Goal: Contribute content: Contribute content

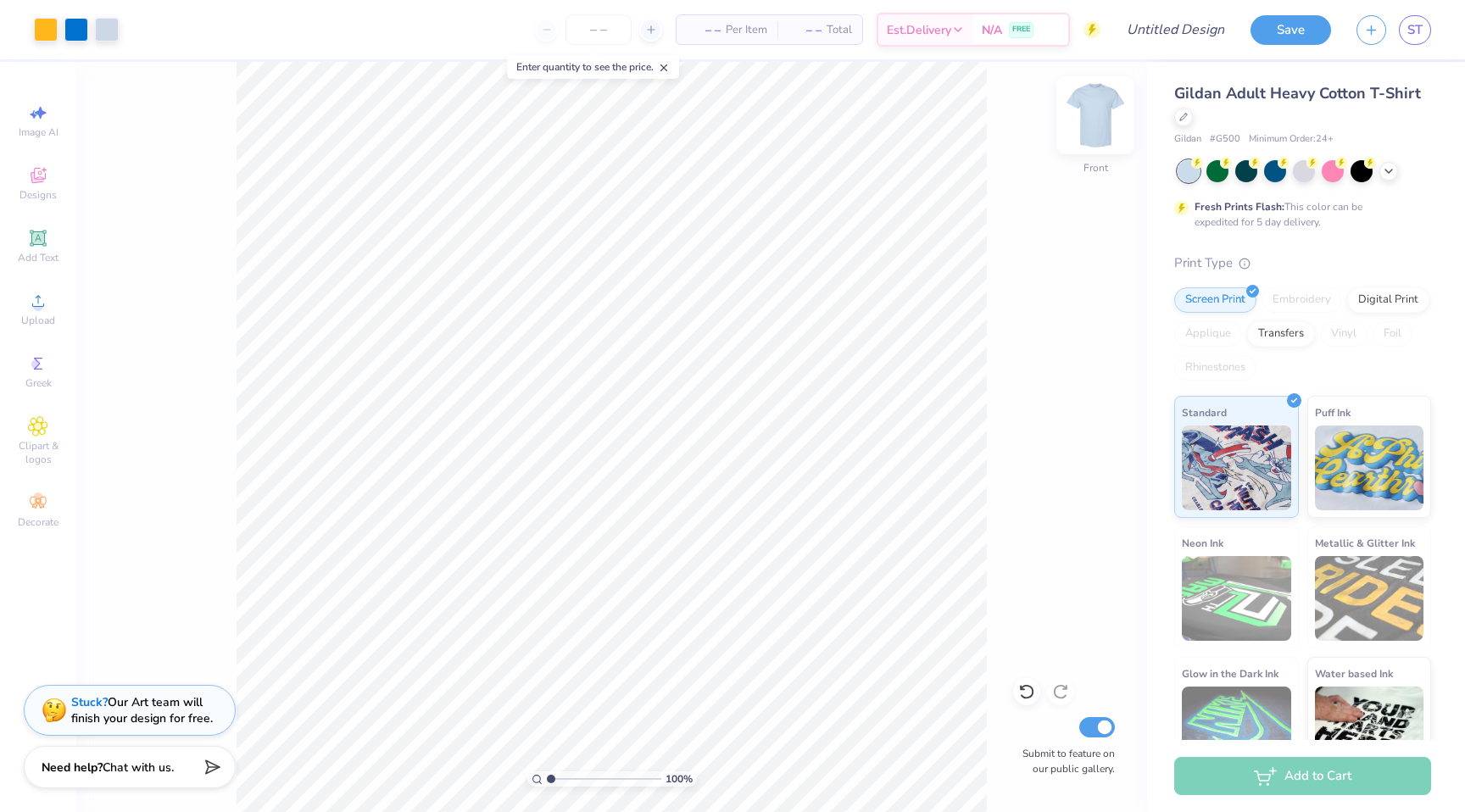
click at [1097, 122] on img at bounding box center [1095, 116] width 68 height 68
click at [1105, 106] on img at bounding box center [1095, 116] width 68 height 68
click at [1105, 105] on img at bounding box center [1095, 116] width 68 height 68
click at [1094, 108] on img at bounding box center [1095, 116] width 68 height 68
type input "1.99"
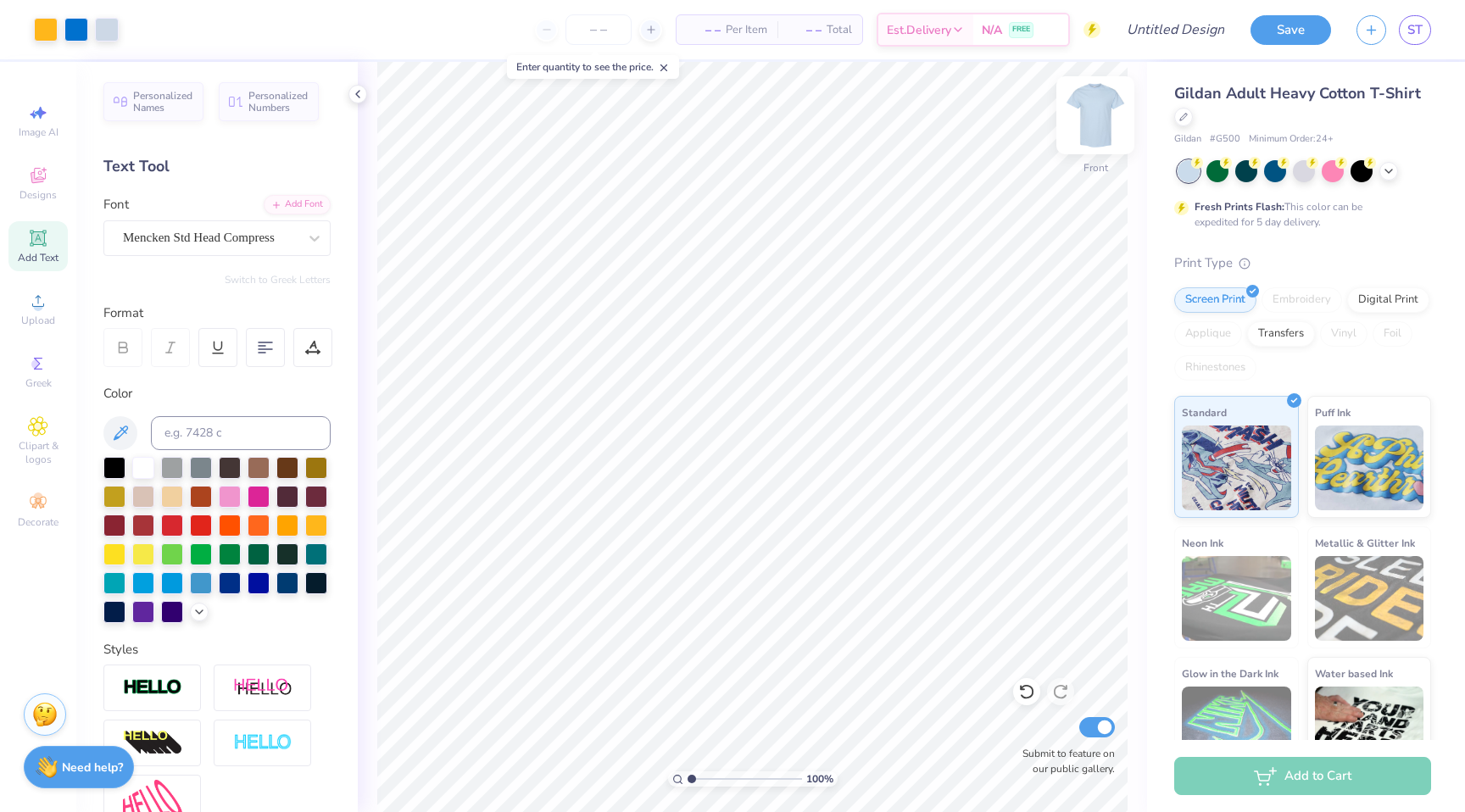
click at [1101, 122] on img at bounding box center [1095, 116] width 68 height 68
type textarea "SDT DX"
type input "0.50"
click at [308, 350] on icon at bounding box center [307, 351] width 2 height 2
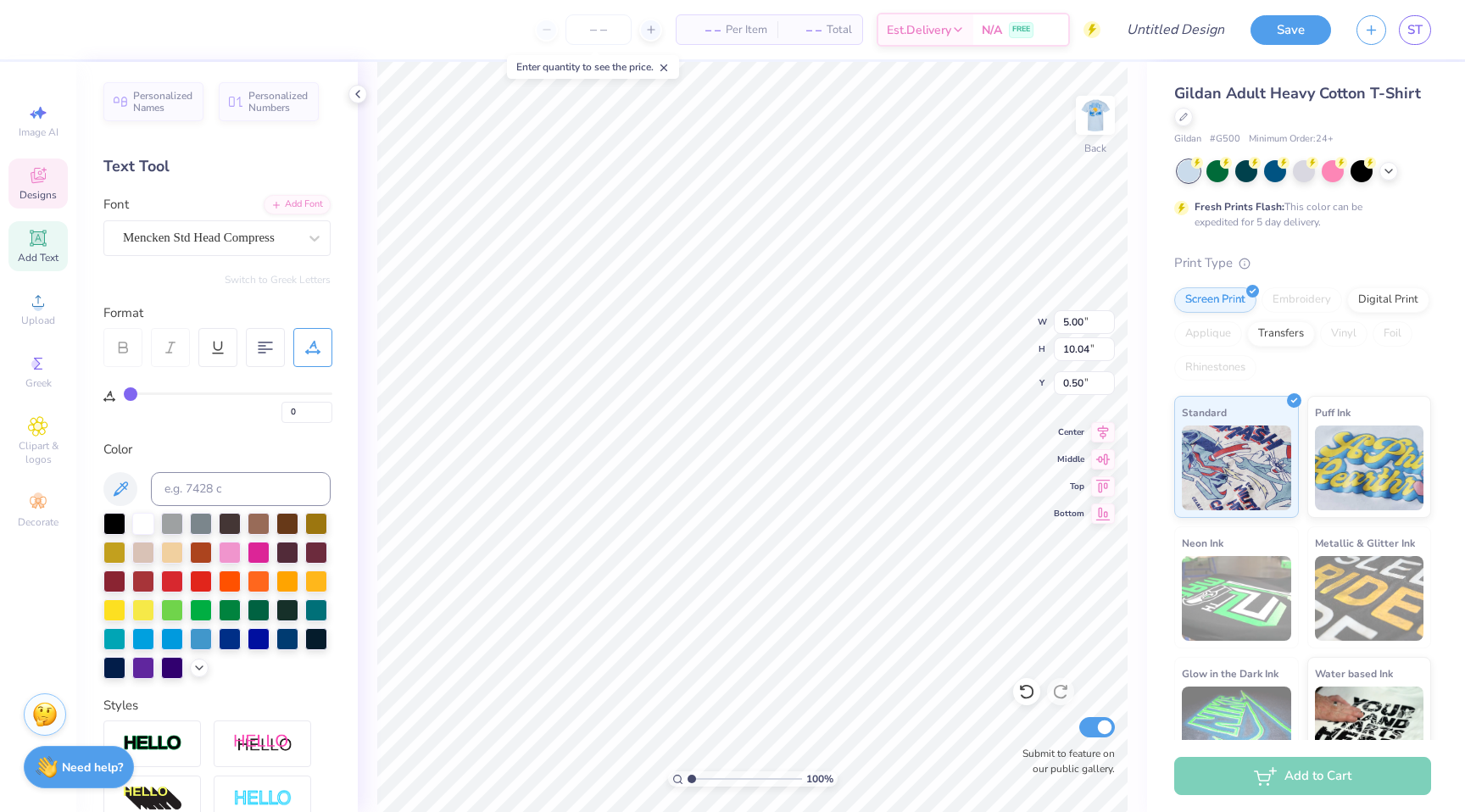
type input "1"
type input "2"
type input "3"
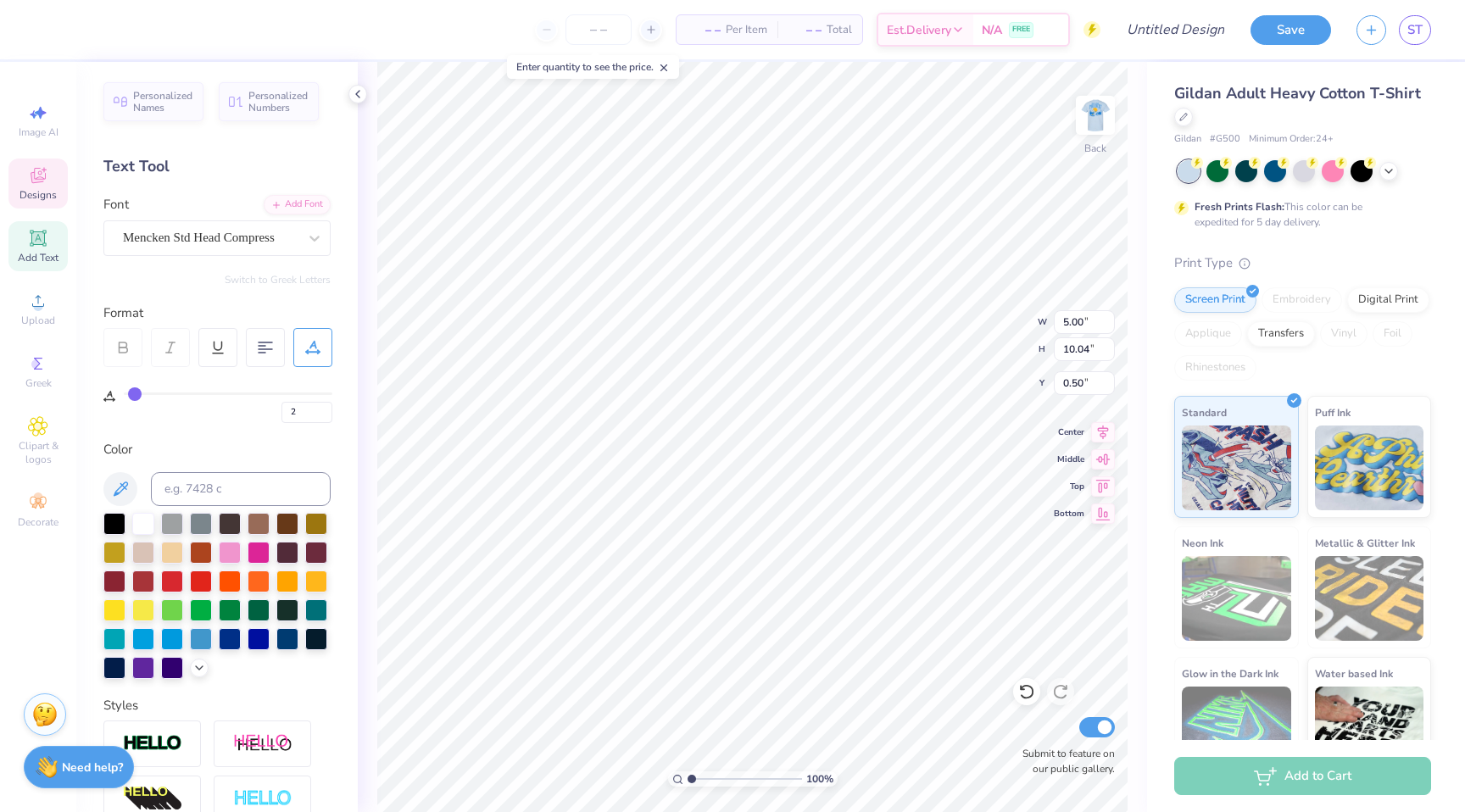
type input "3"
type input "4"
type input "5"
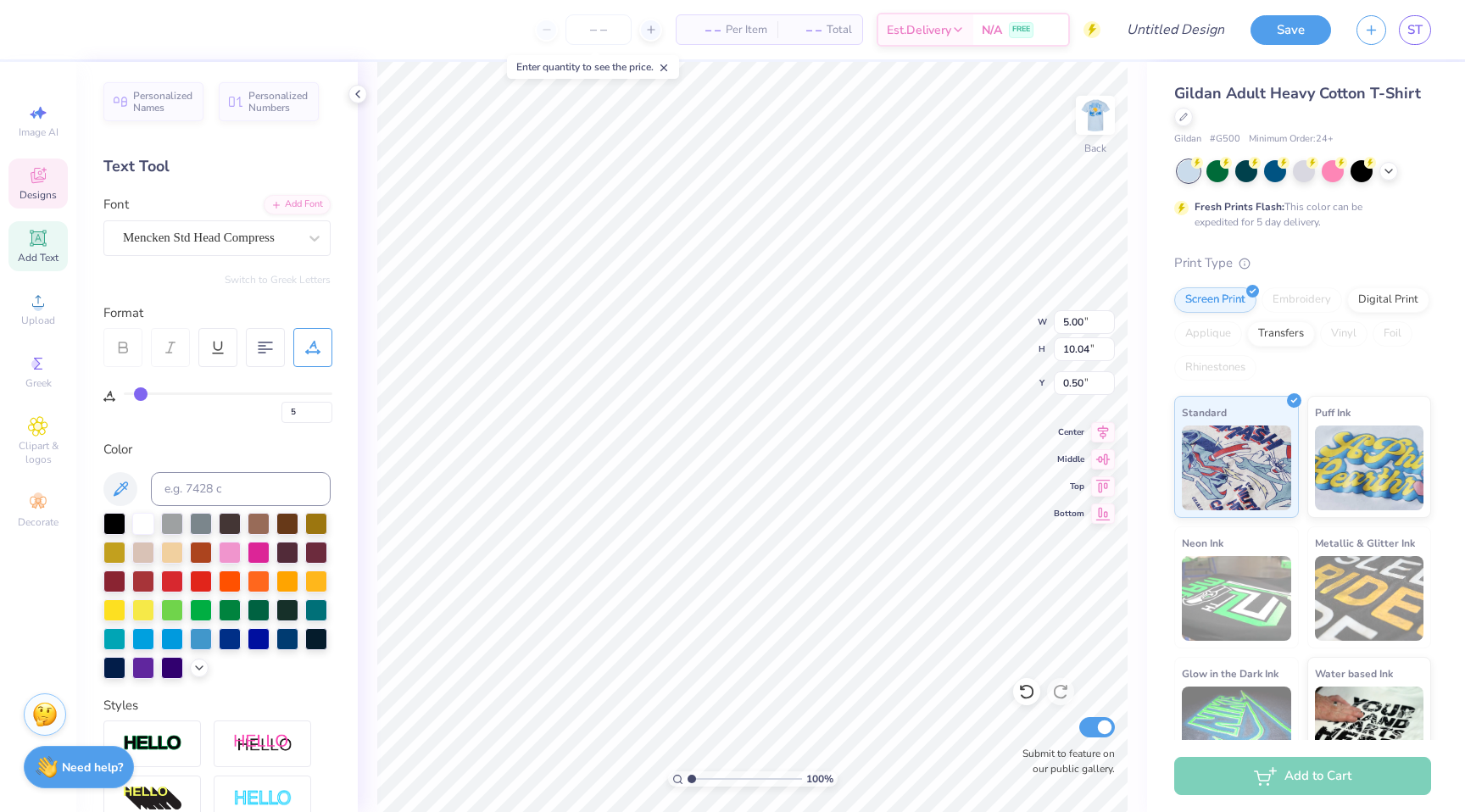
type input "7"
type input "8"
type input "9"
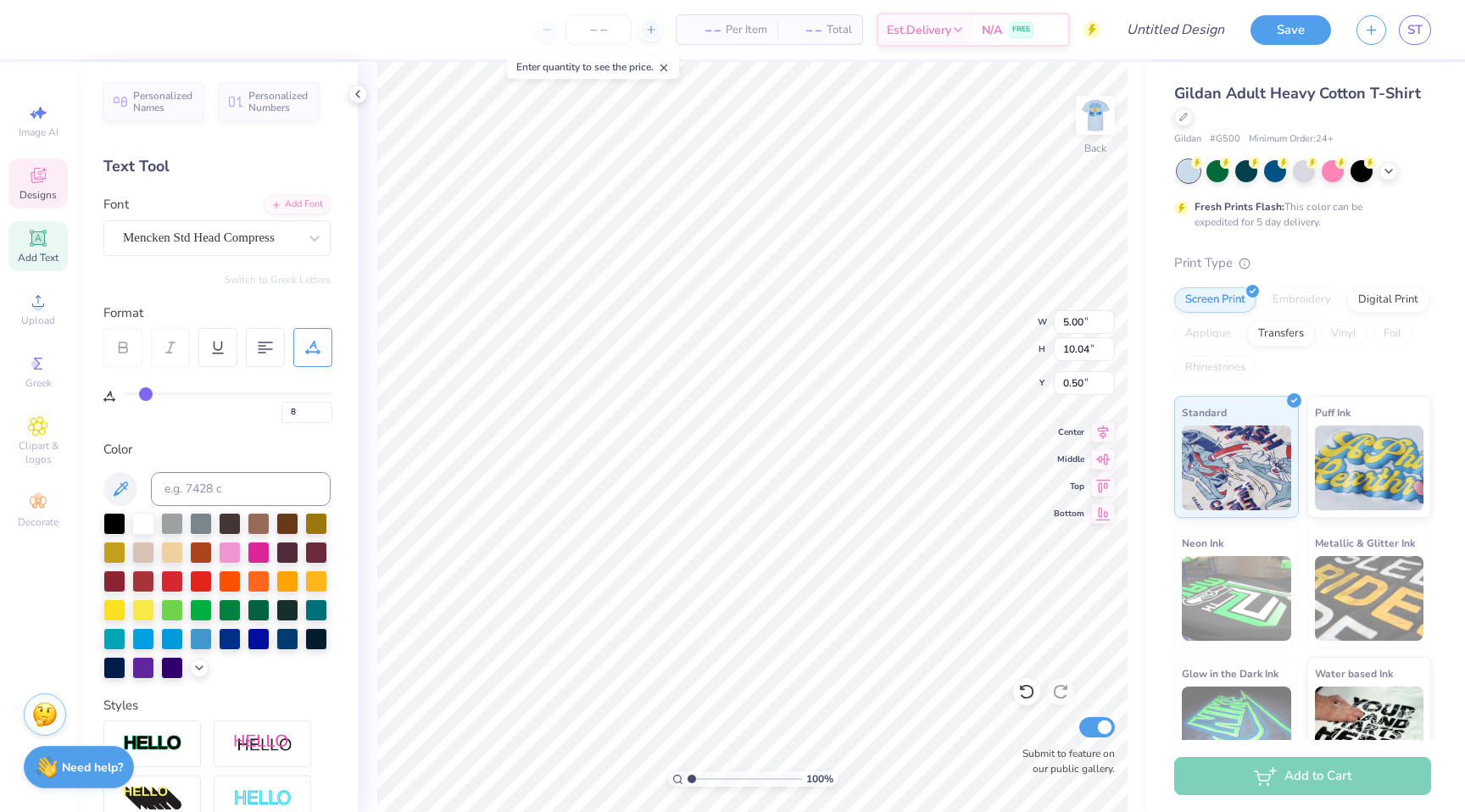
type input "9"
type input "10"
type input "11"
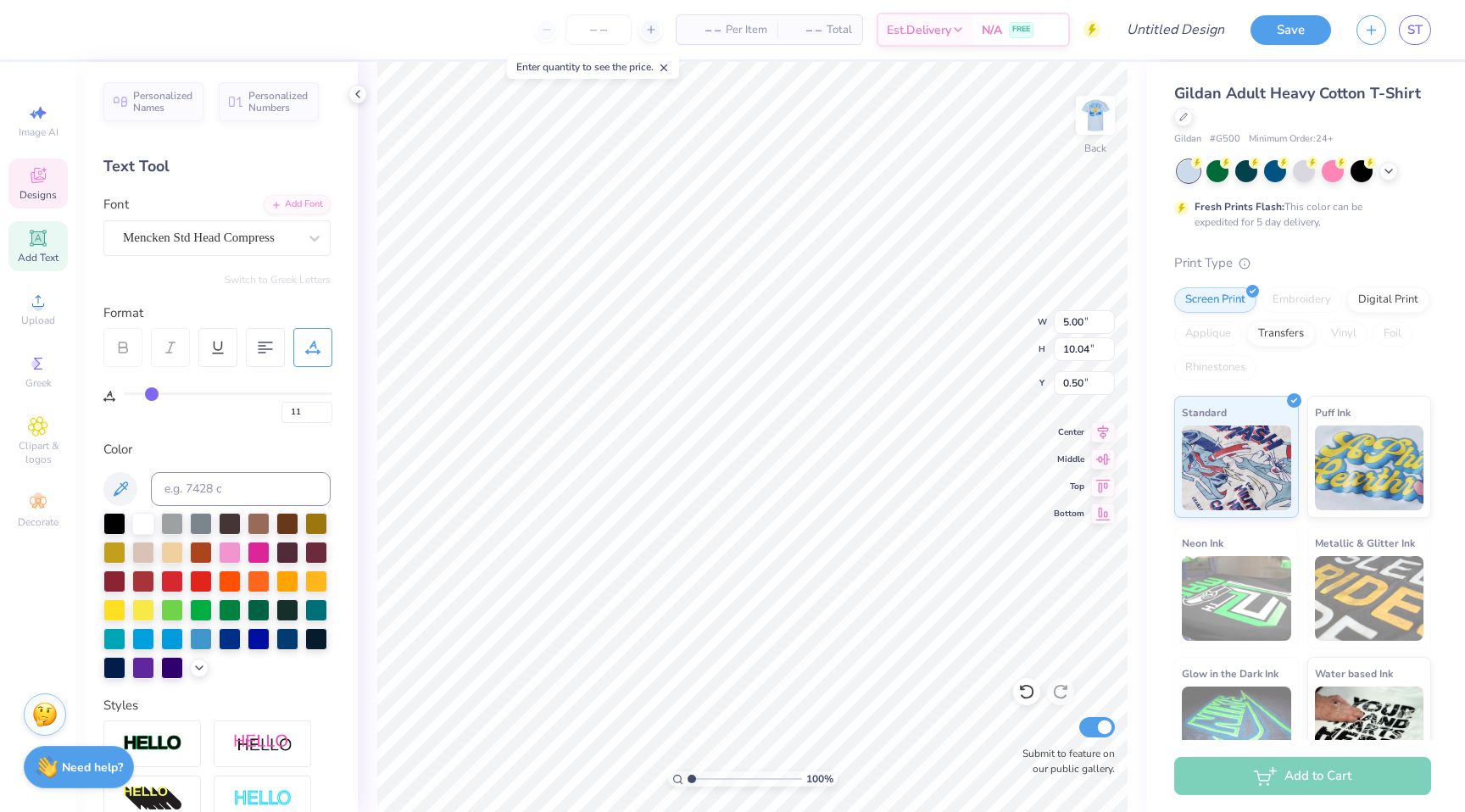
type input "12"
type input "13"
type input "14"
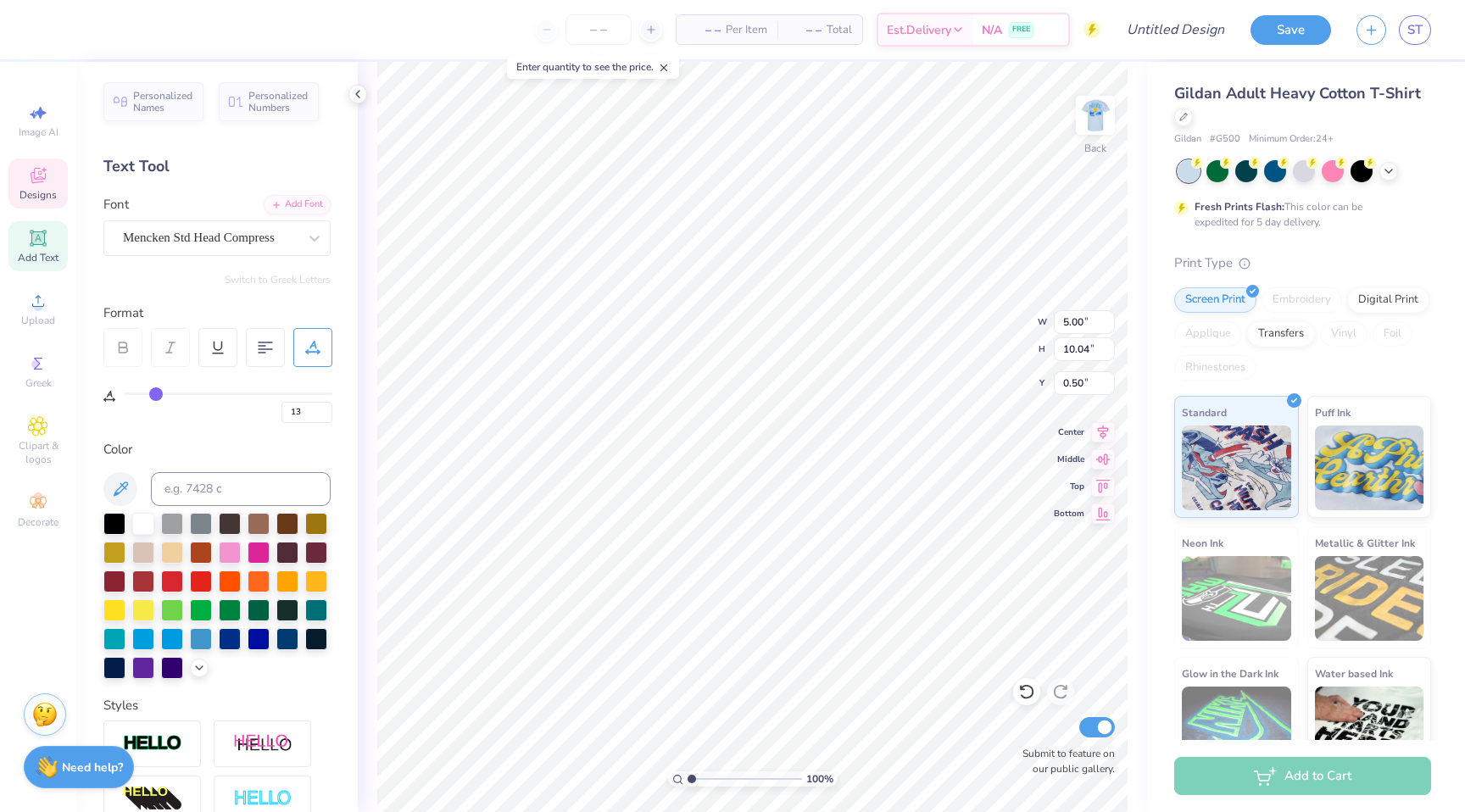
type input "14"
type input "15"
type input "16"
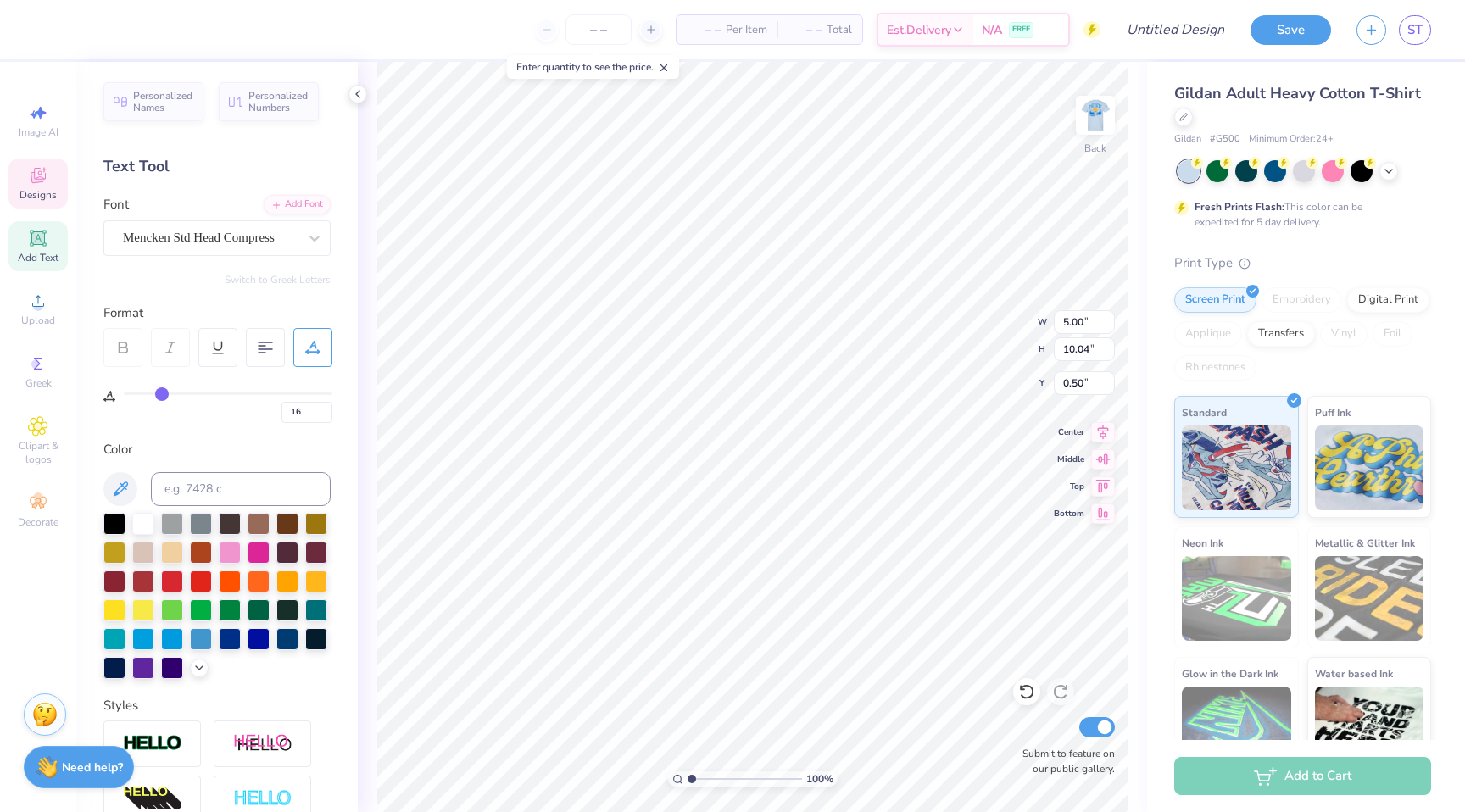
type input "18"
type input "20"
type input "24"
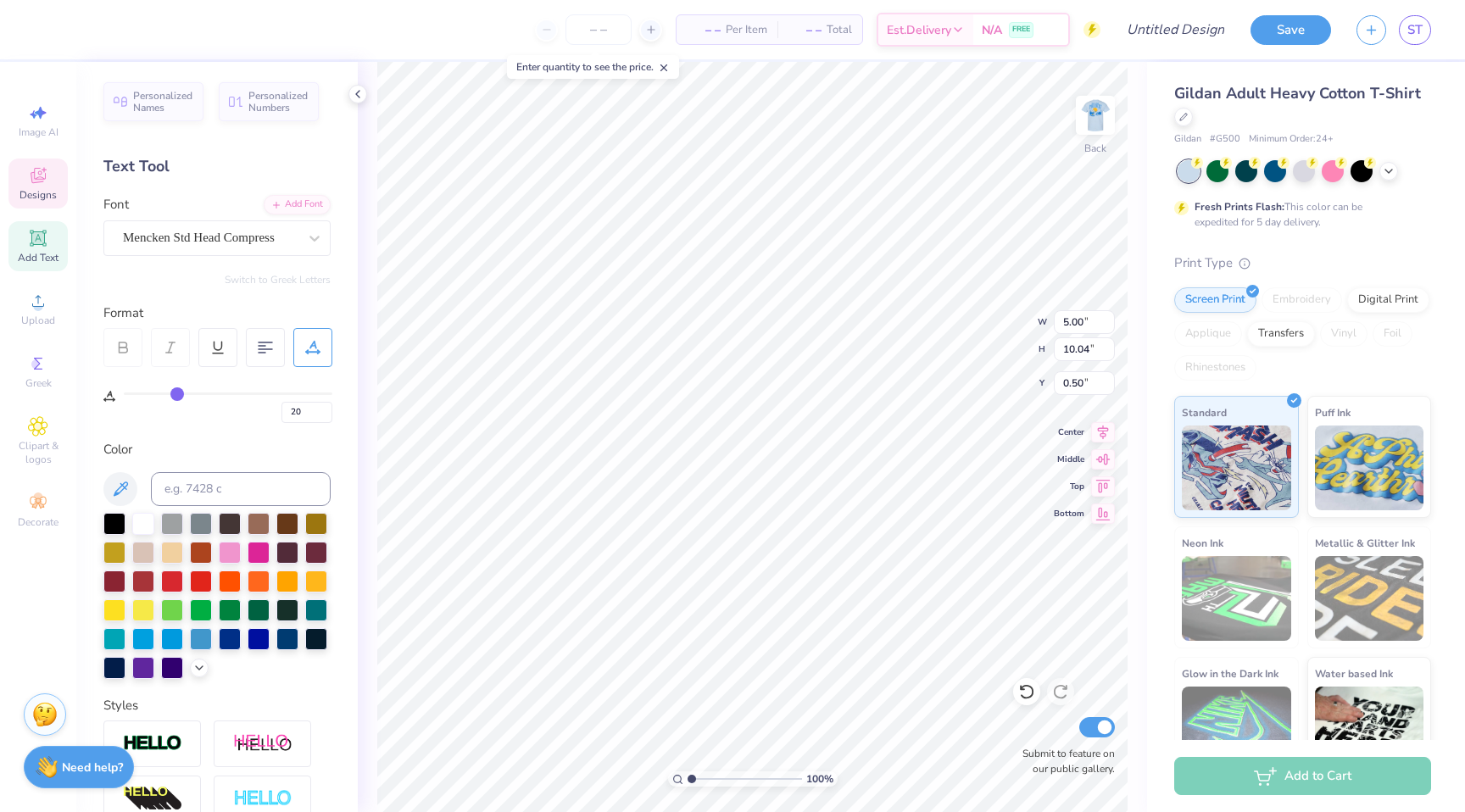
type input "24"
type input "29"
type input "34"
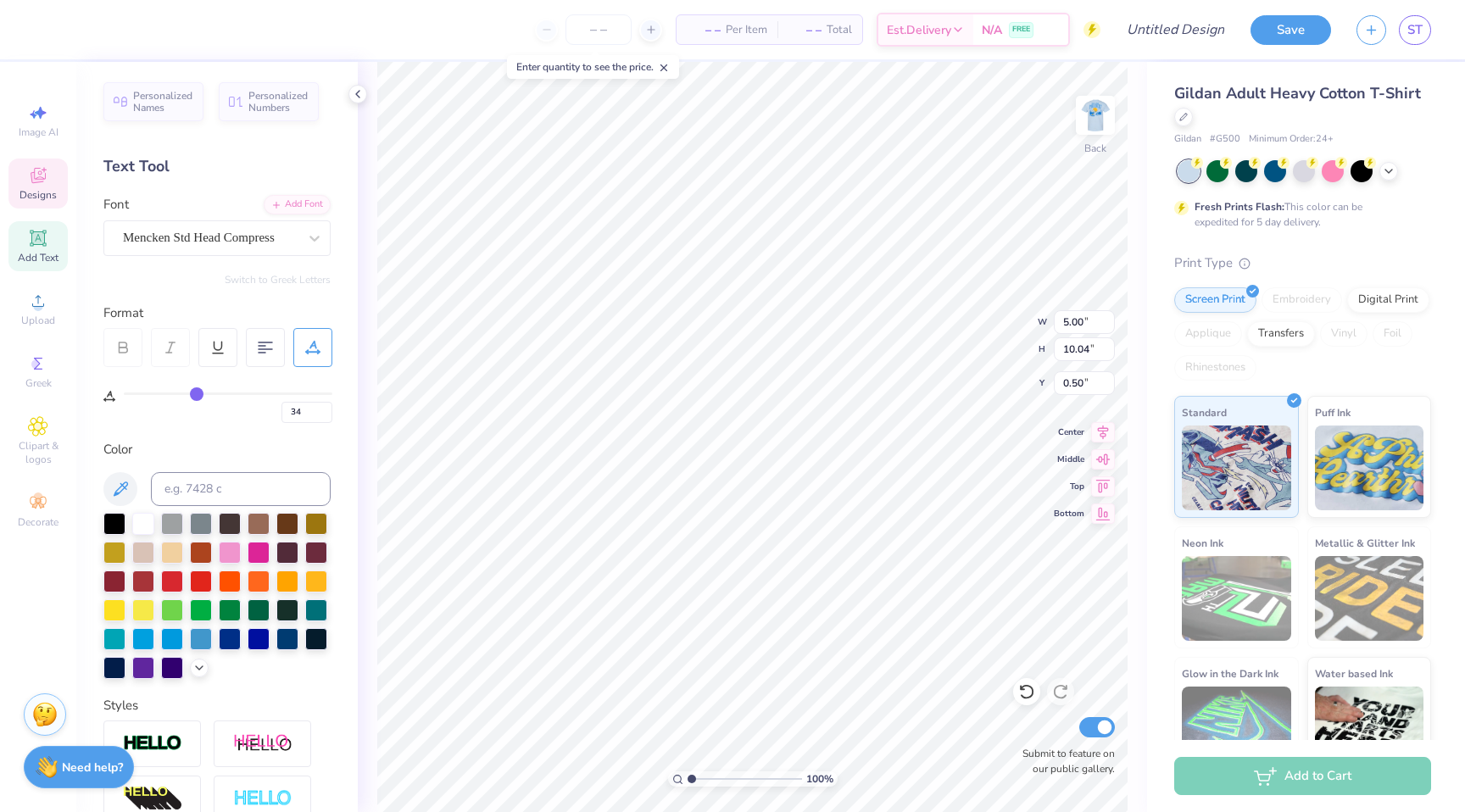
type input "40"
type input "45"
type input "51"
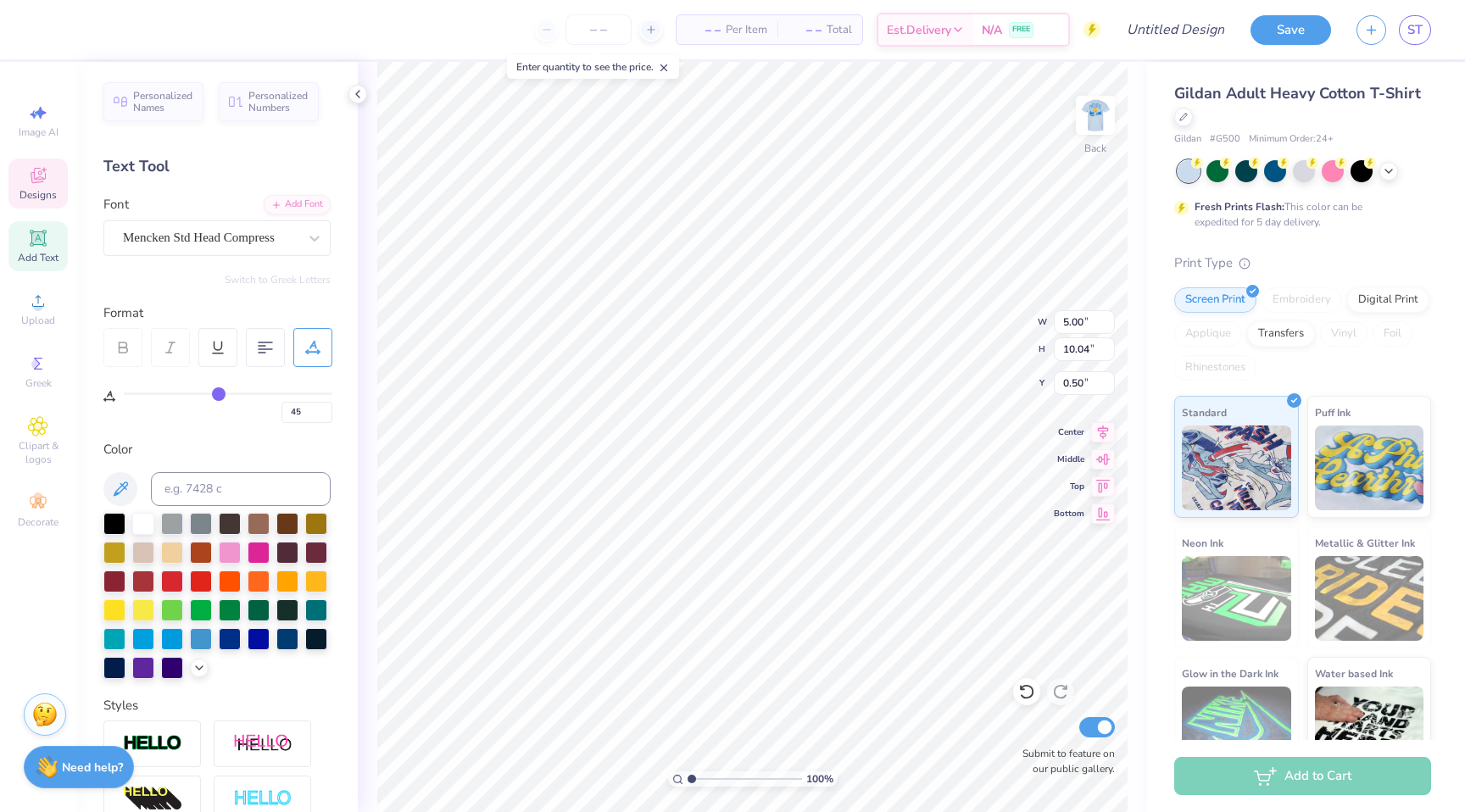
type input "51"
type input "52"
type input "53"
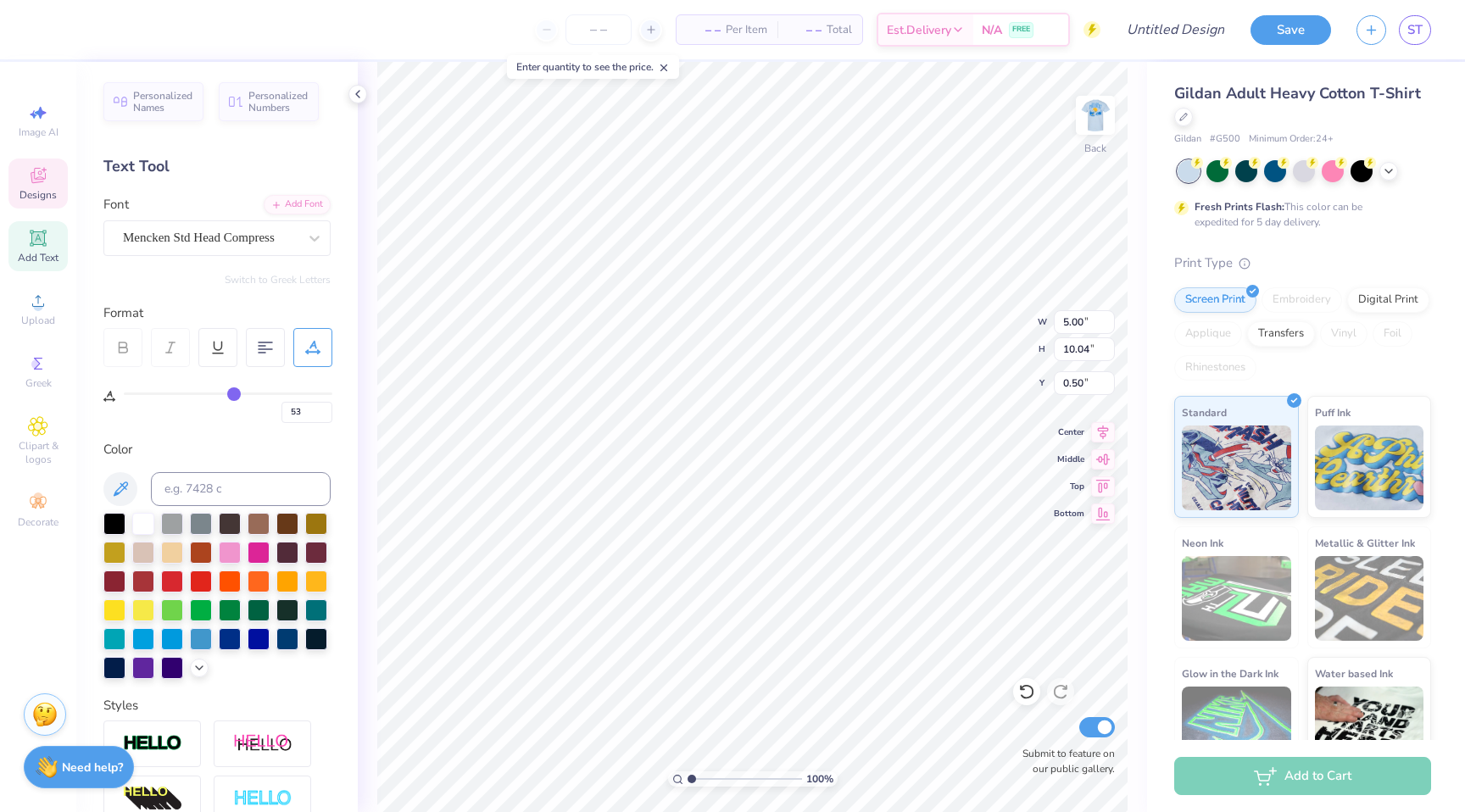
type input "54"
drag, startPoint x: 130, startPoint y: 395, endPoint x: 234, endPoint y: 397, distance: 104.0
click at [235, 395] on input "range" at bounding box center [228, 393] width 208 height 3
type input "50"
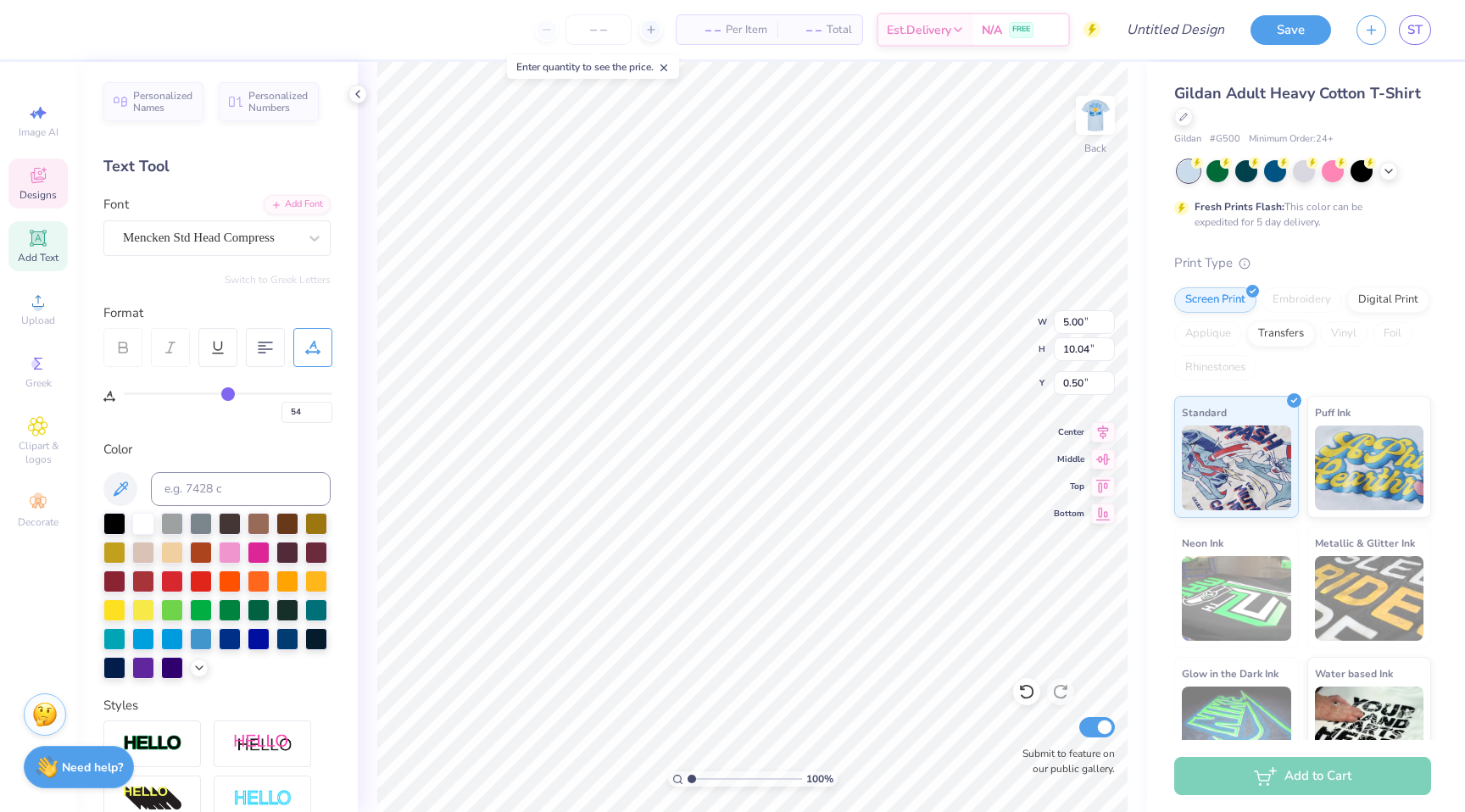
type input "50"
type input "39"
type input "22"
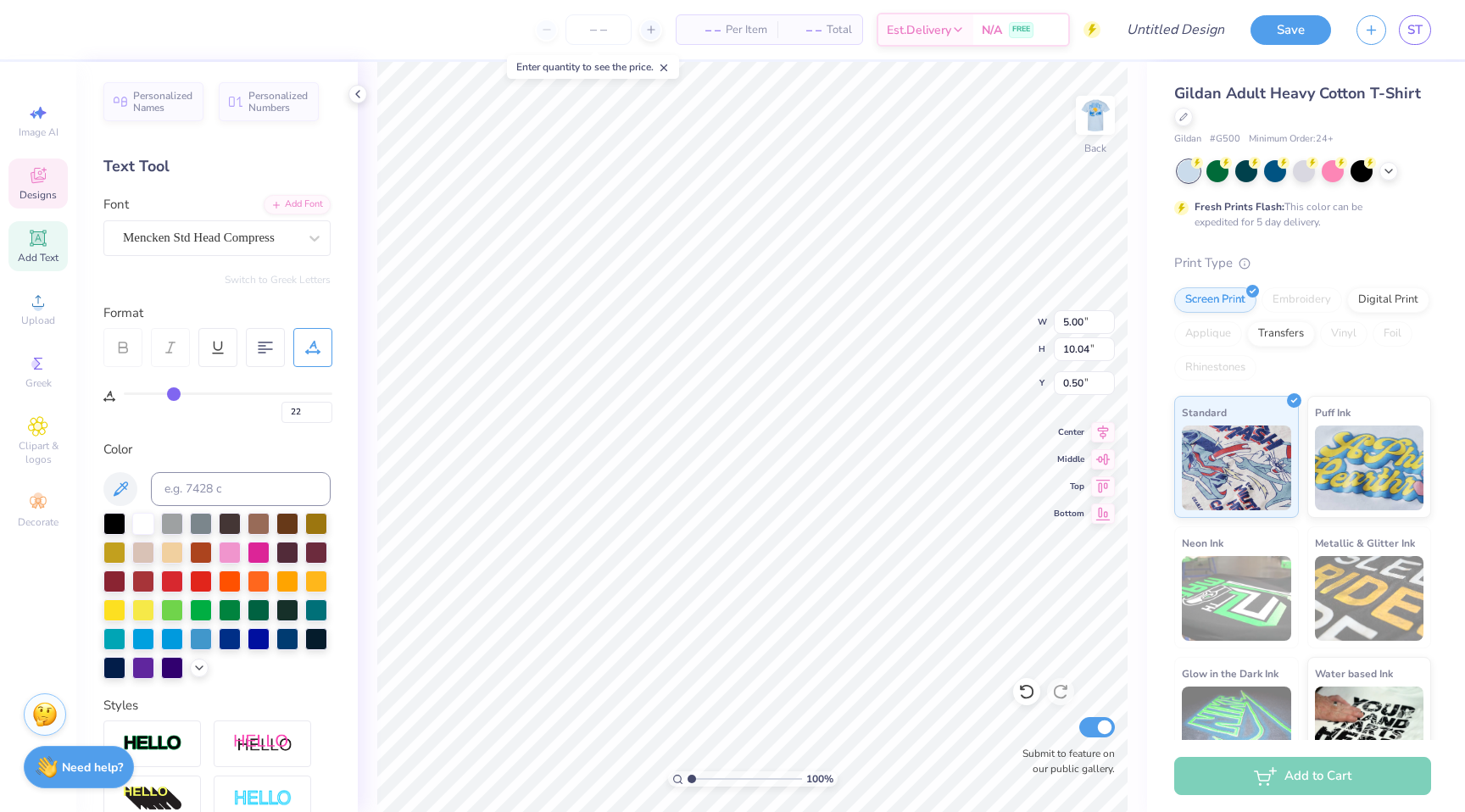
type input "6"
type input "0"
drag, startPoint x: 236, startPoint y: 396, endPoint x: 85, endPoint y: 396, distance: 151.0
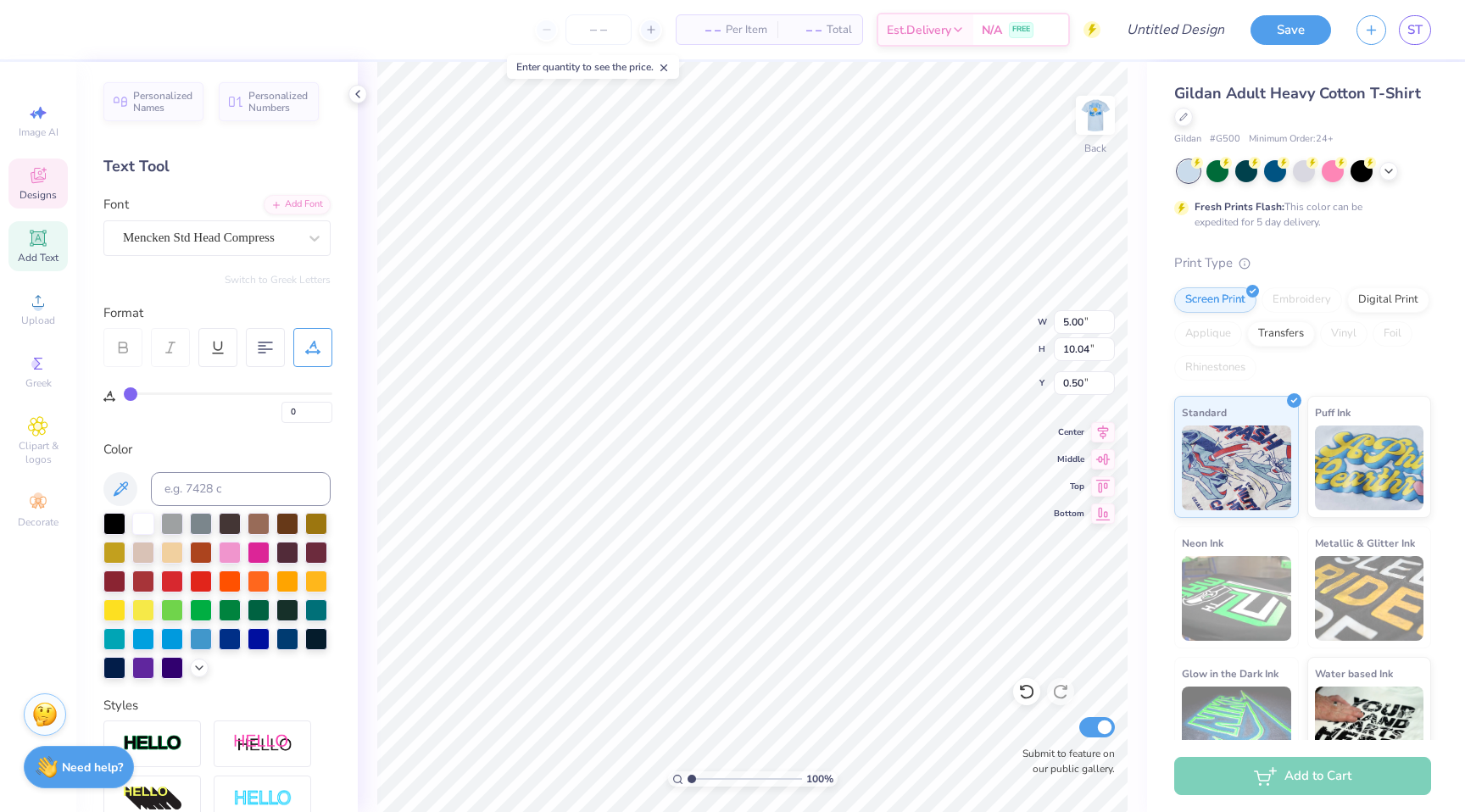
type input "0"
click at [124, 395] on input "range" at bounding box center [228, 393] width 208 height 3
type textarea "SDT"
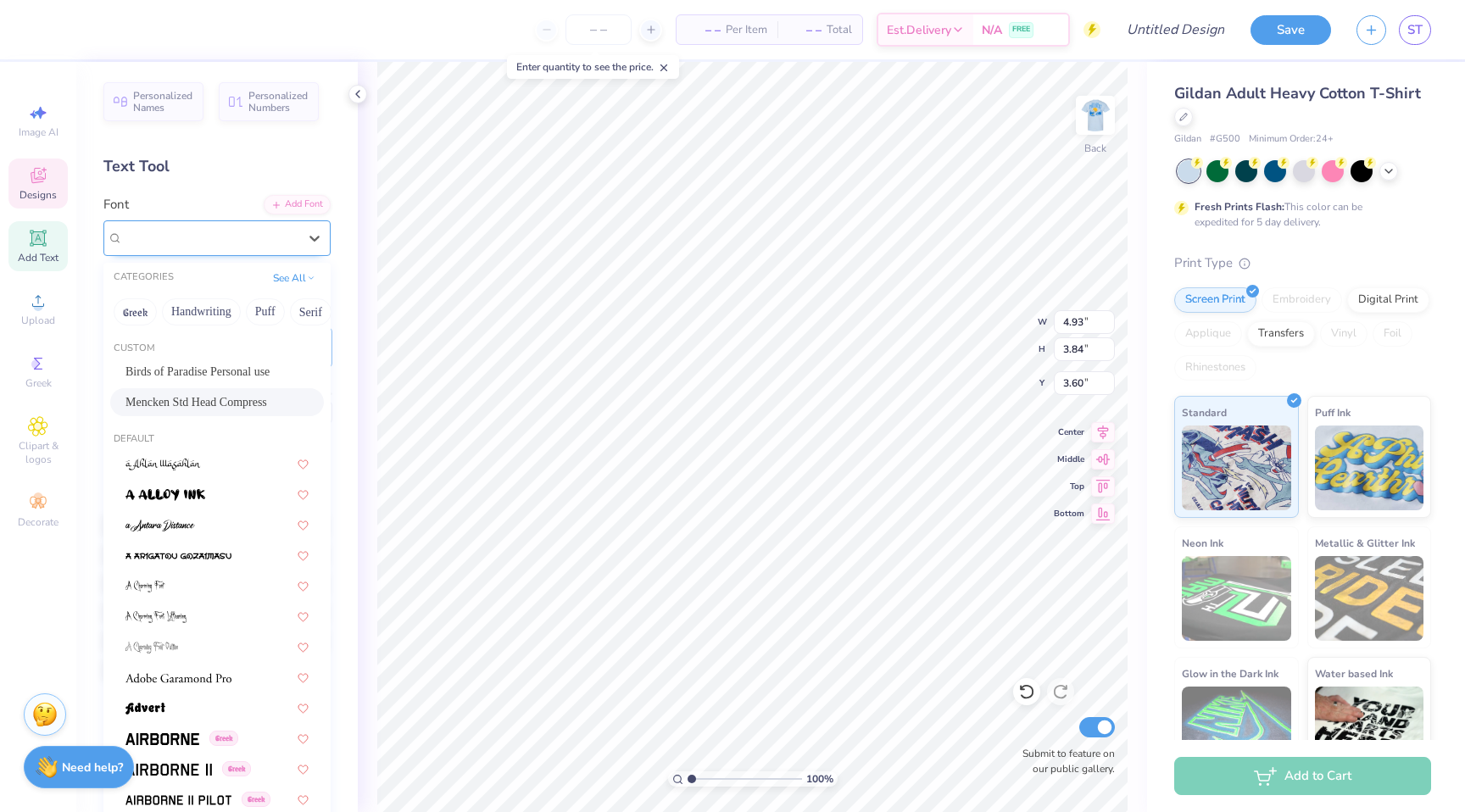
click at [221, 241] on div "Mencken Std Head Compress" at bounding box center [210, 237] width 178 height 26
click at [180, 320] on button "Handwriting" at bounding box center [201, 311] width 79 height 27
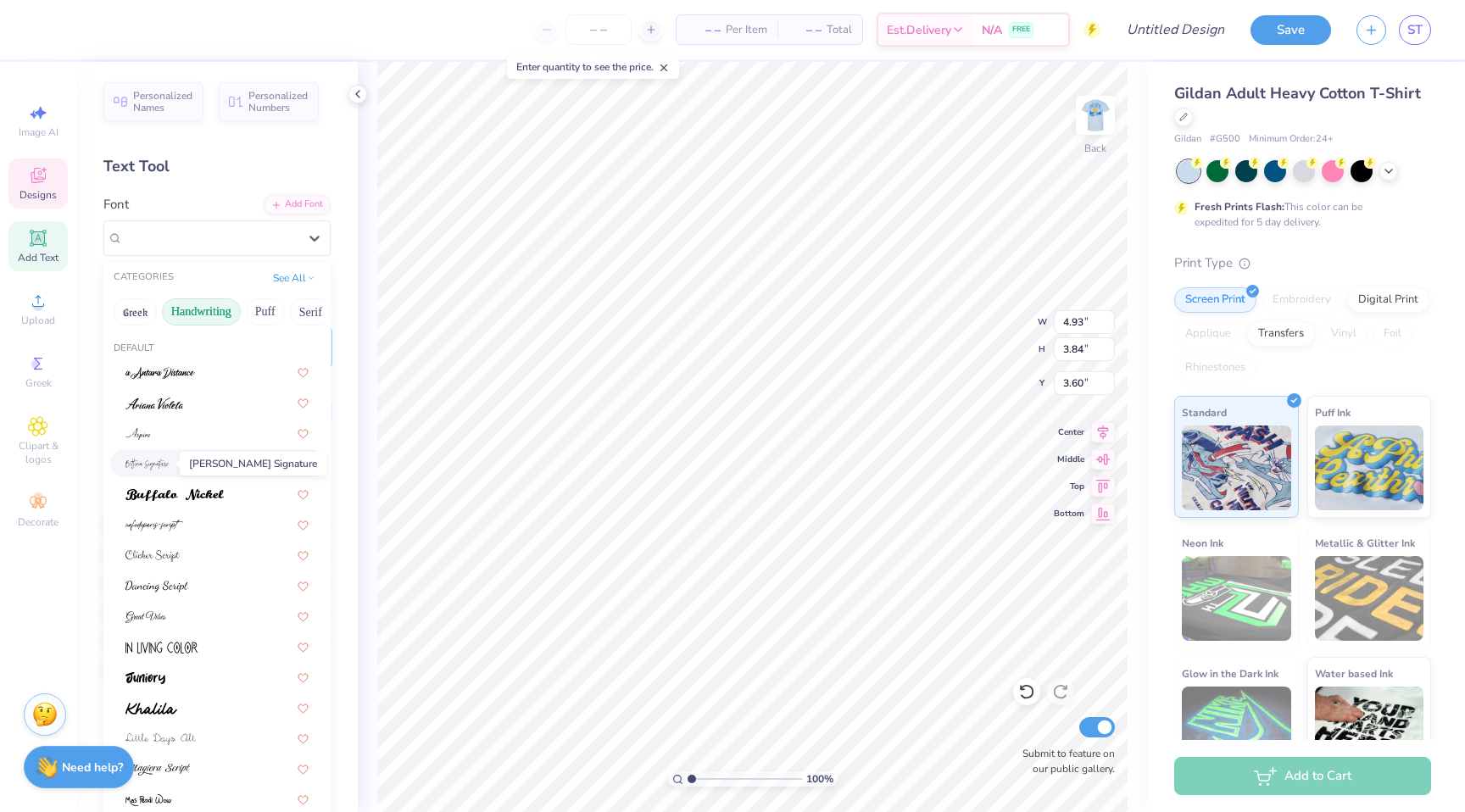
click at [165, 457] on span at bounding box center [147, 463] width 44 height 18
type input "15.02"
type input "10.53"
type input "0.53"
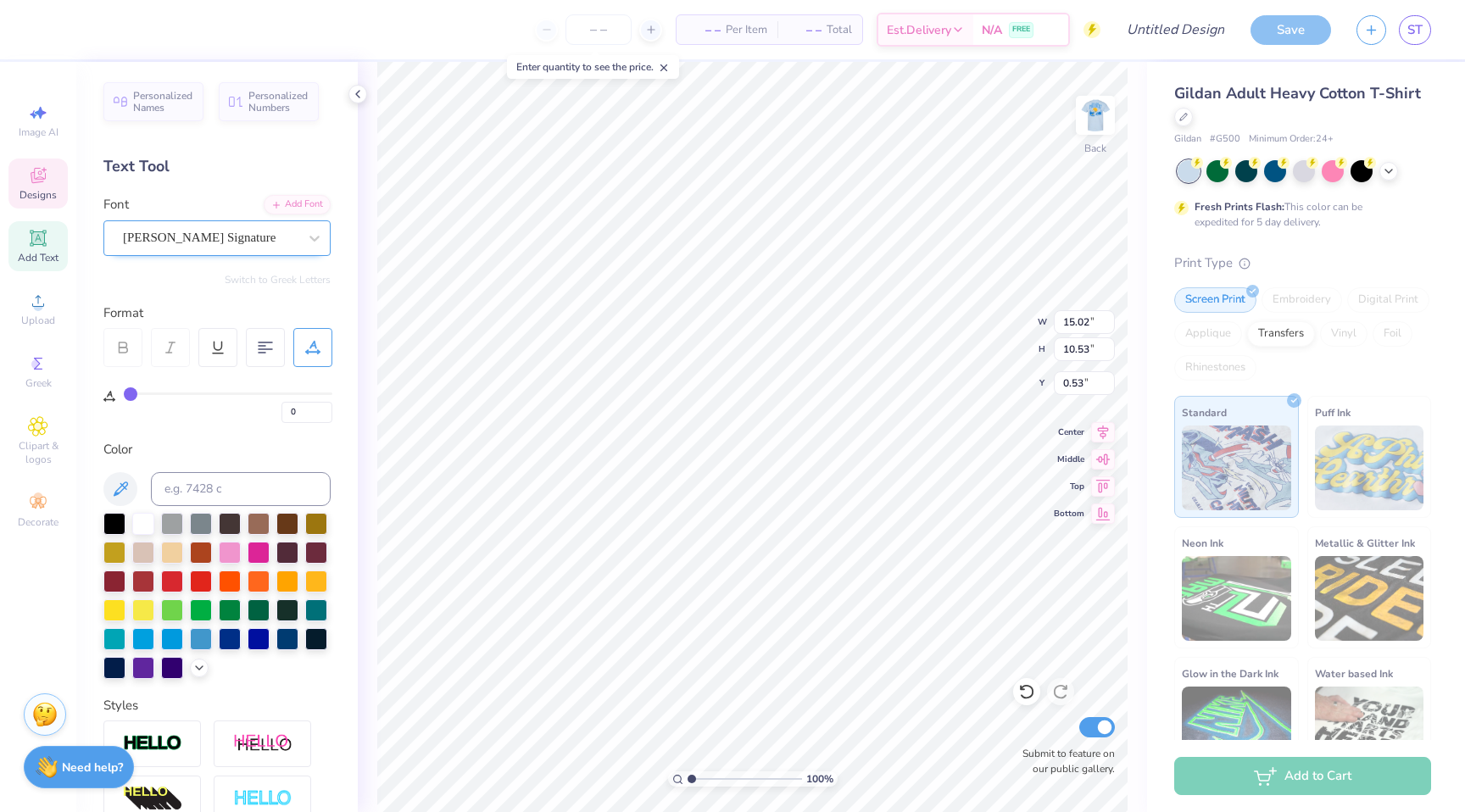
click at [220, 244] on div "[PERSON_NAME] Signature" at bounding box center [210, 237] width 178 height 26
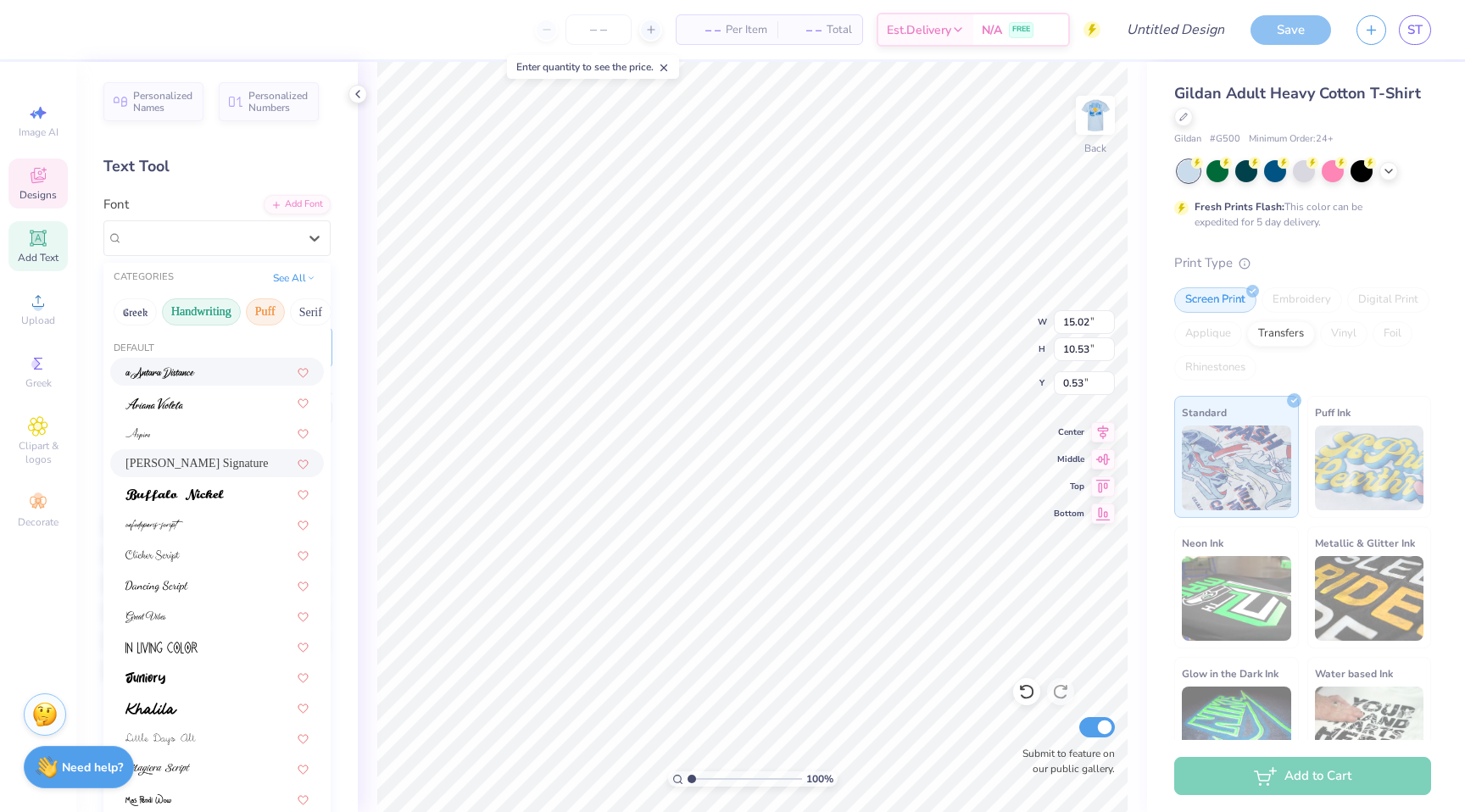
click at [258, 309] on button "Puff" at bounding box center [265, 311] width 39 height 27
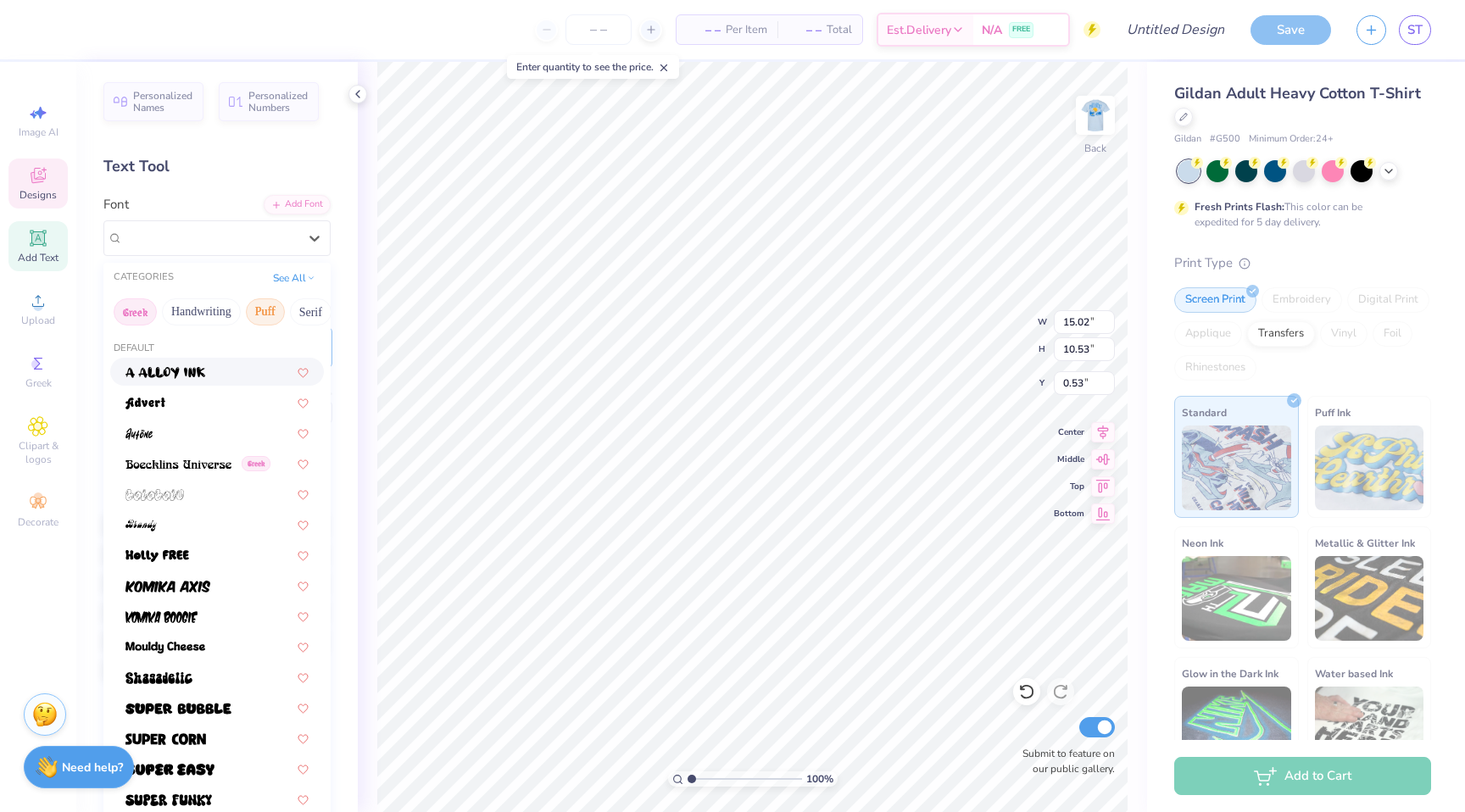
click at [136, 304] on button "Greek" at bounding box center [136, 311] width 43 height 27
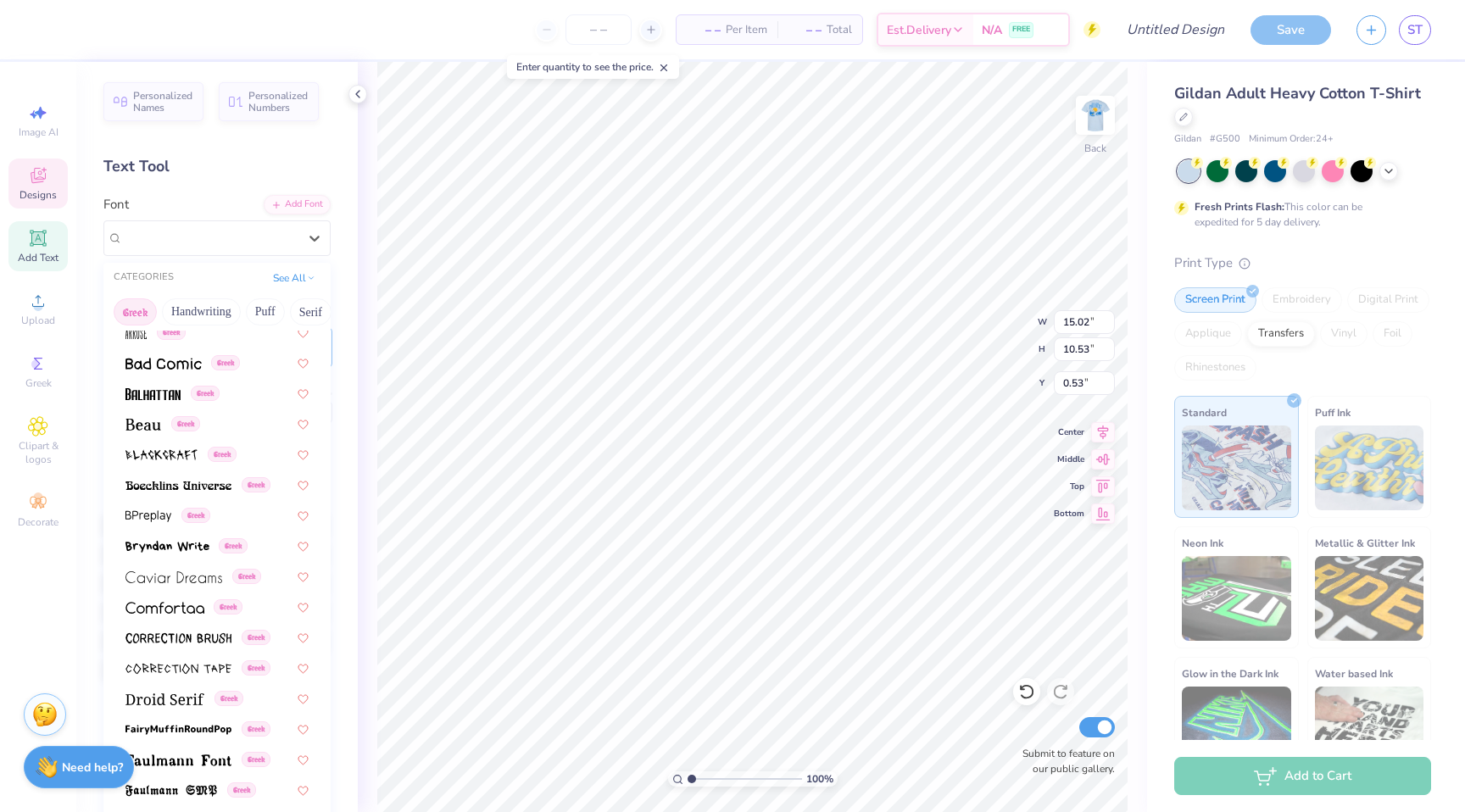
scroll to position [153, 0]
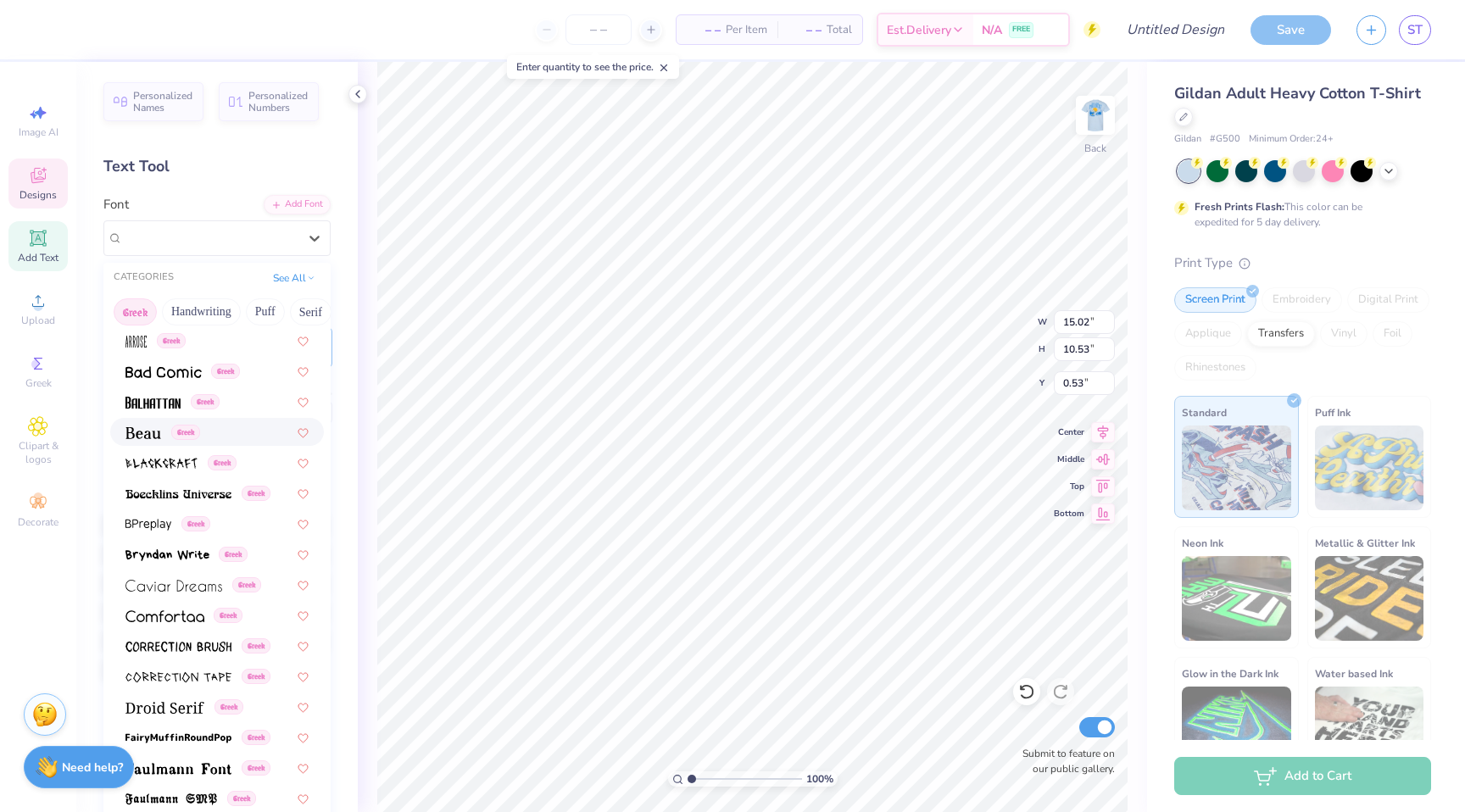
click at [140, 432] on img at bounding box center [144, 432] width 36 height 12
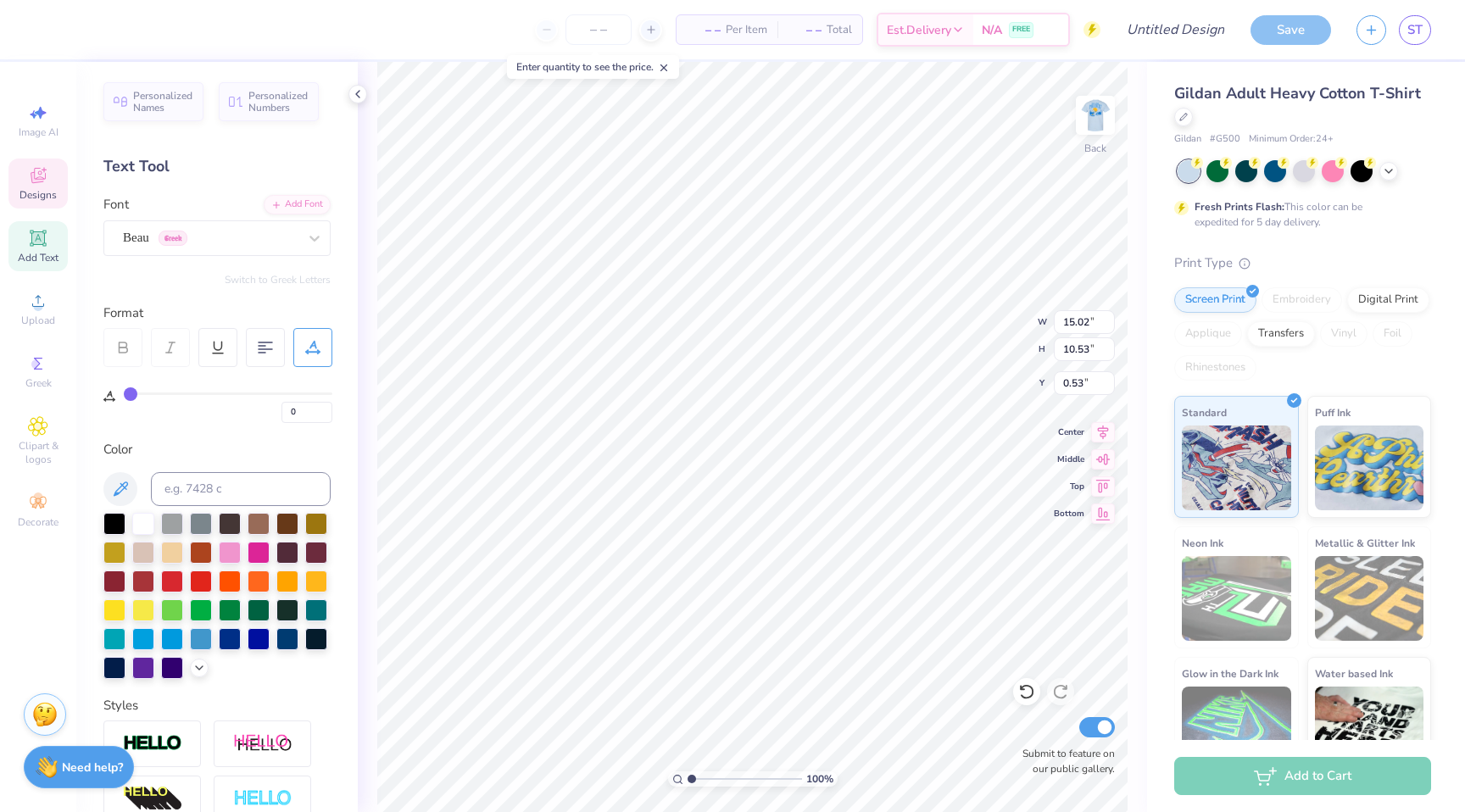
type input "8.68"
type input "4.00"
type input "3.80"
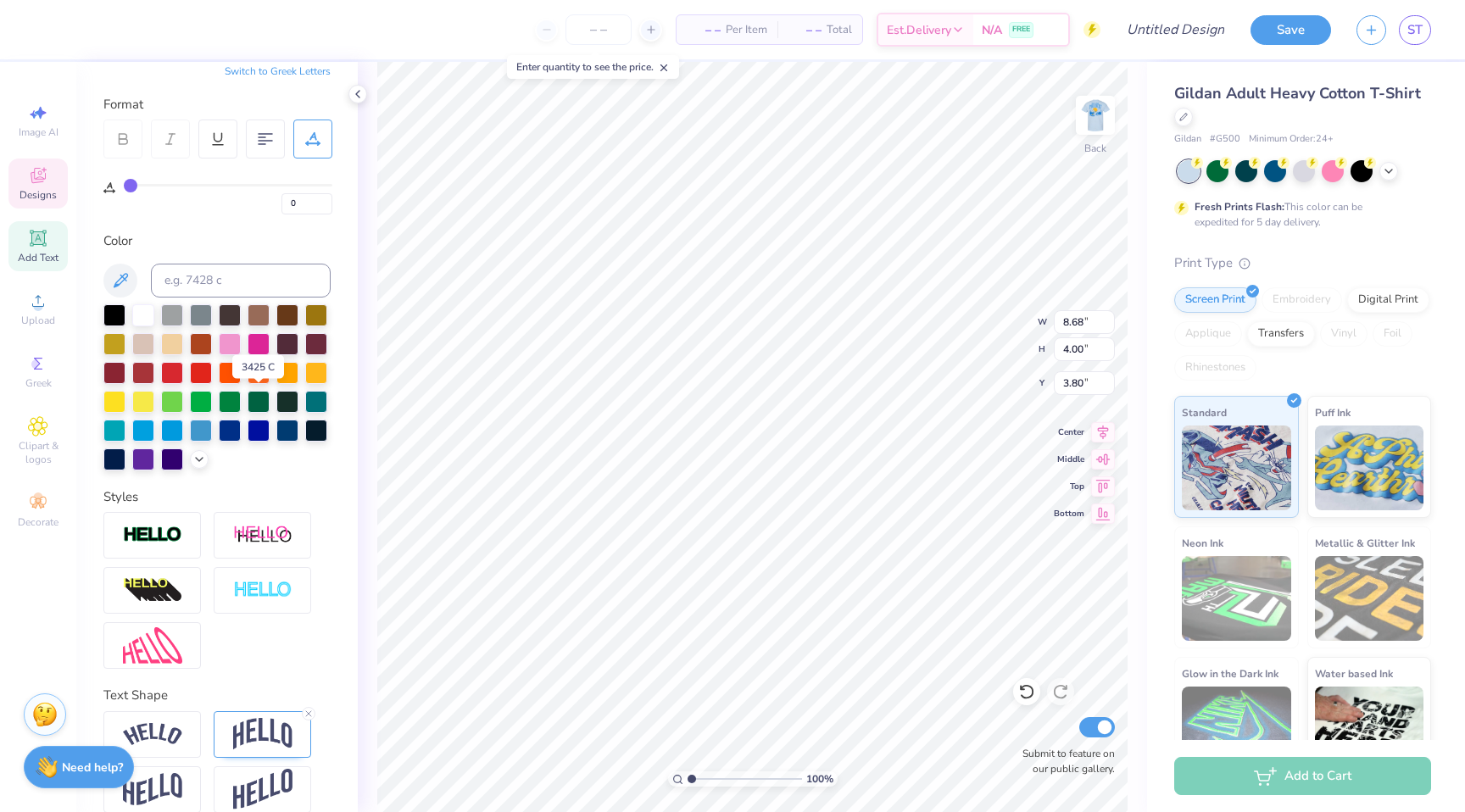
scroll to position [229, 0]
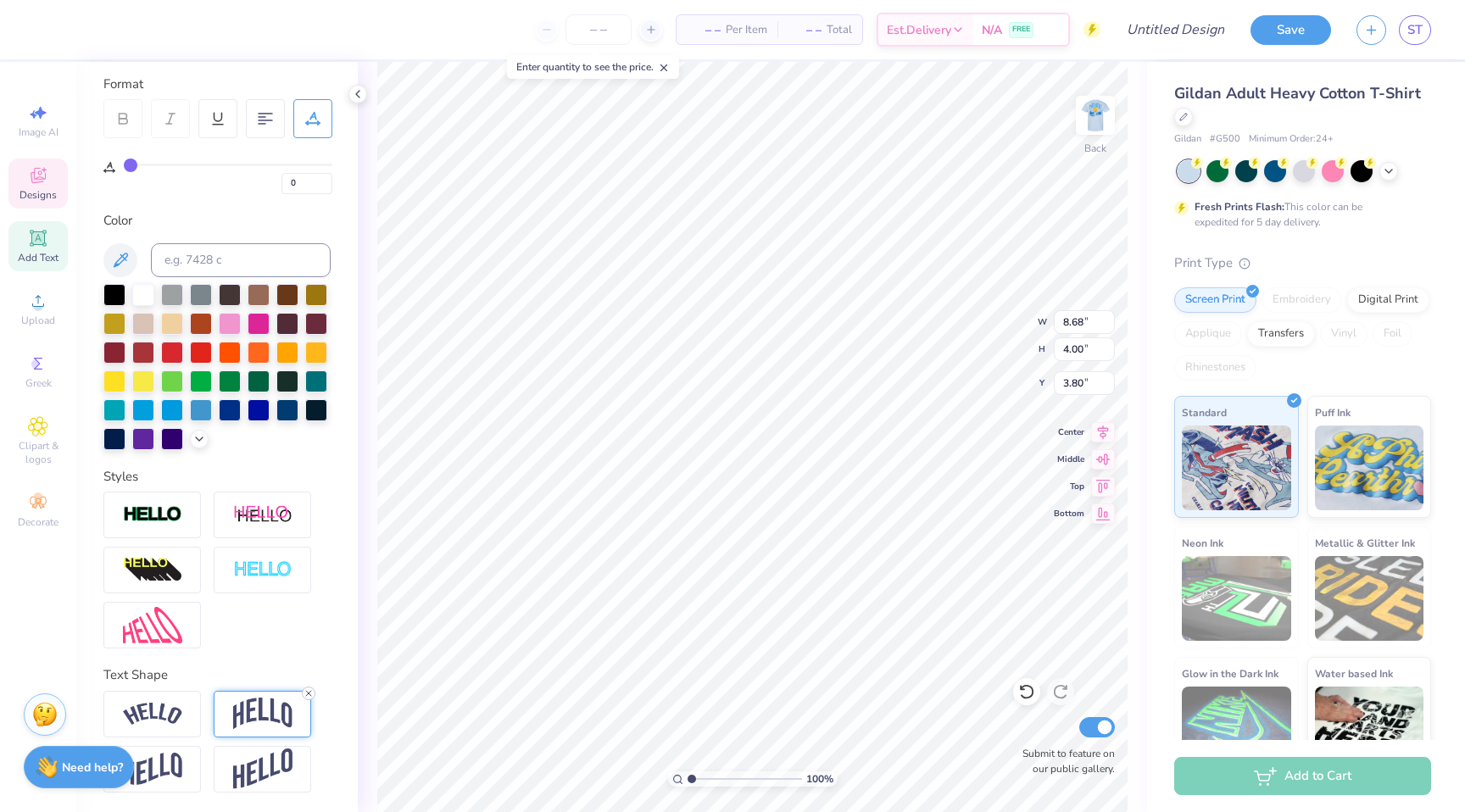
click at [310, 694] on icon at bounding box center [308, 693] width 10 height 10
type input "3.64"
type input "3.98"
type input "3.17"
type input "1.33"
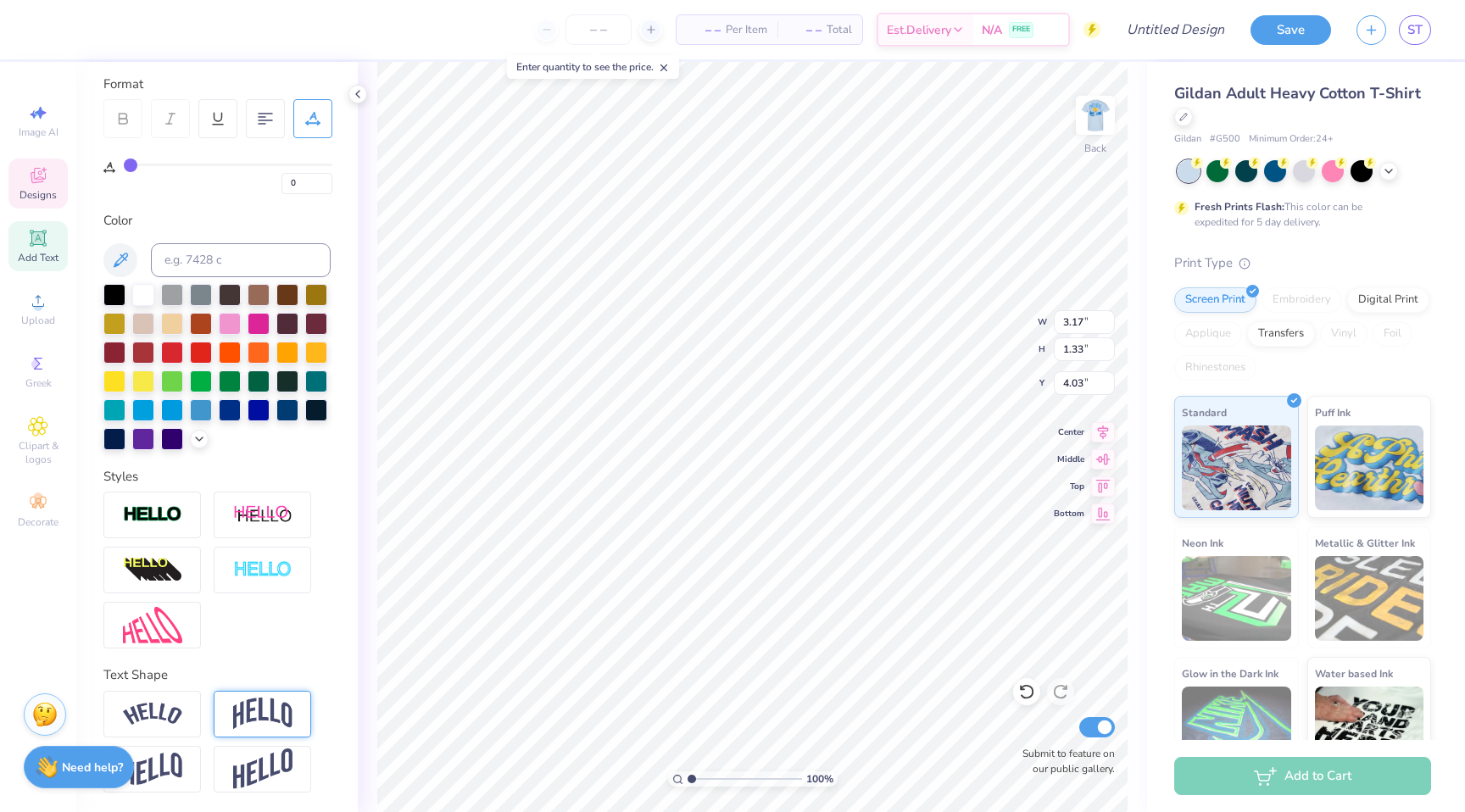
type input "5.35"
type textarea "DX"
type input "4.04"
type input "2.48"
type input "1.04"
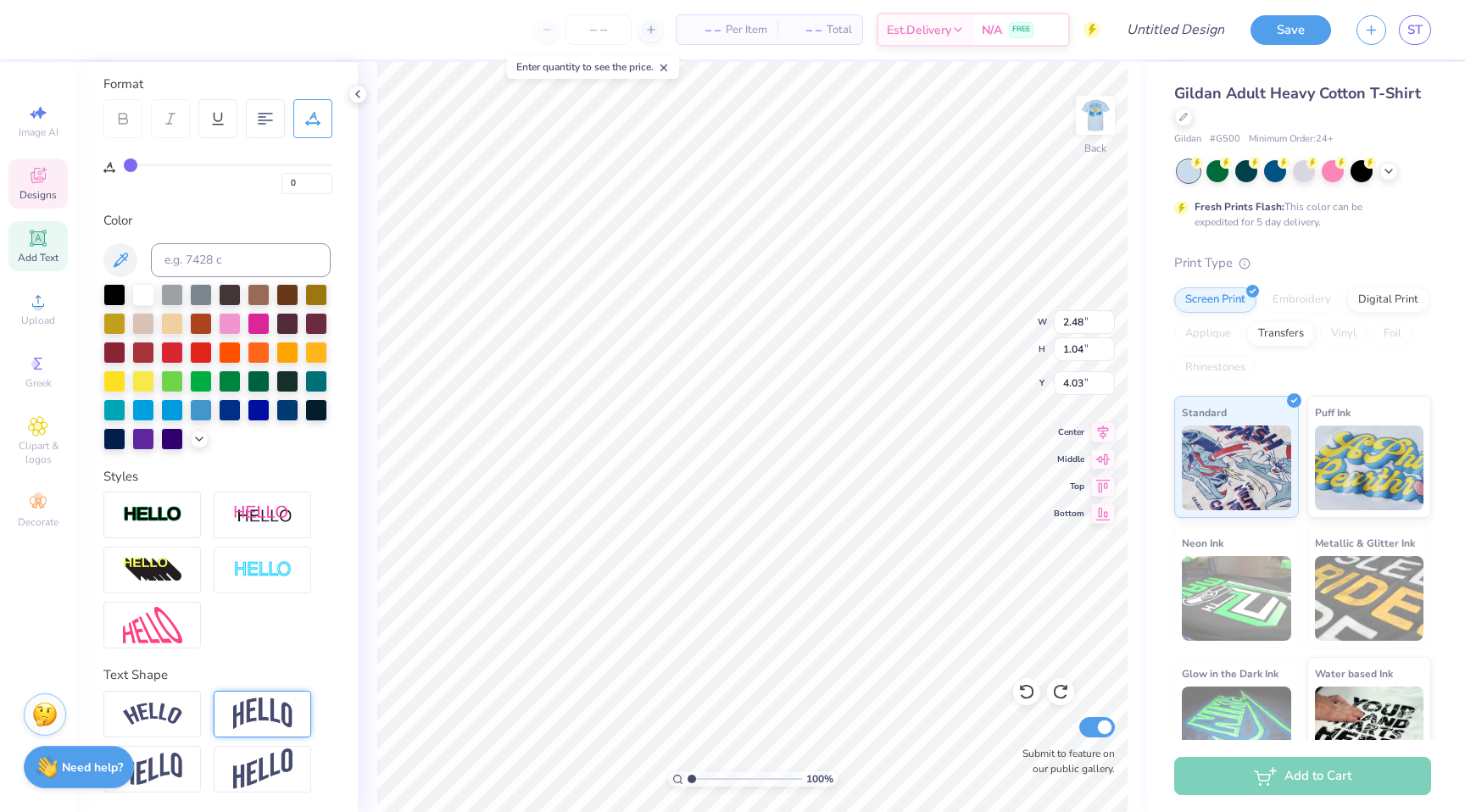
type input "4.04"
type input "3.17"
type input "1.33"
click at [1184, 115] on icon at bounding box center [1183, 115] width 8 height 8
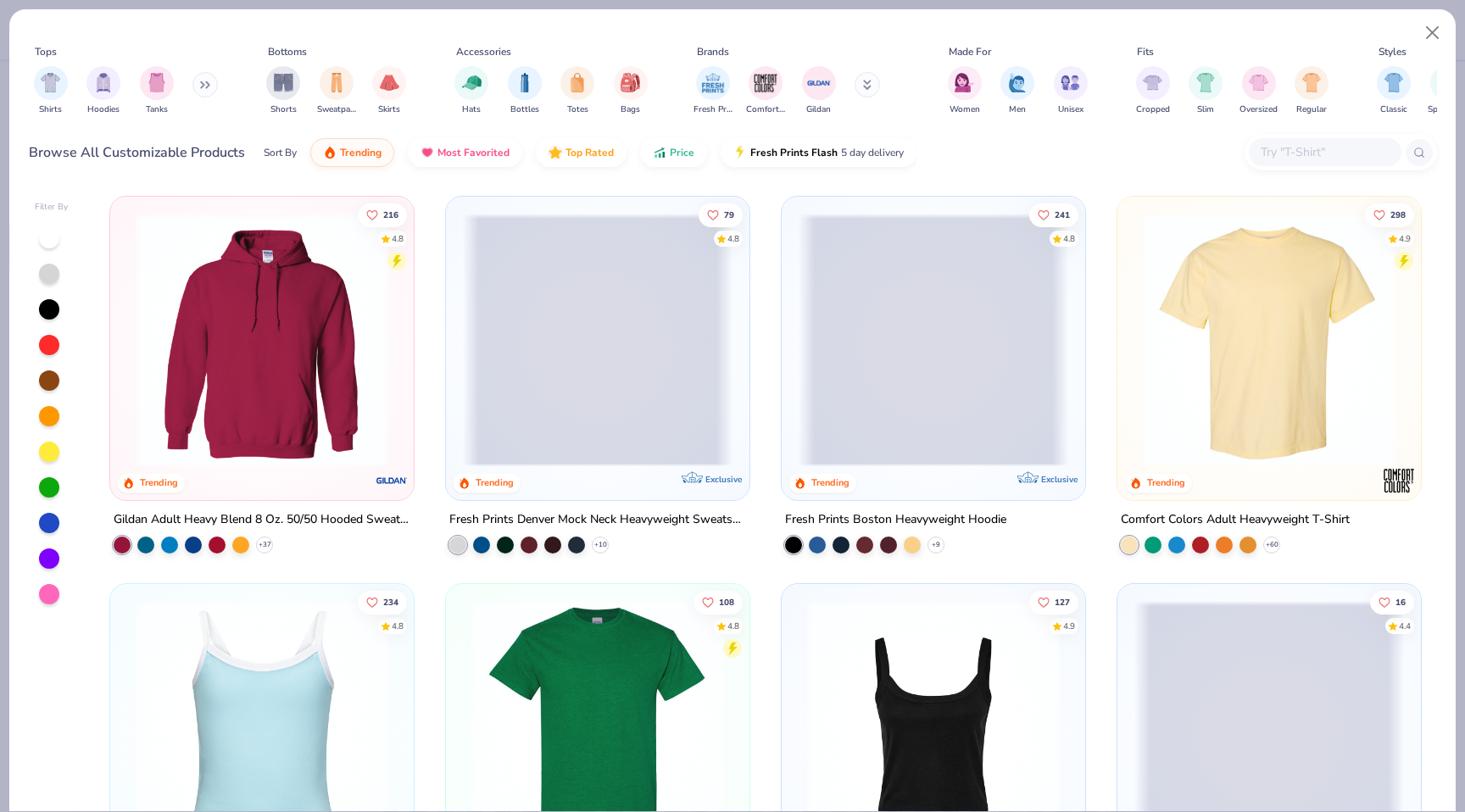
click at [224, 87] on div "Tops Shirts Hoodies Tanks Bottoms Shorts Sweatpants Skirts Accessories Hats Bot…" at bounding box center [732, 83] width 1408 height 78
click at [210, 87] on icon at bounding box center [205, 84] width 10 height 8
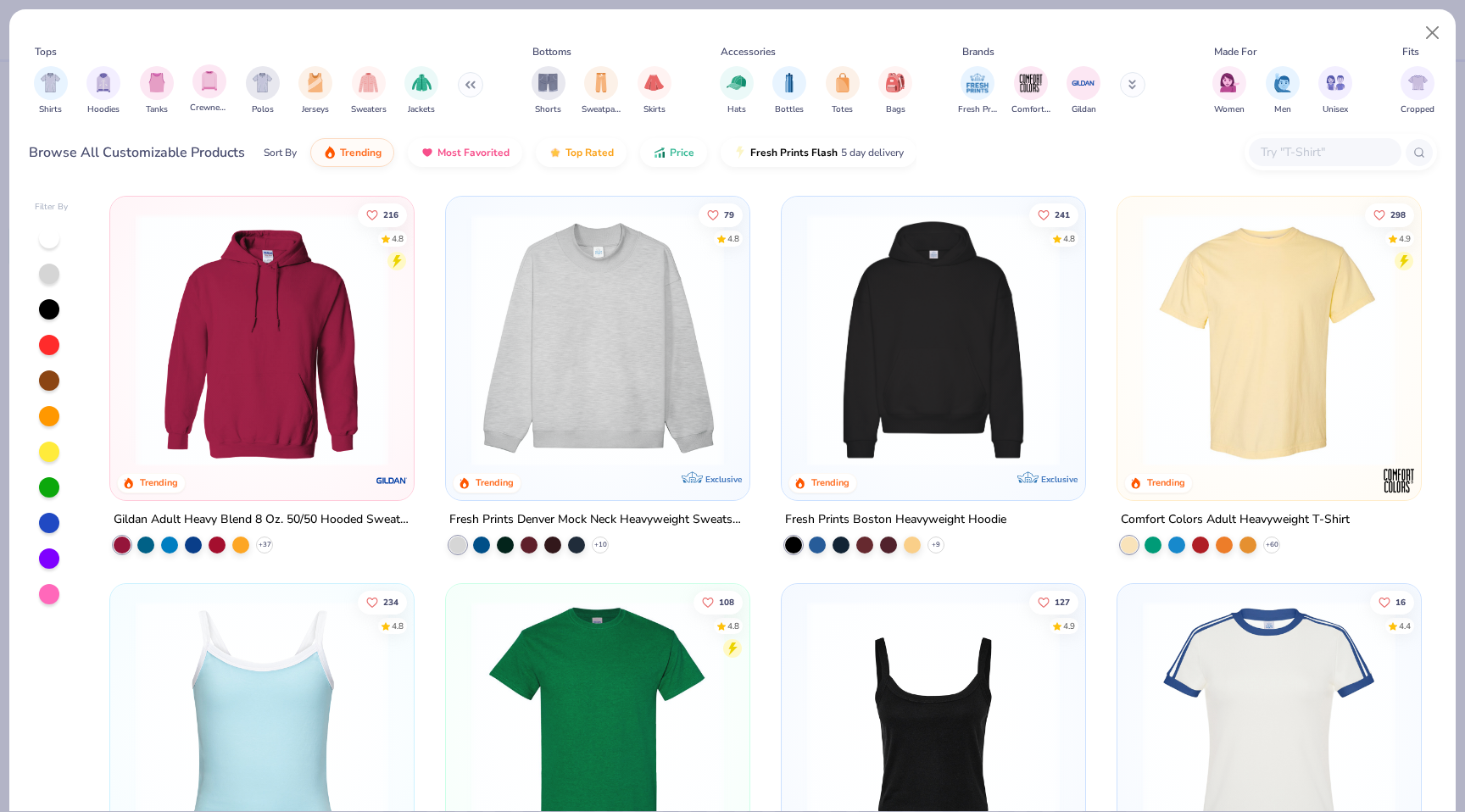
click at [228, 87] on div "Crewnecks" at bounding box center [209, 90] width 39 height 50
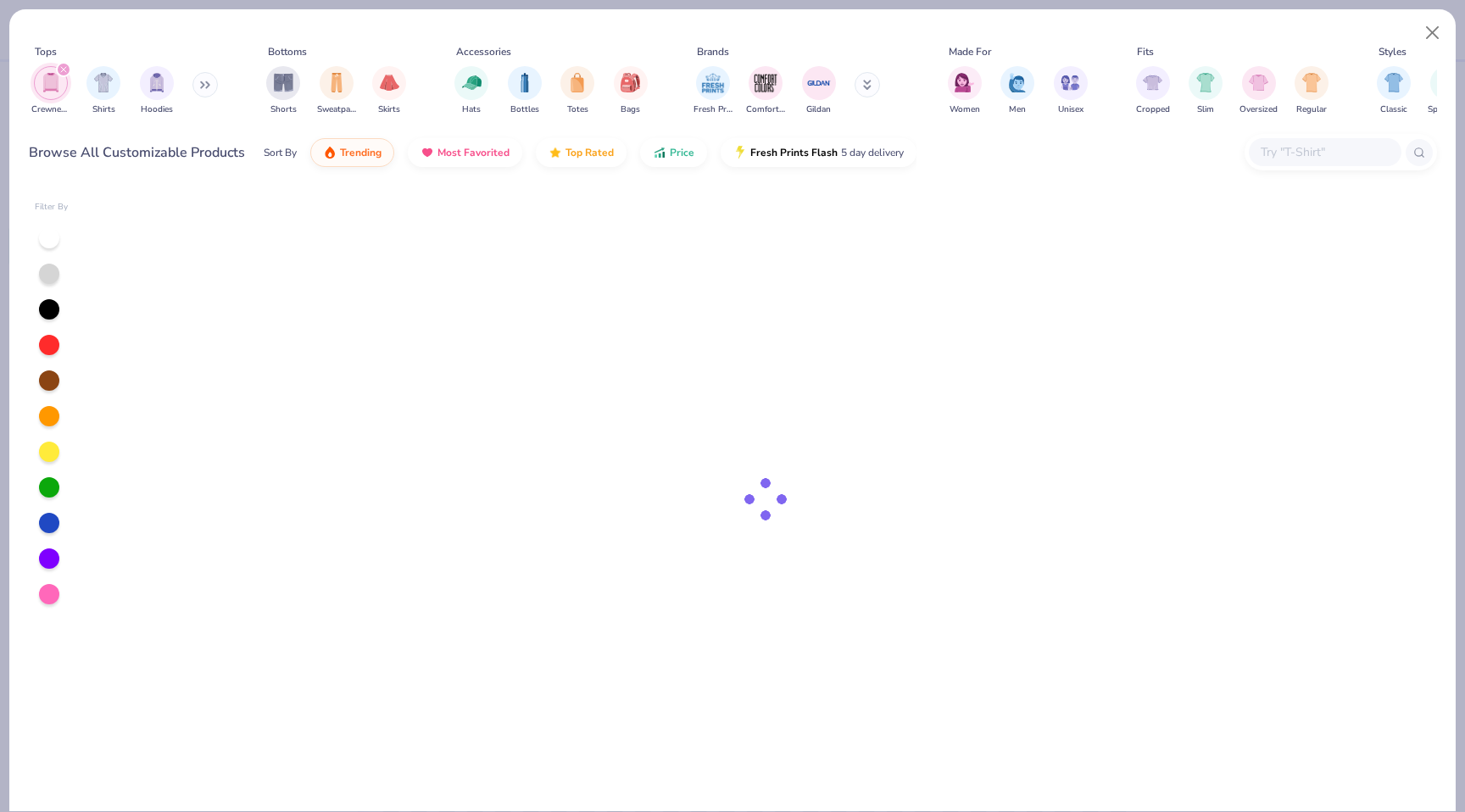
click at [213, 87] on button at bounding box center [205, 84] width 25 height 25
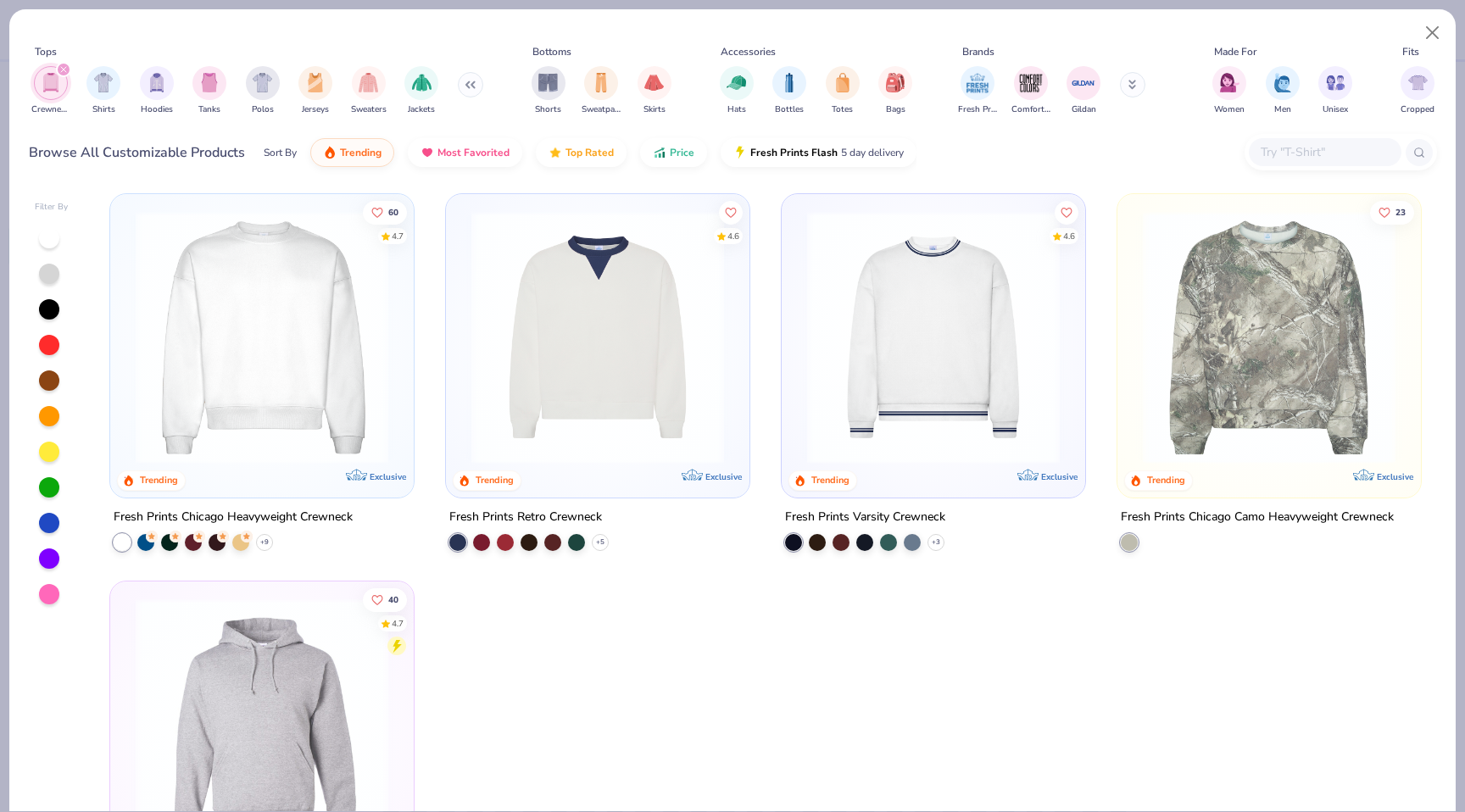
scroll to position [2, 0]
click at [327, 318] on img at bounding box center [262, 337] width 269 height 252
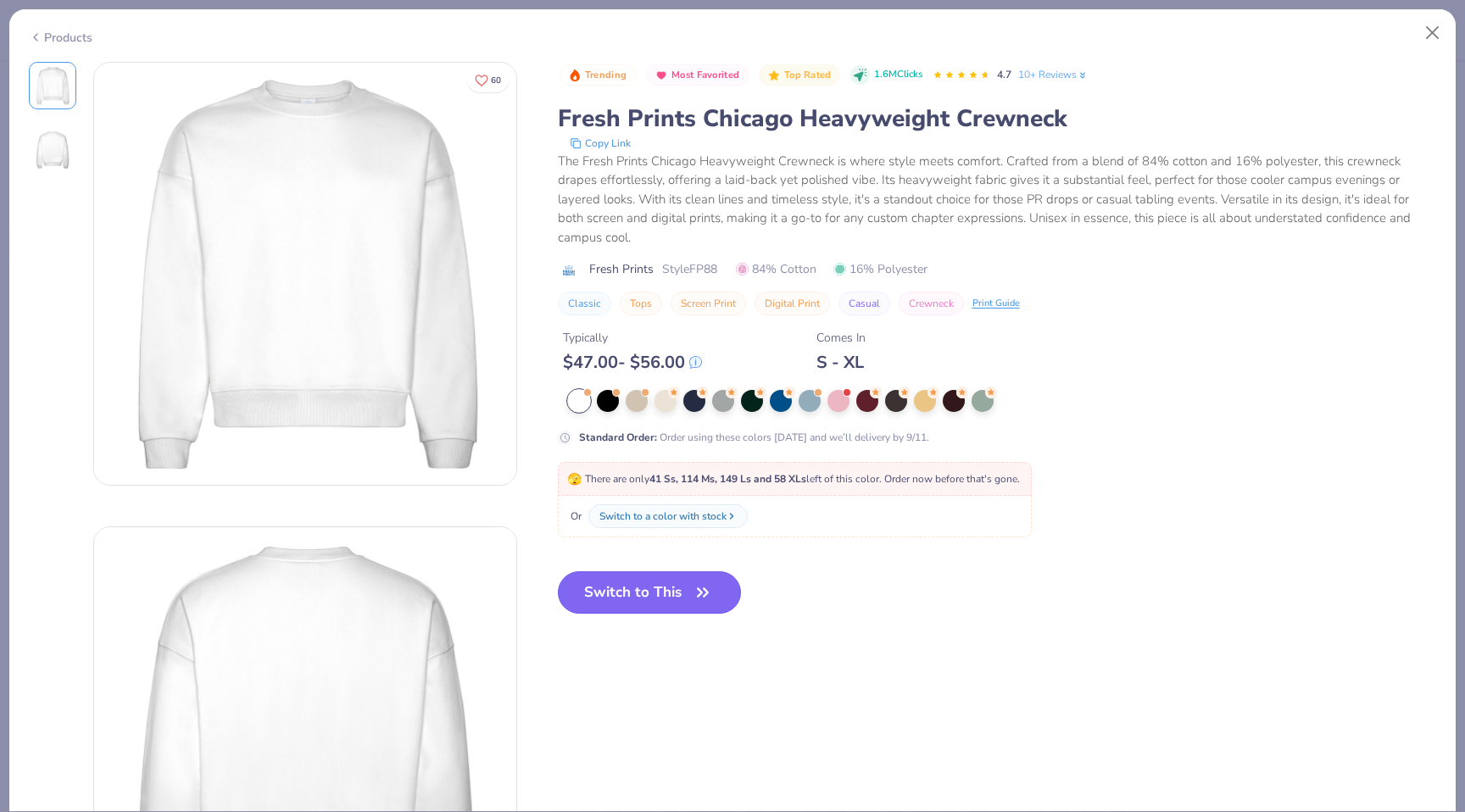
click at [612, 598] on button "Switch to This" at bounding box center [649, 592] width 184 height 42
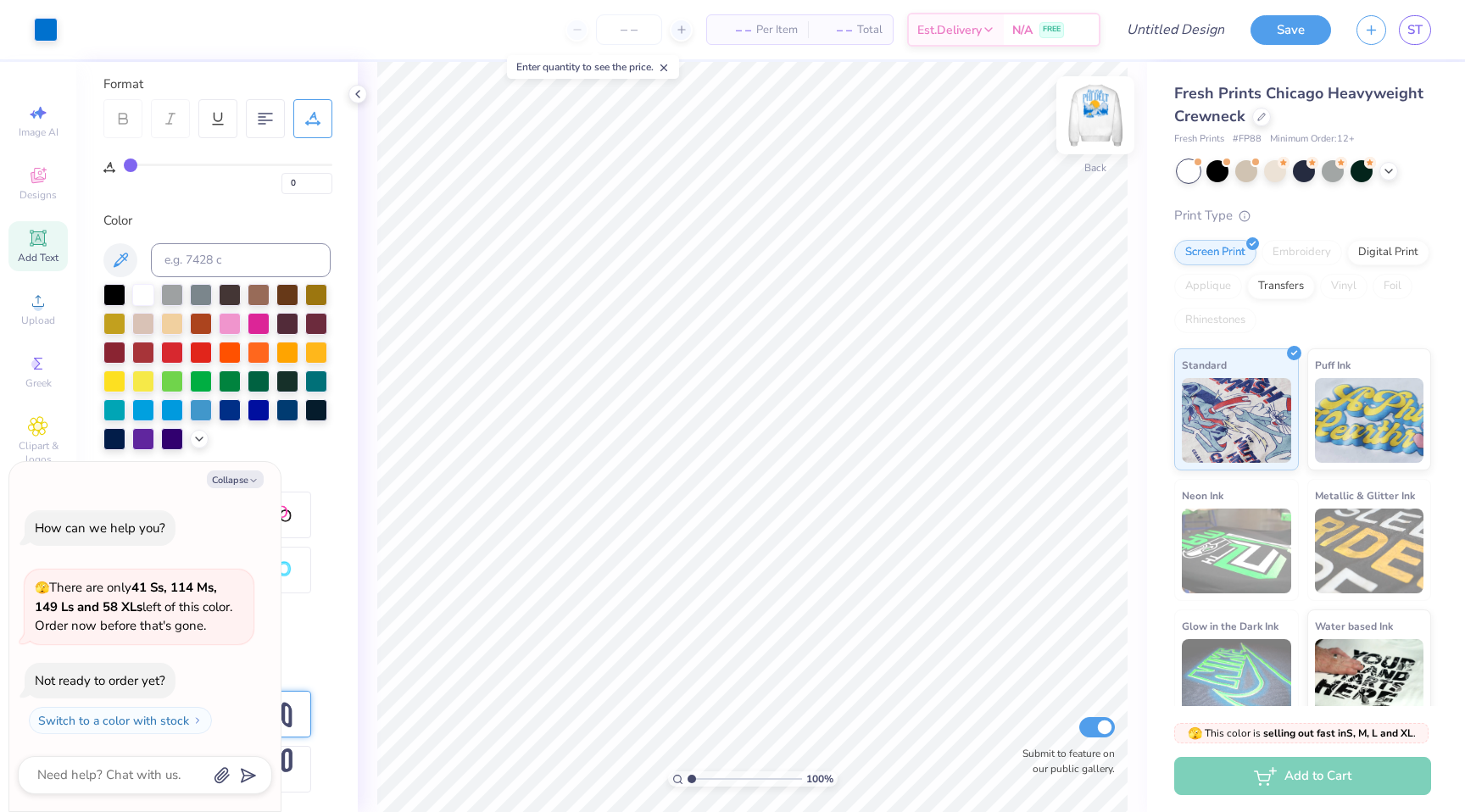
click at [1101, 124] on img at bounding box center [1095, 116] width 68 height 68
click at [256, 401] on div at bounding box center [259, 408] width 22 height 22
click at [259, 404] on div at bounding box center [259, 408] width 22 height 22
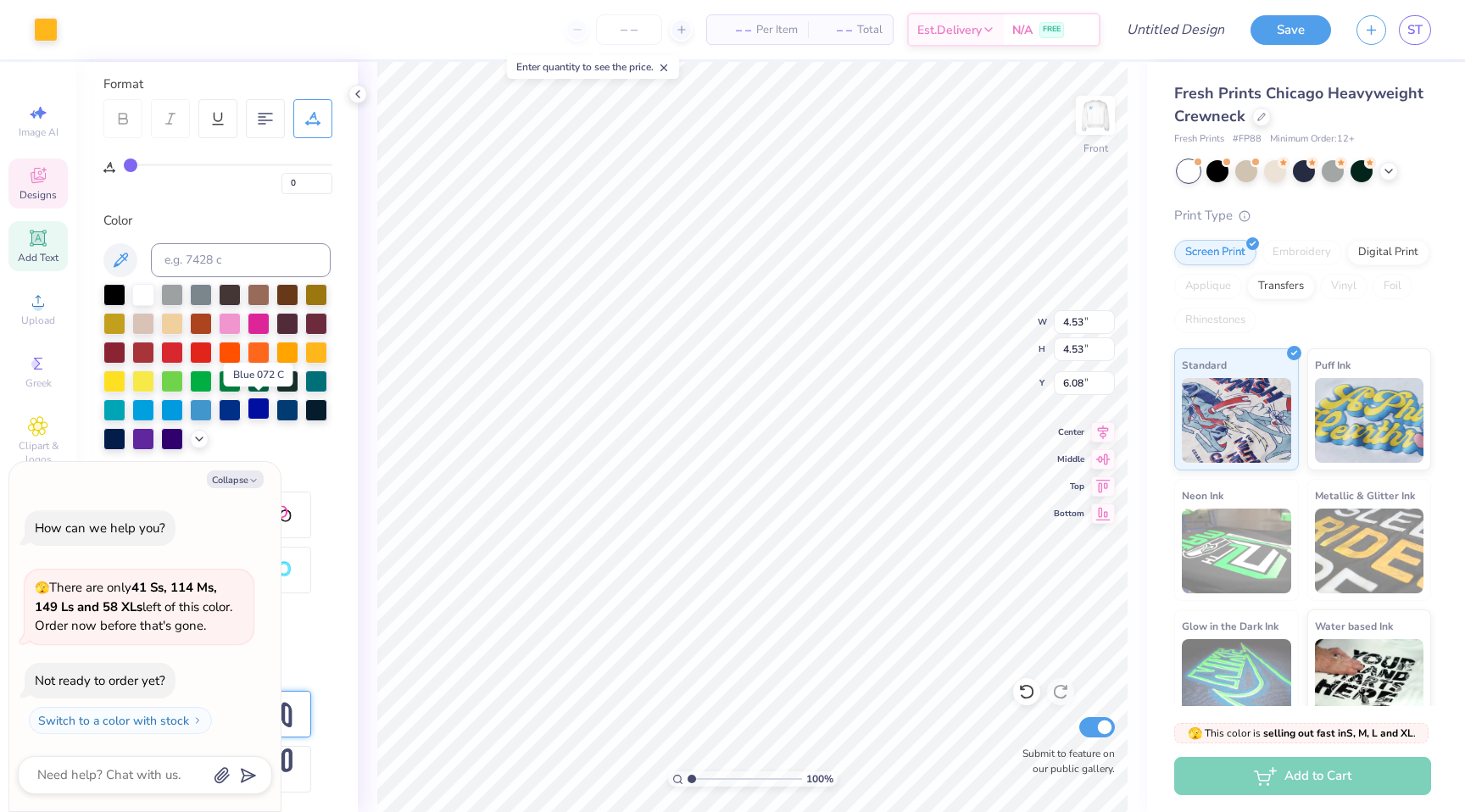
click at [259, 404] on div at bounding box center [259, 408] width 22 height 22
type textarea "x"
type input "1.46"
type input "1.82"
type input "11.31"
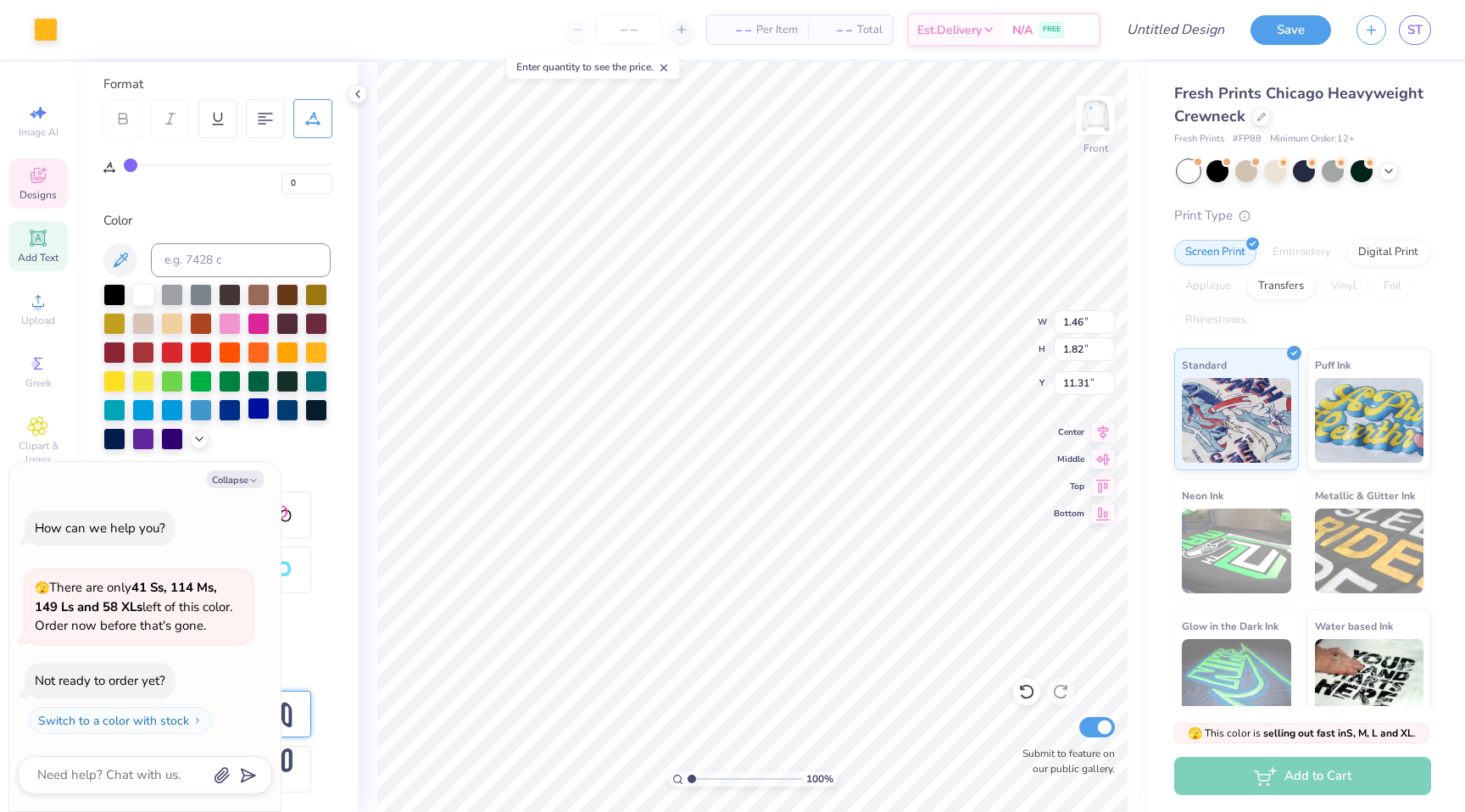
type textarea "x"
type input "11.26"
click at [1096, 116] on img at bounding box center [1095, 116] width 68 height 68
click at [1095, 133] on img at bounding box center [1095, 116] width 68 height 68
type textarea "x"
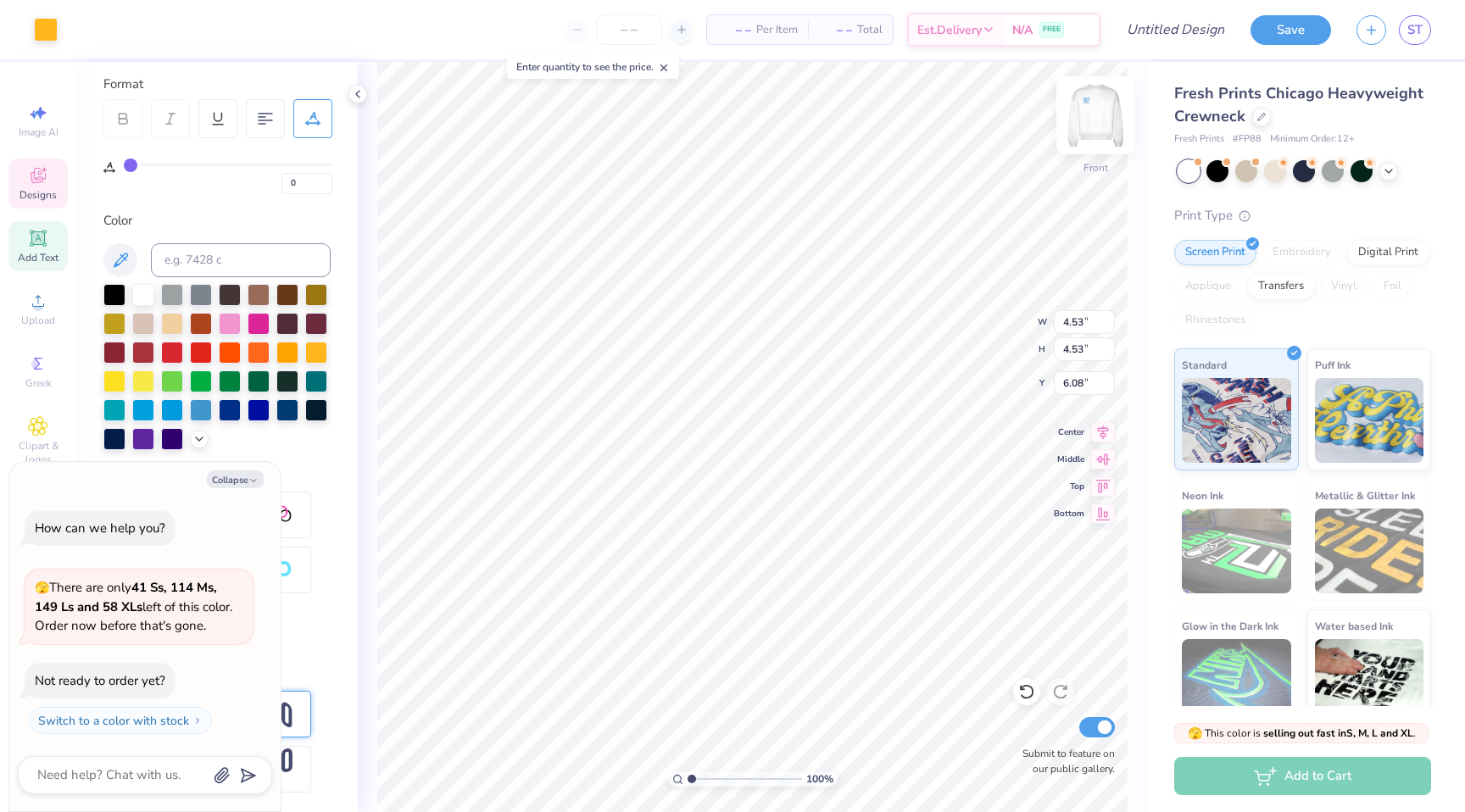
type input "6.11"
type textarea "x"
type input "6.08"
type textarea "x"
type input "11.63"
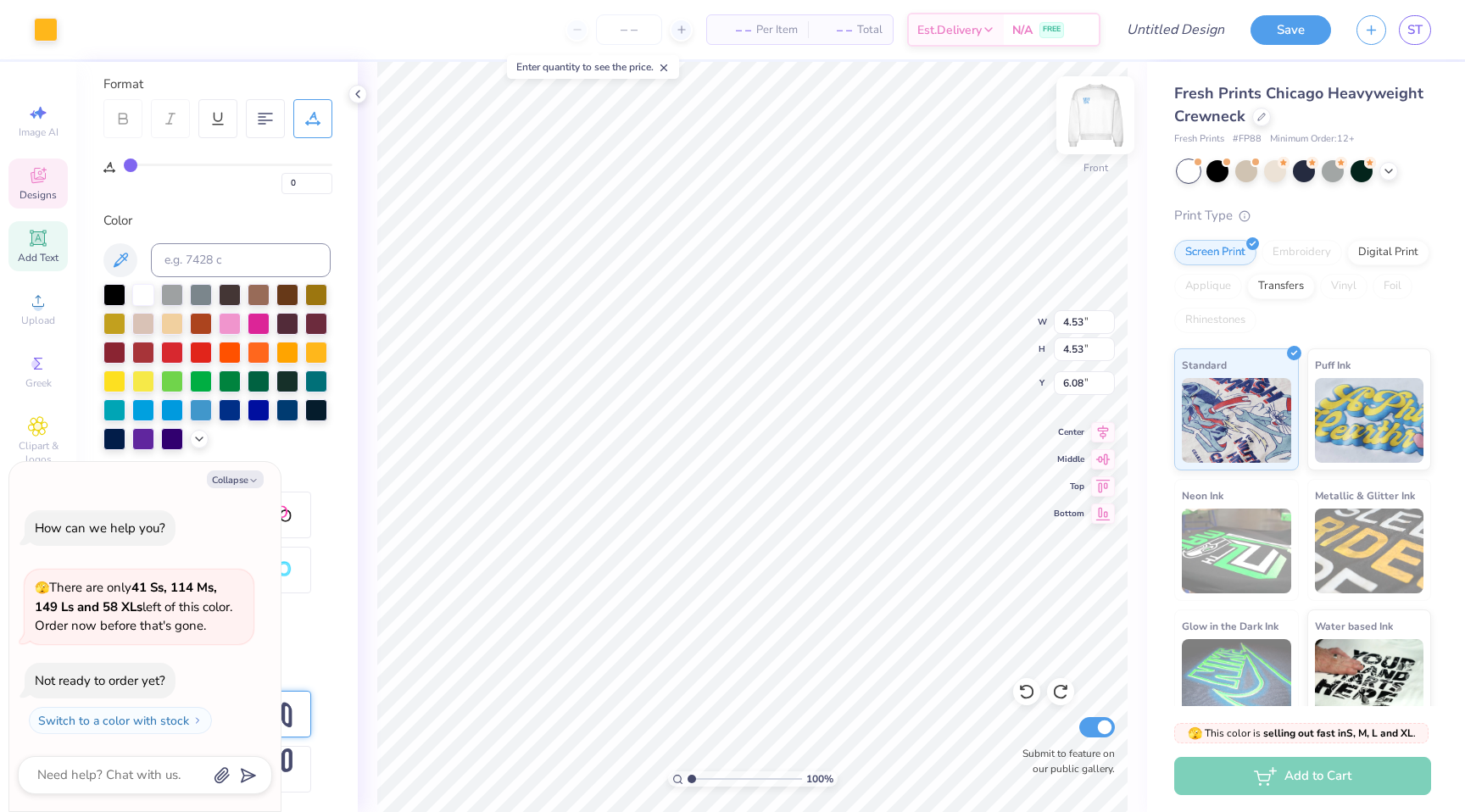
type input "4.26"
type input "2.75"
type textarea "x"
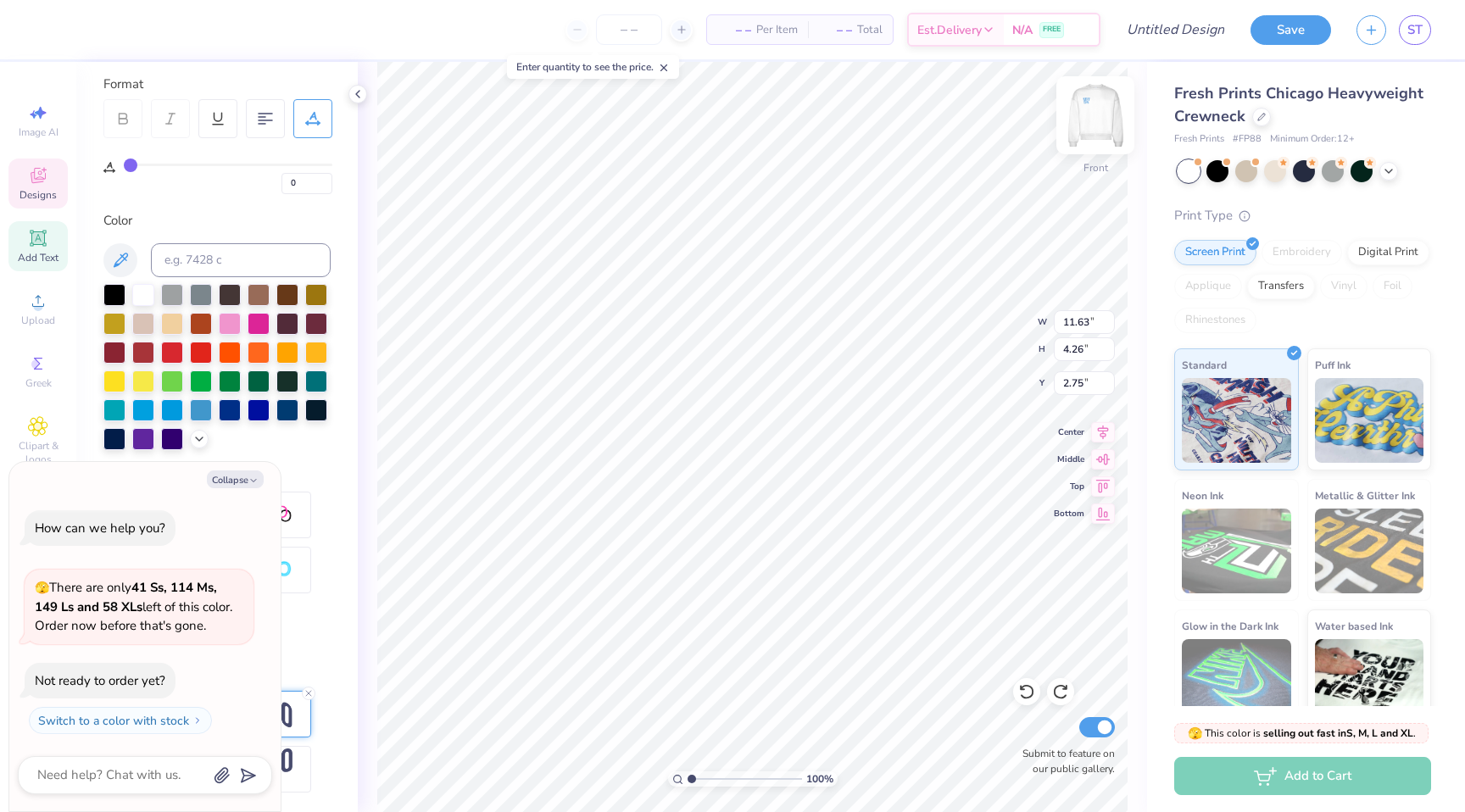
type textarea "x"
type textarea "S"
type textarea "x"
type textarea "SM"
type textarea "x"
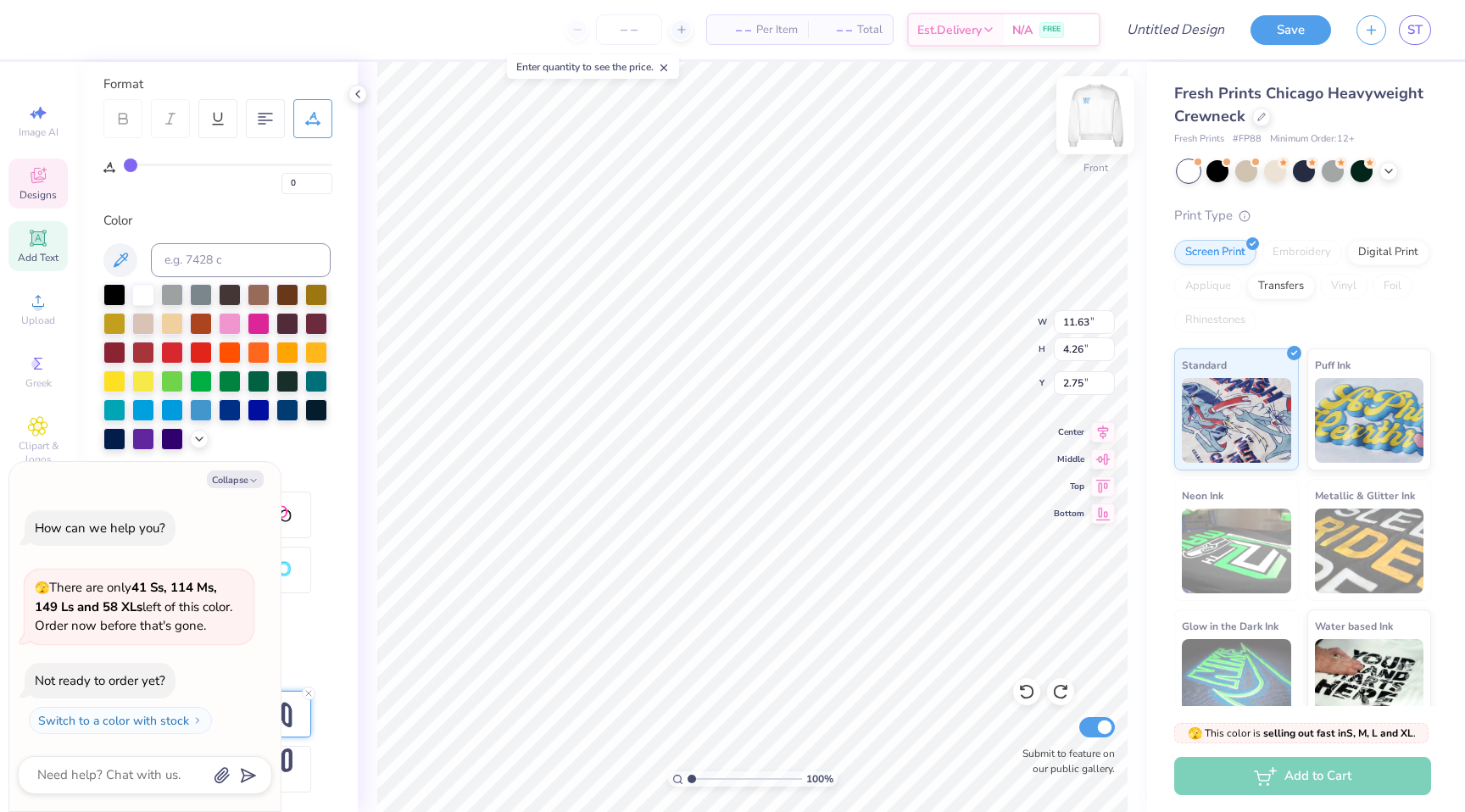
type textarea "S"
type textarea "x"
type textarea "S'"
type textarea "x"
type textarea "S'M"
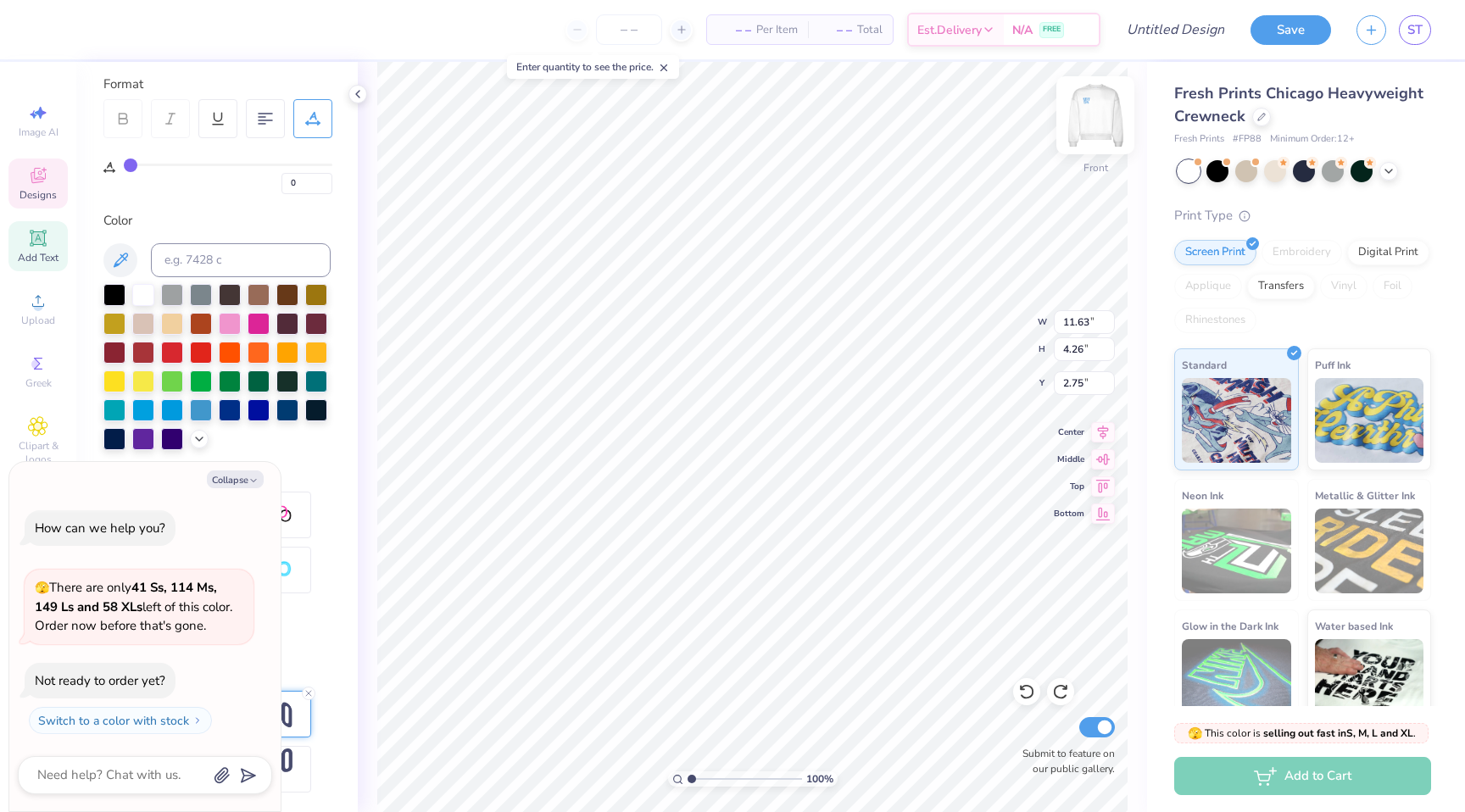
type textarea "x"
type textarea "S'MO"
type textarea "x"
type textarea "S'MOR"
type textarea "x"
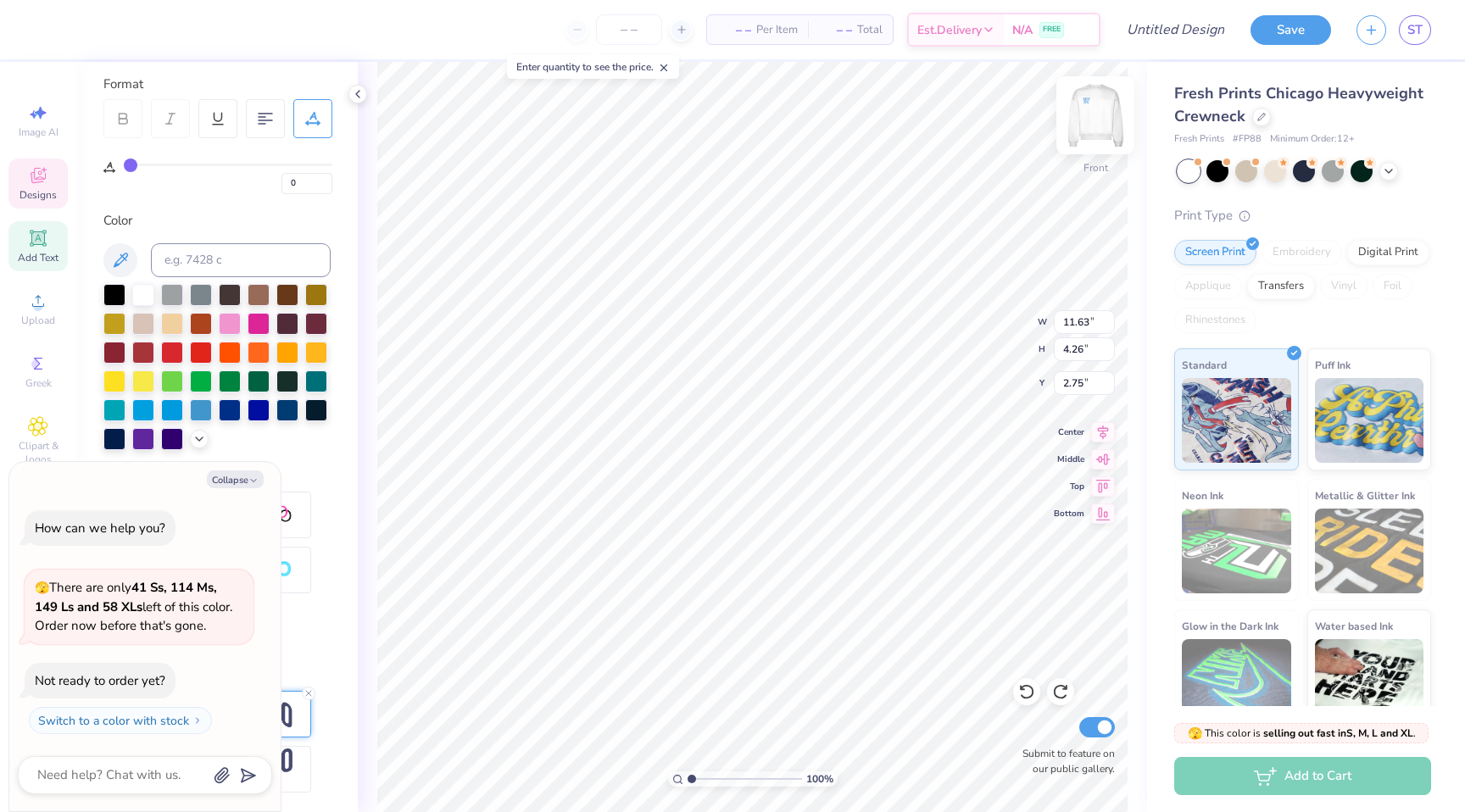
type textarea "S'MORE"
type textarea "x"
type textarea "S'MORES"
type textarea "x"
type textarea "S'MORES"
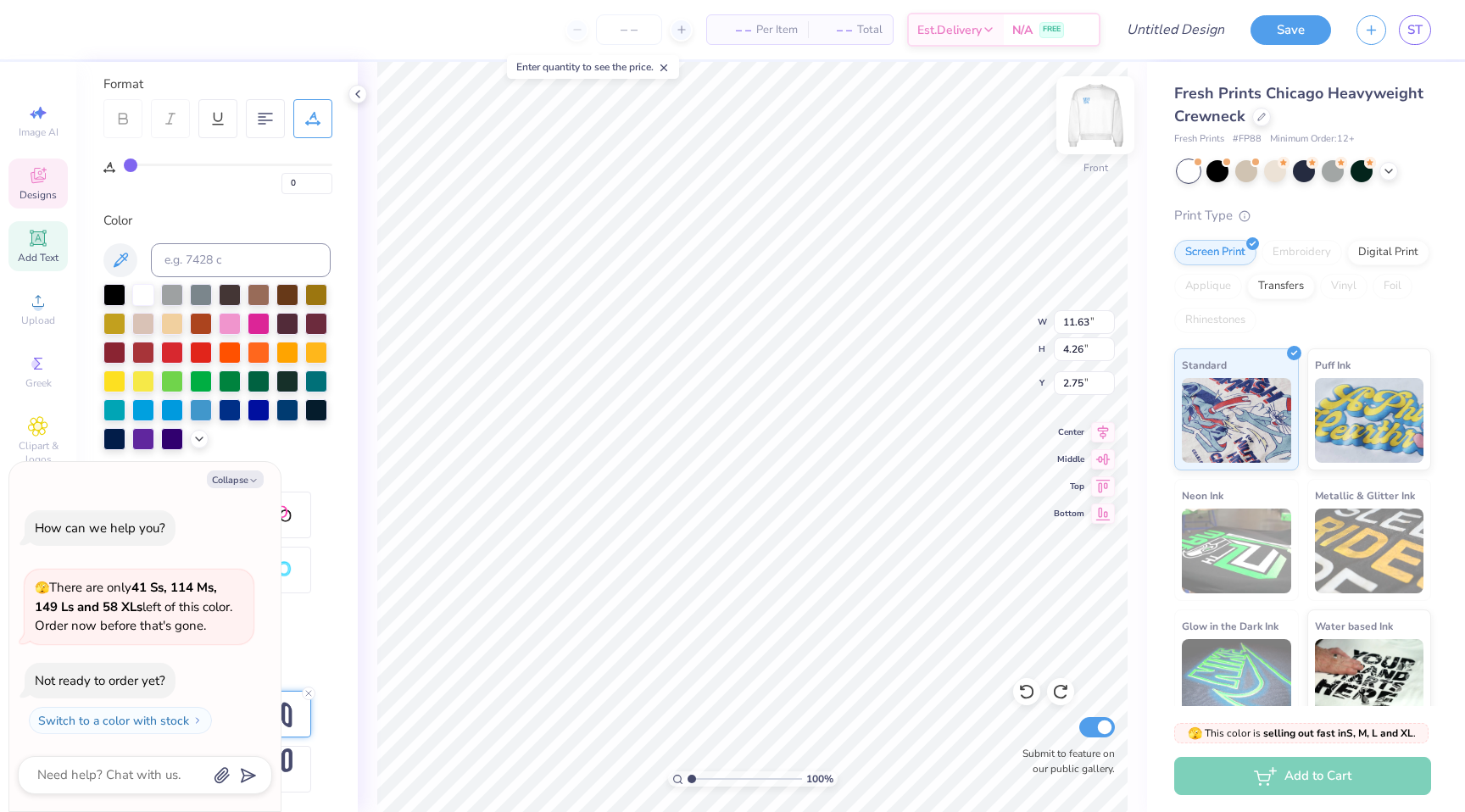
scroll to position [0, 2]
type textarea "x"
type textarea "S'MORES '"
type textarea "x"
type textarea "S'MORES '2"
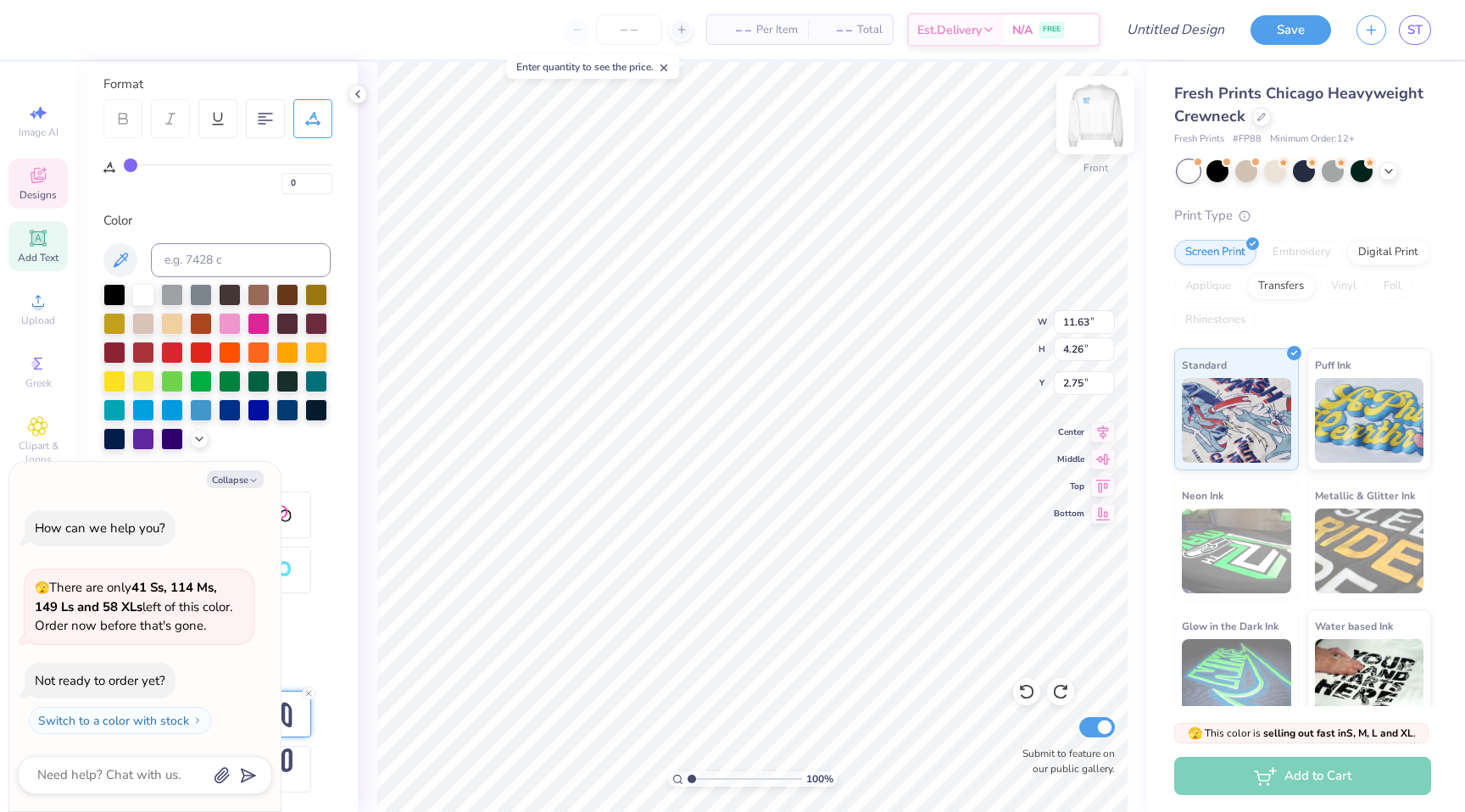
type textarea "x"
type textarea "S'MORES '25"
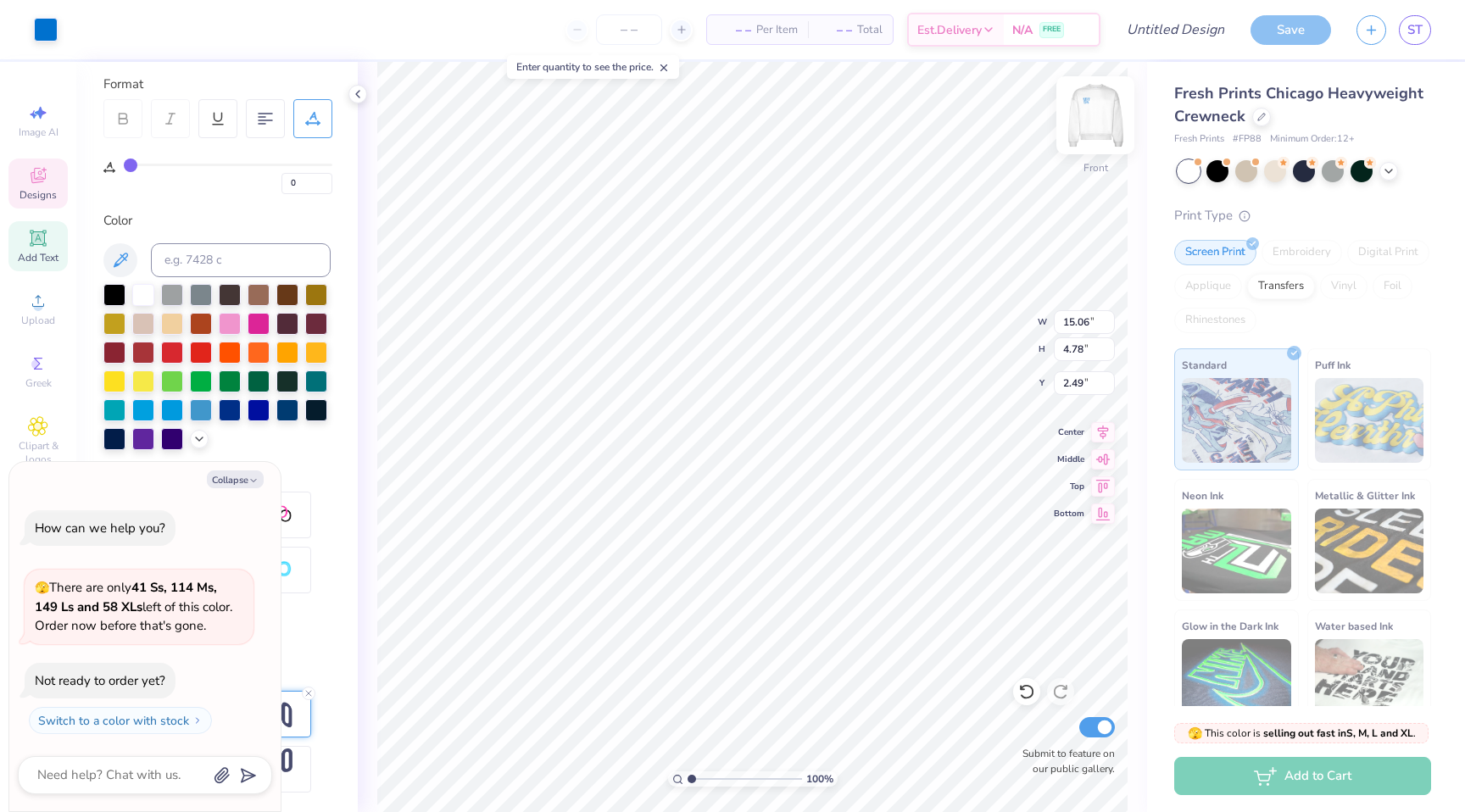
type textarea "x"
type input "2.50"
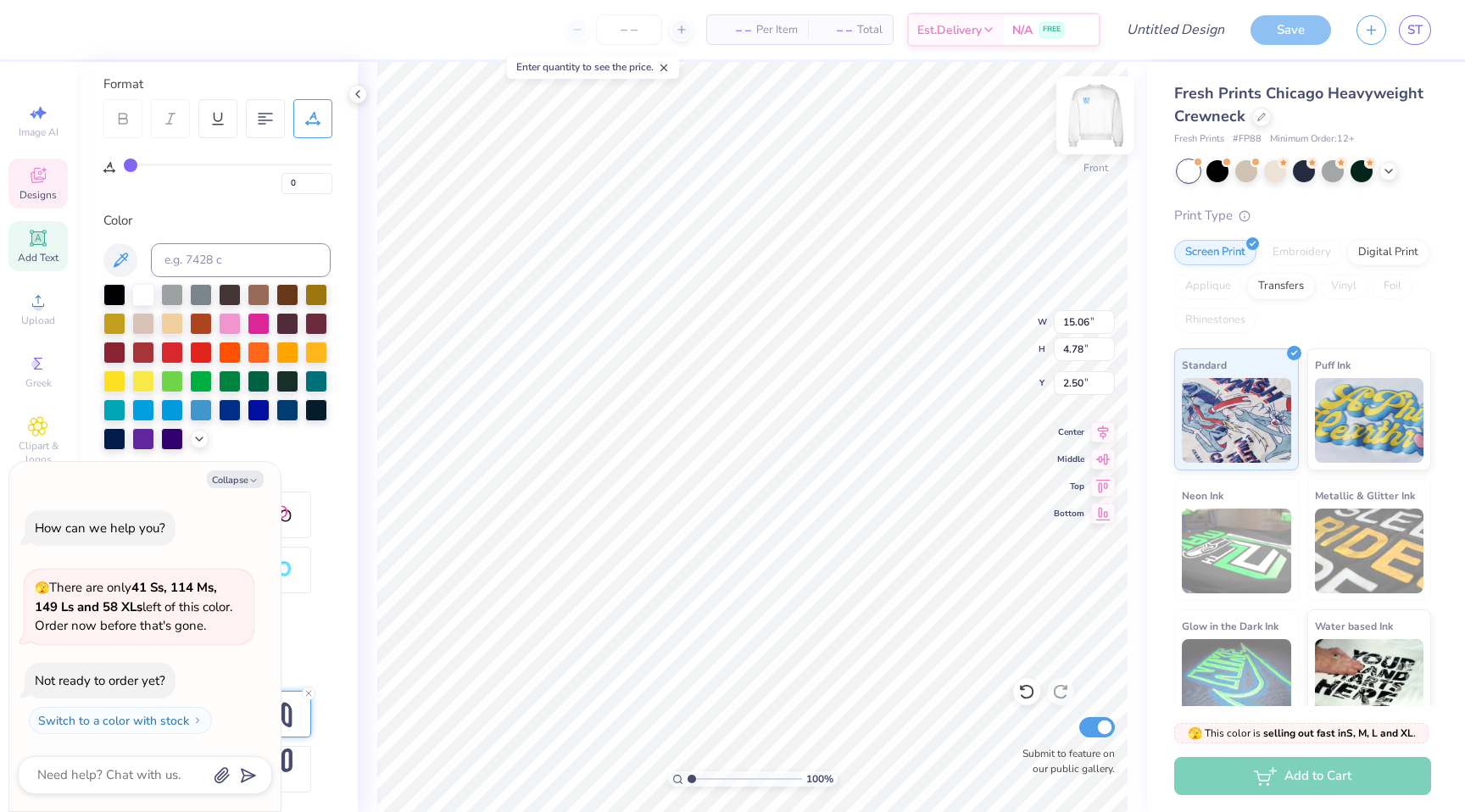
type textarea "x"
type input "12.50"
type input "3.96"
type textarea "x"
type input "3.35"
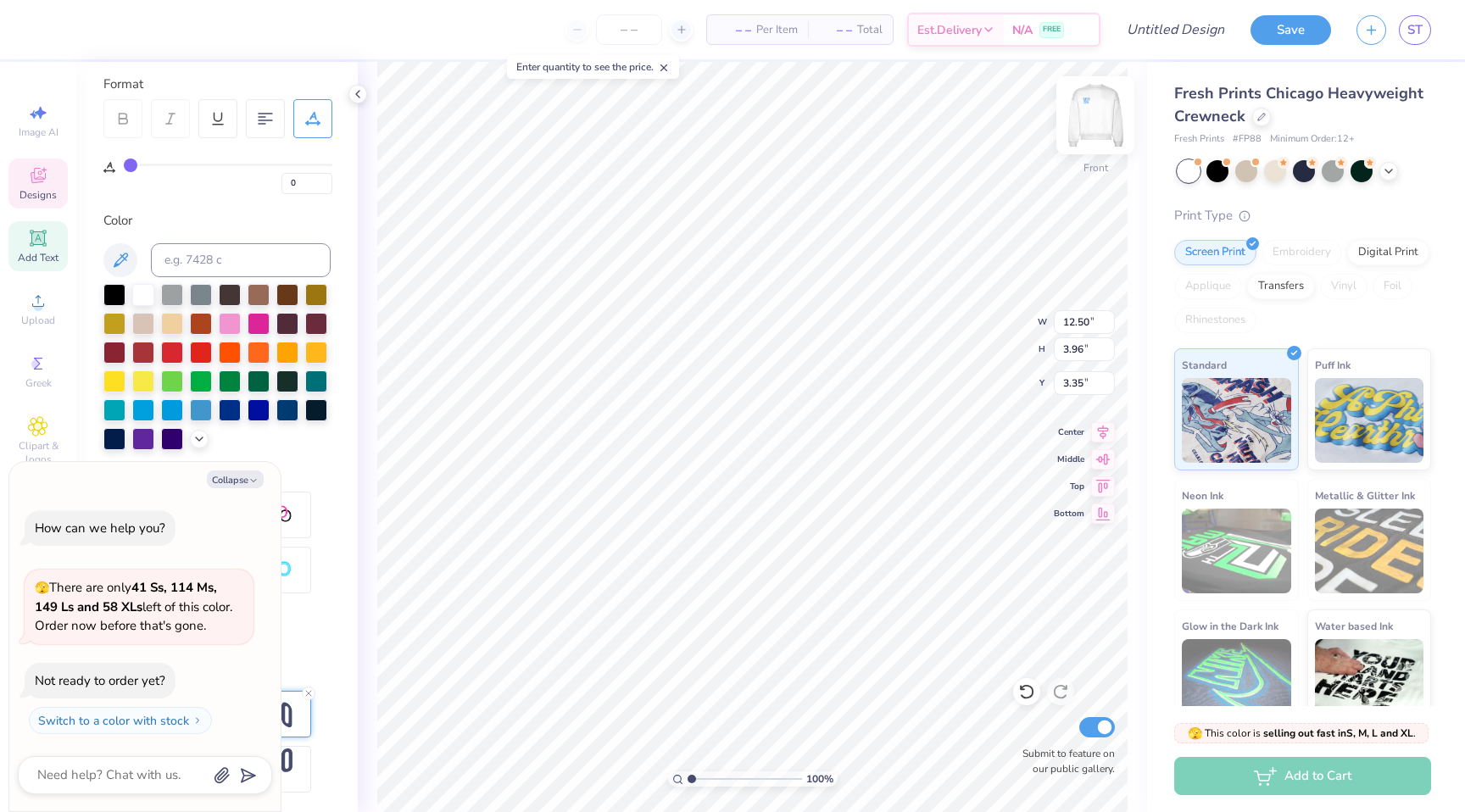
type textarea "x"
type input "11.86"
type input "3.76"
type textarea "x"
type input "3.40"
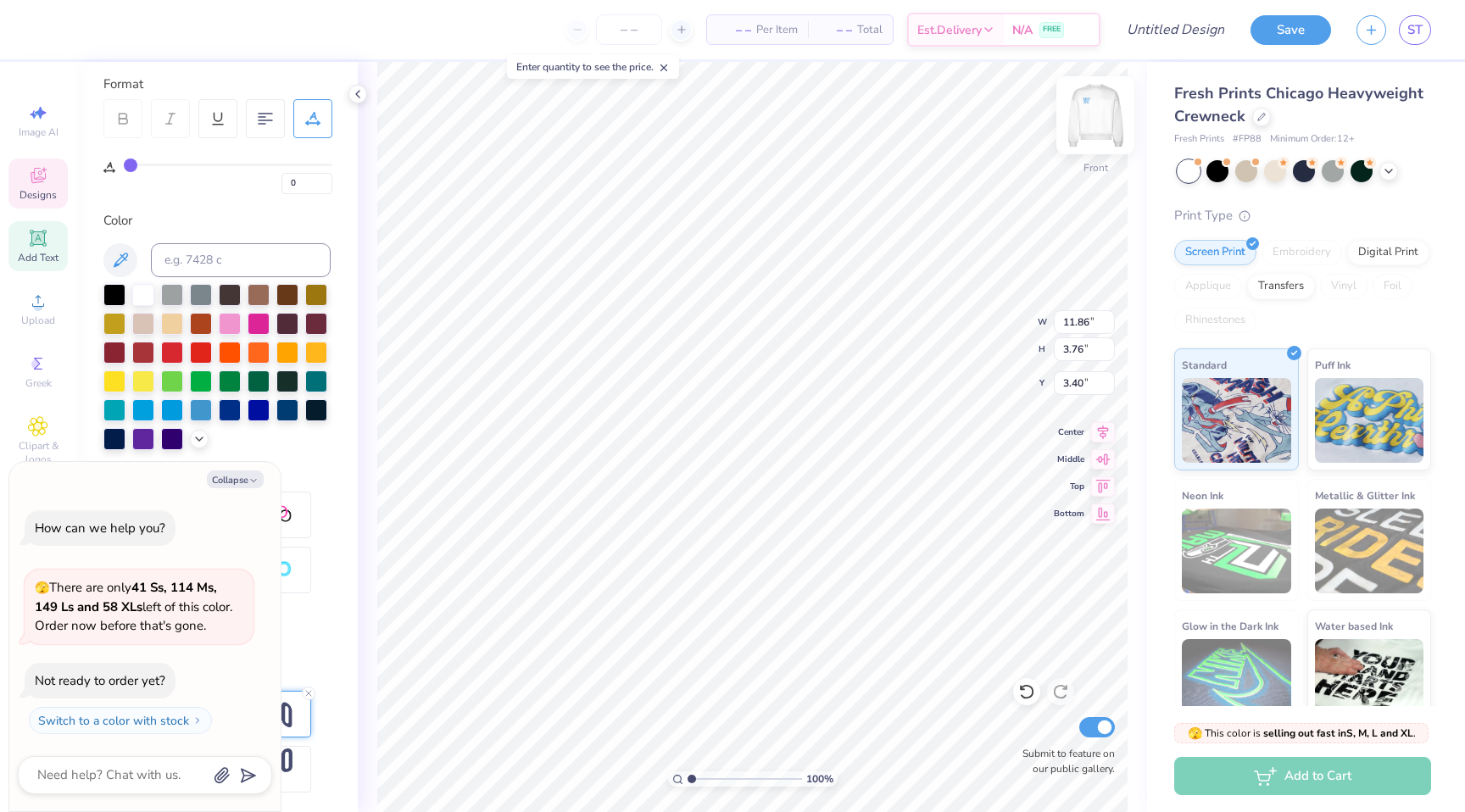
type textarea "x"
type input "7.06"
type input "1.86"
type input "1.23"
type textarea "x"
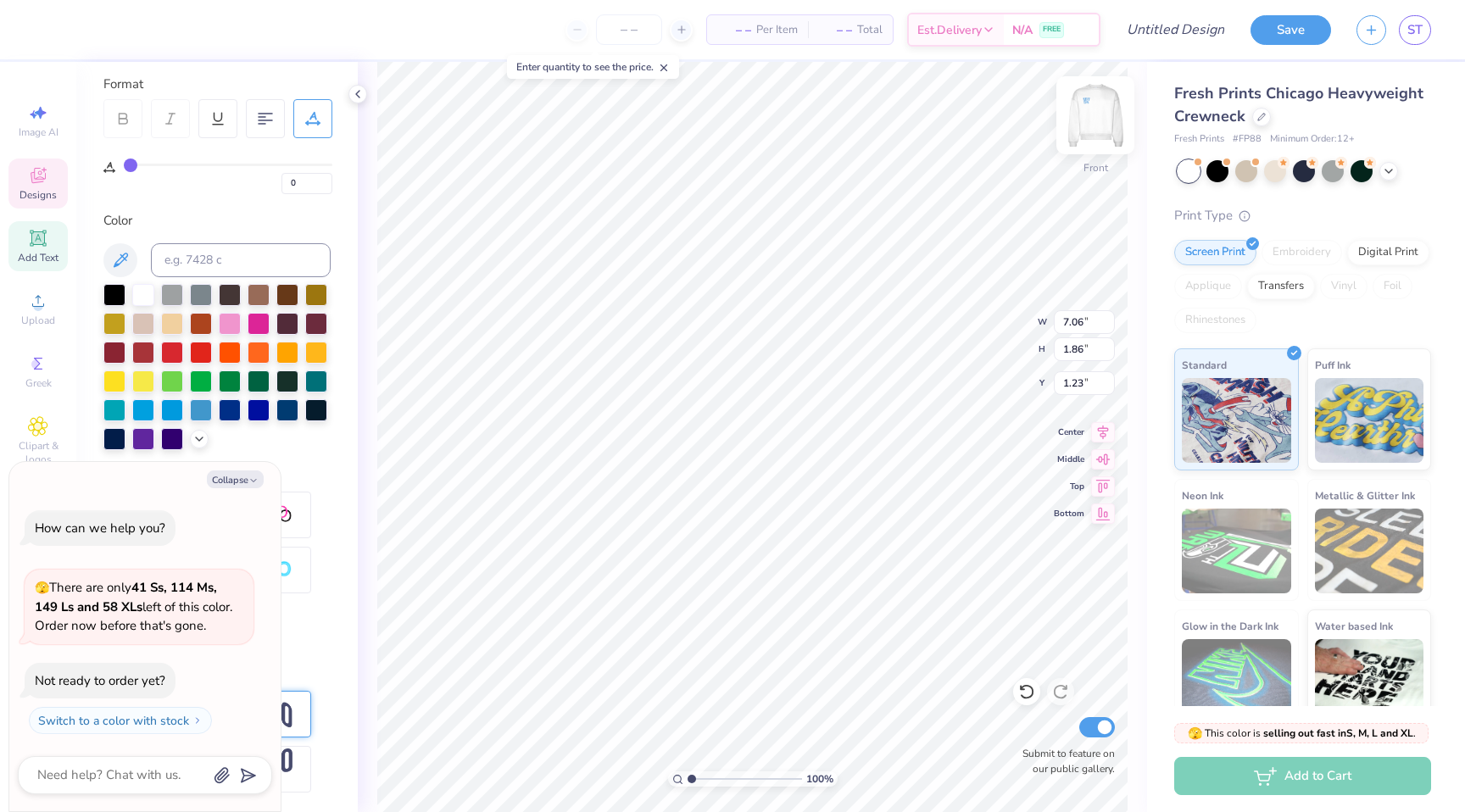
scroll to position [0, 0]
click at [232, 479] on button "Collapse" at bounding box center [234, 479] width 57 height 18
type textarea "x"
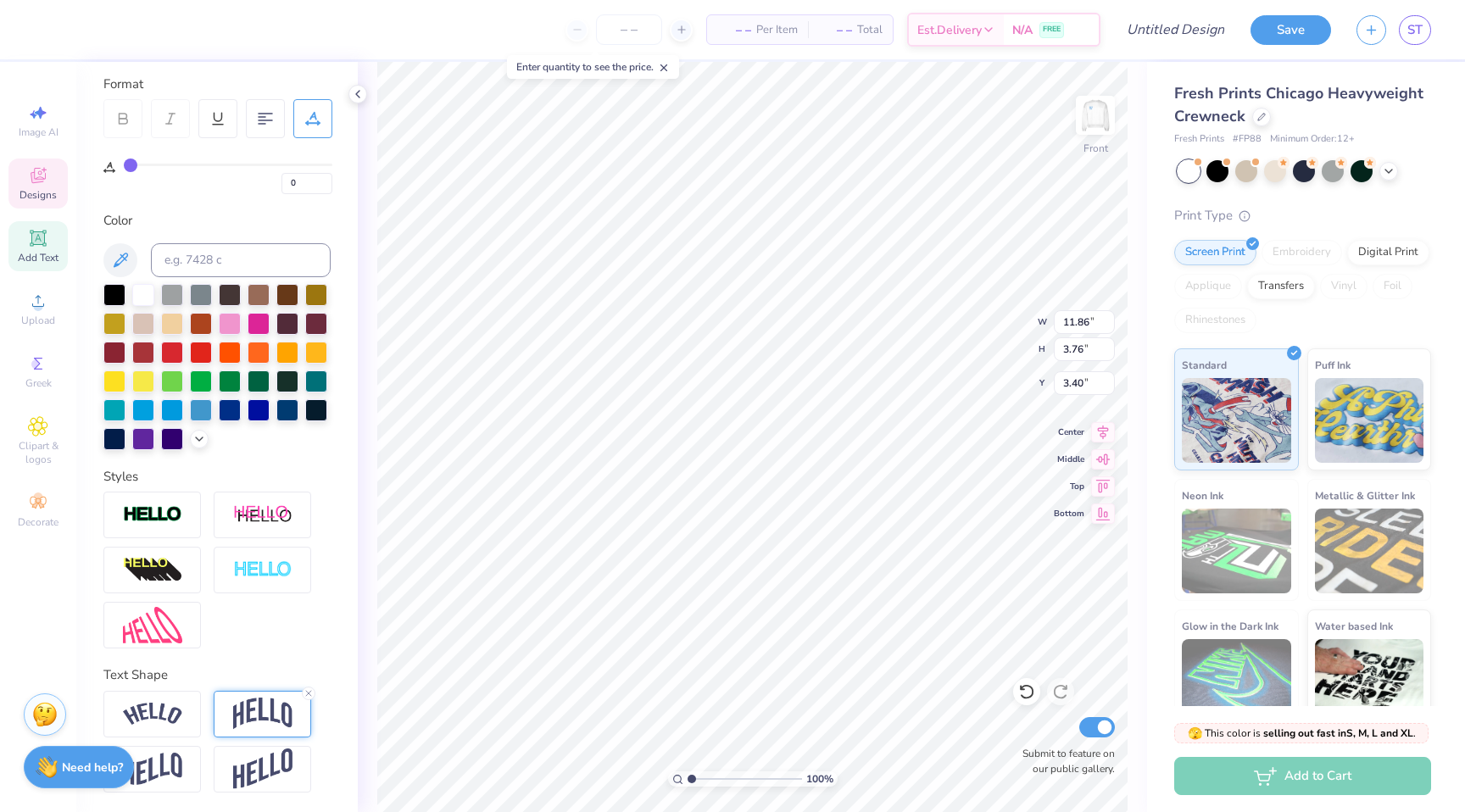
click at [238, 702] on img at bounding box center [263, 713] width 59 height 32
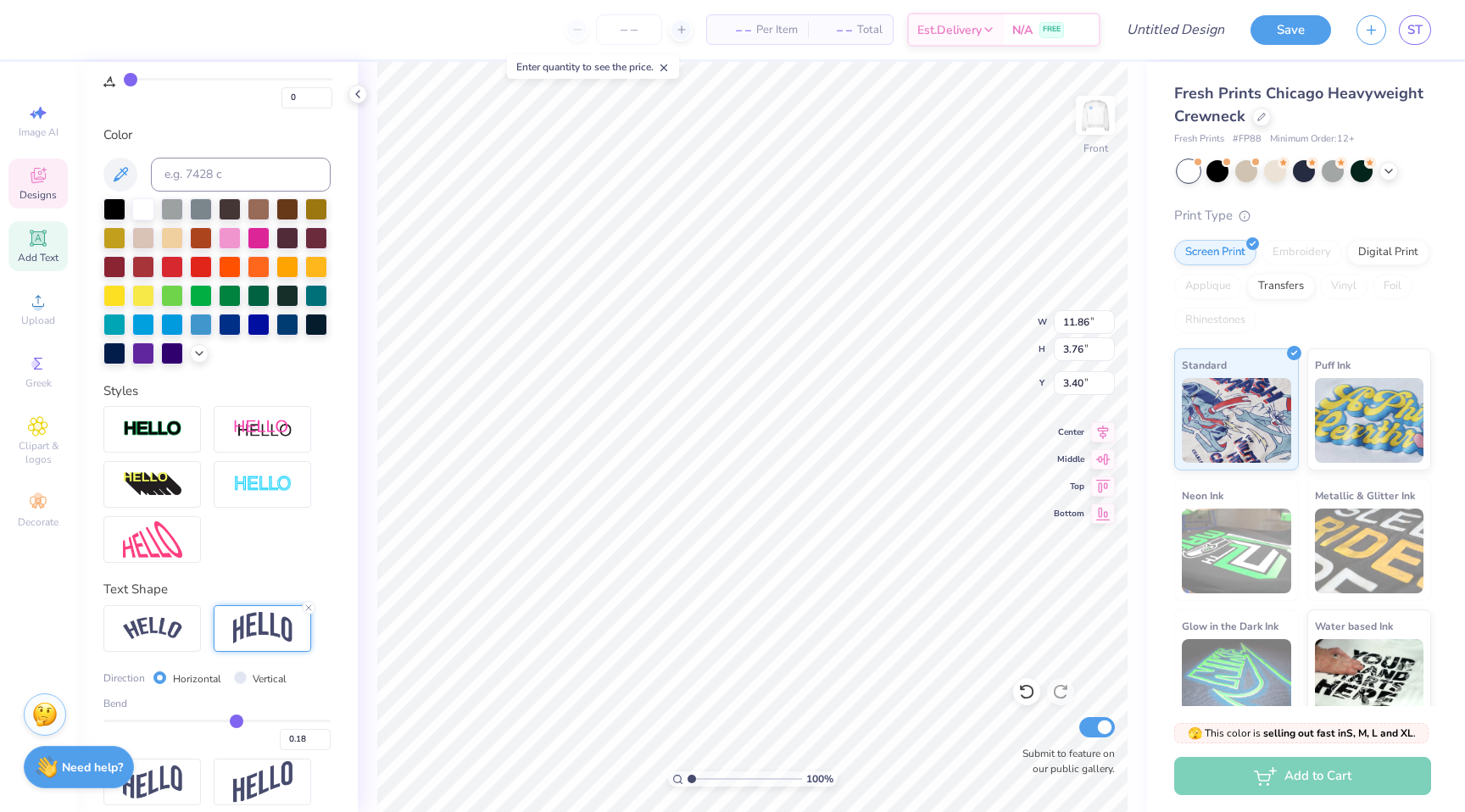
scroll to position [327, 0]
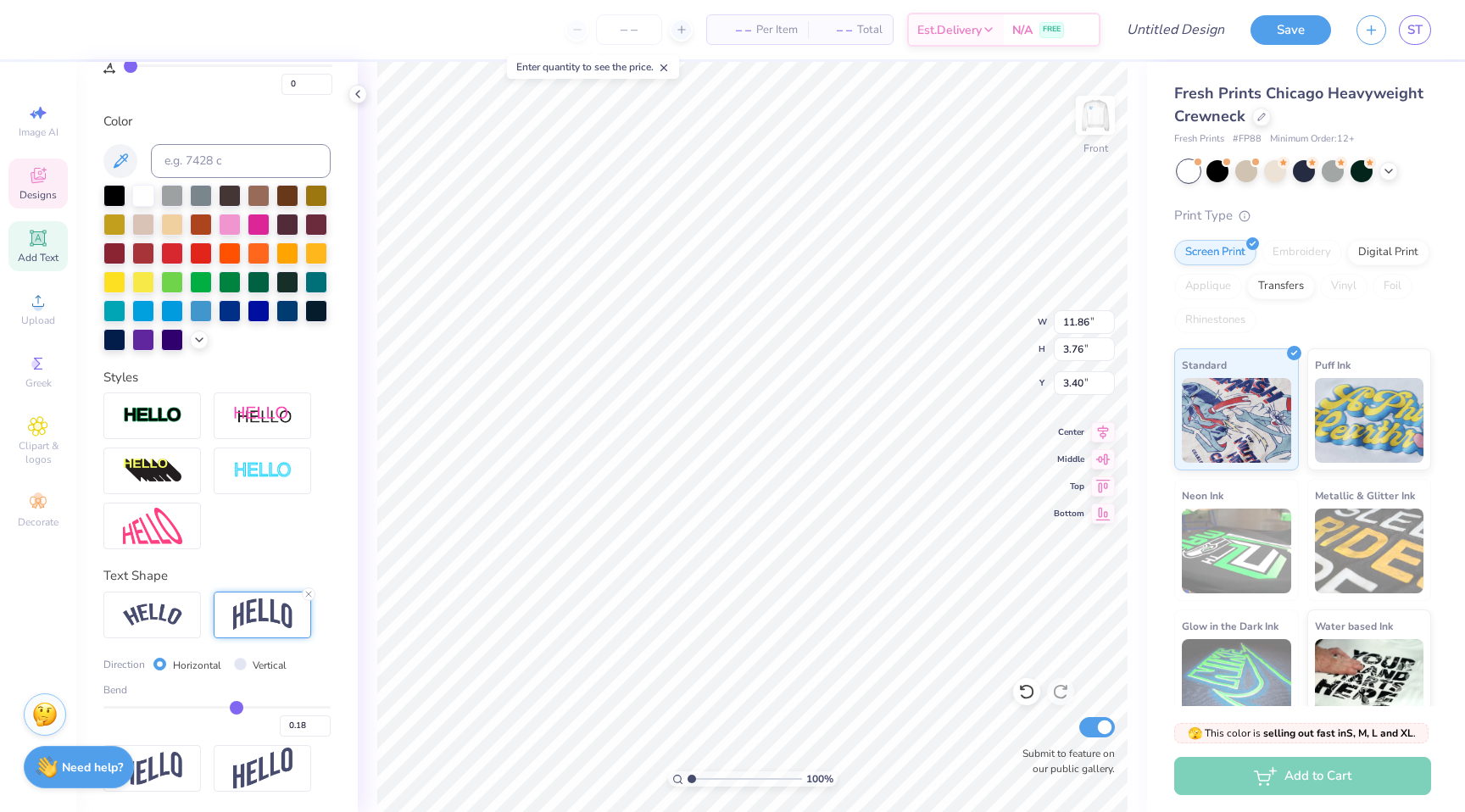
type input "0.23"
type input "0.24"
type input "0.25"
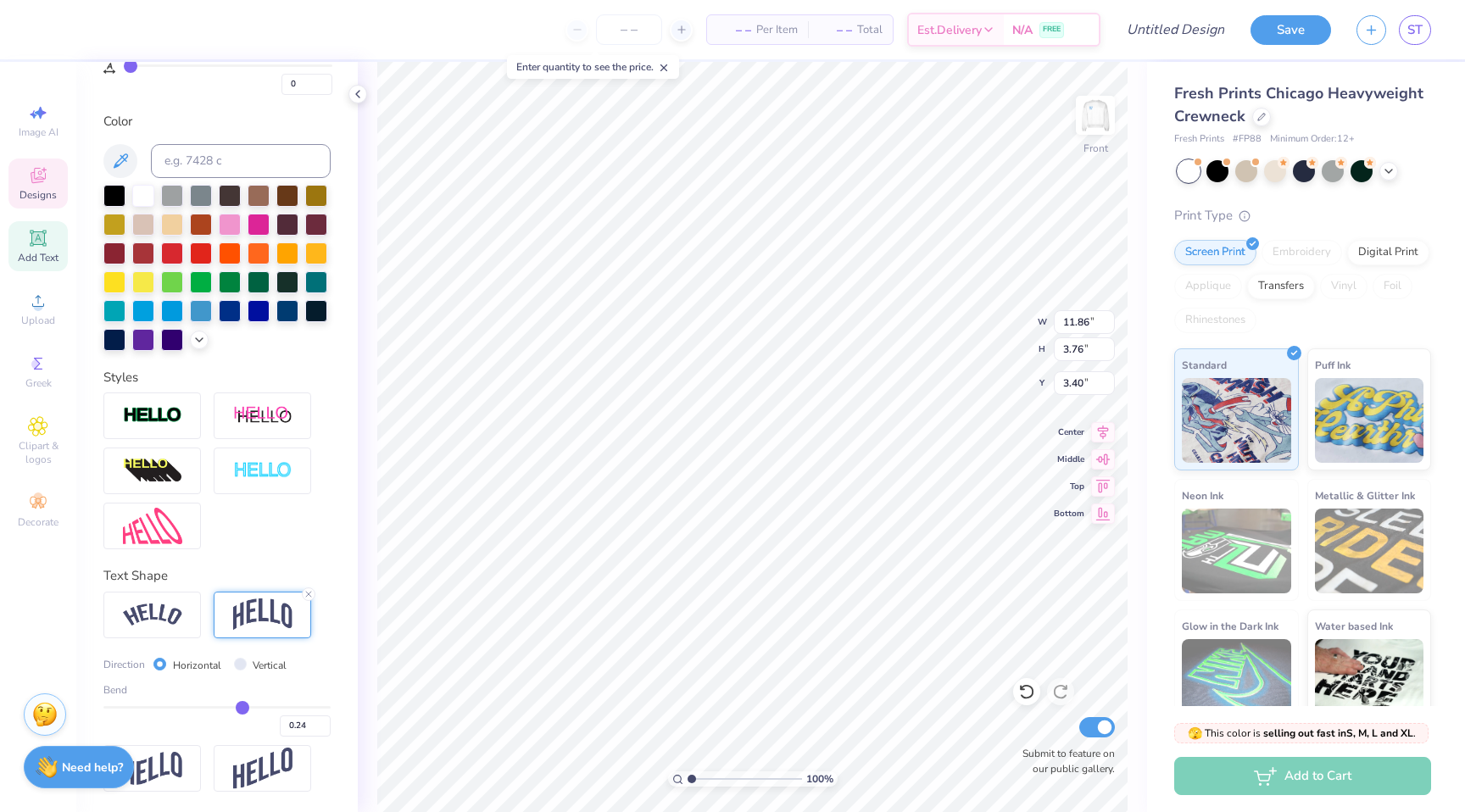
type input "0.25"
type input "0.26"
type input "0.27"
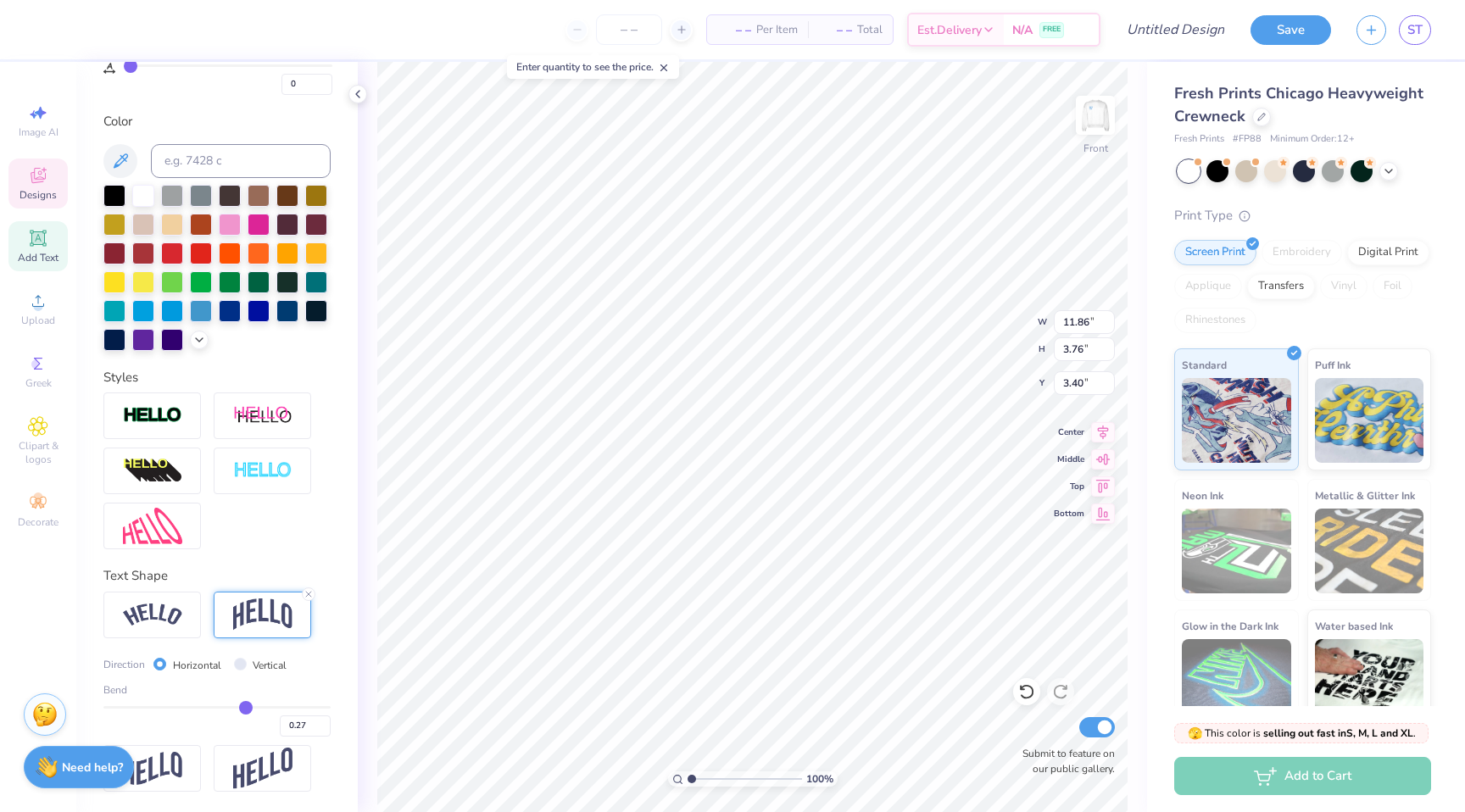
type input "0.29"
type input "0.3"
type input "0.30"
type input "0.31"
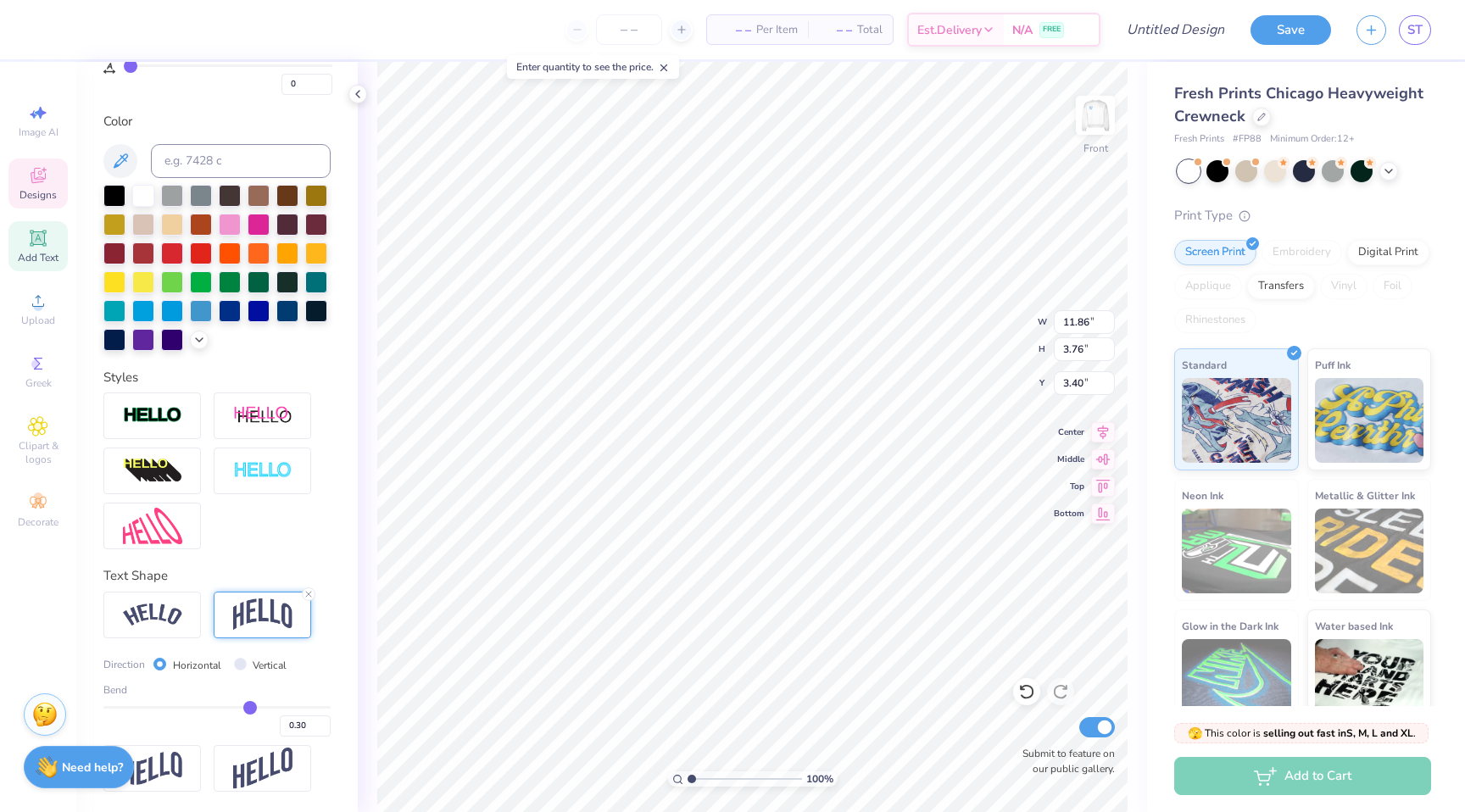
type input "0.31"
type input "0.32"
drag, startPoint x: 241, startPoint y: 709, endPoint x: 251, endPoint y: 709, distance: 10.0
type input "0.32"
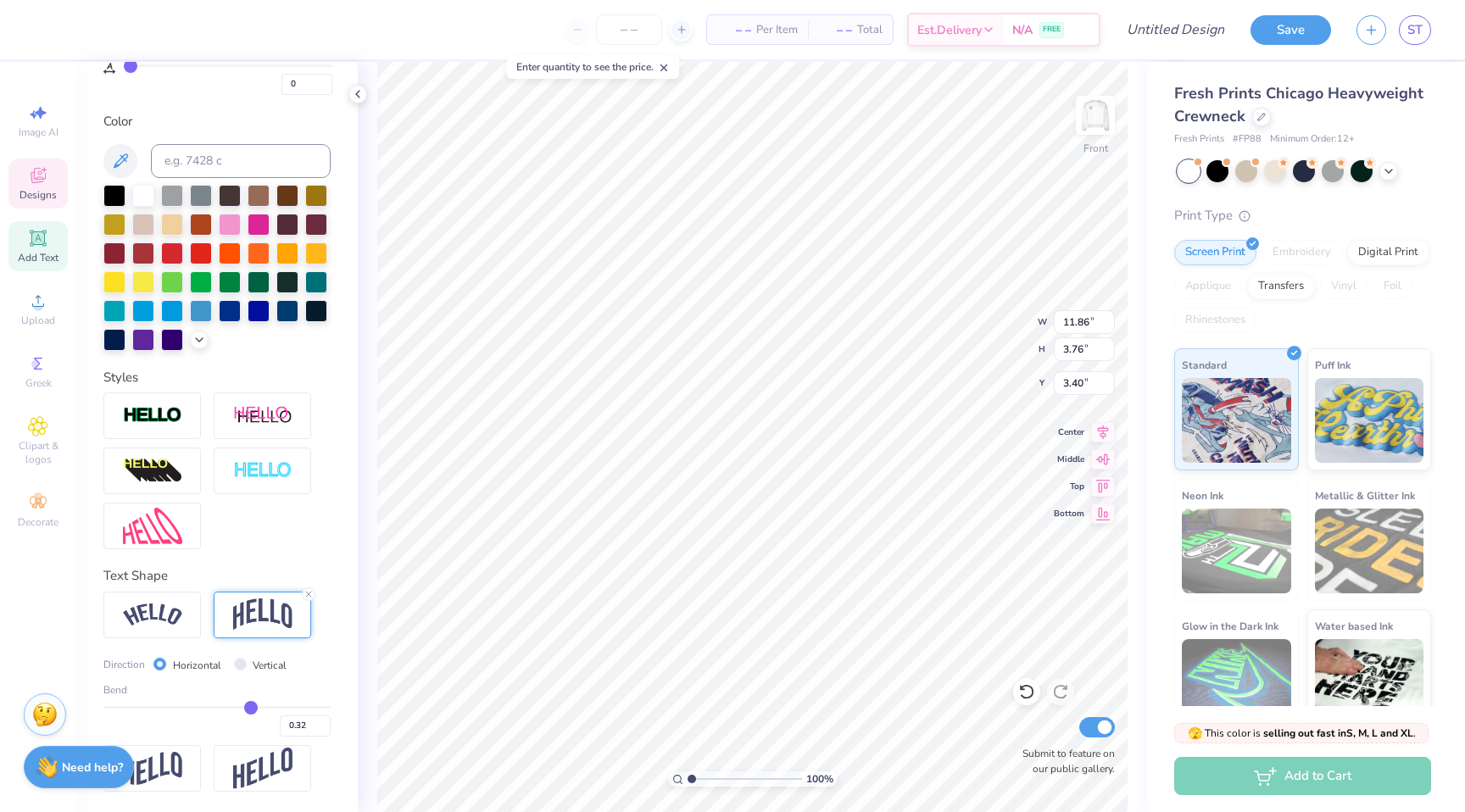
click at [251, 708] on input "range" at bounding box center [216, 707] width 227 height 3
type input "4.33"
type input "3.11"
type input "10.01"
type input "3.66"
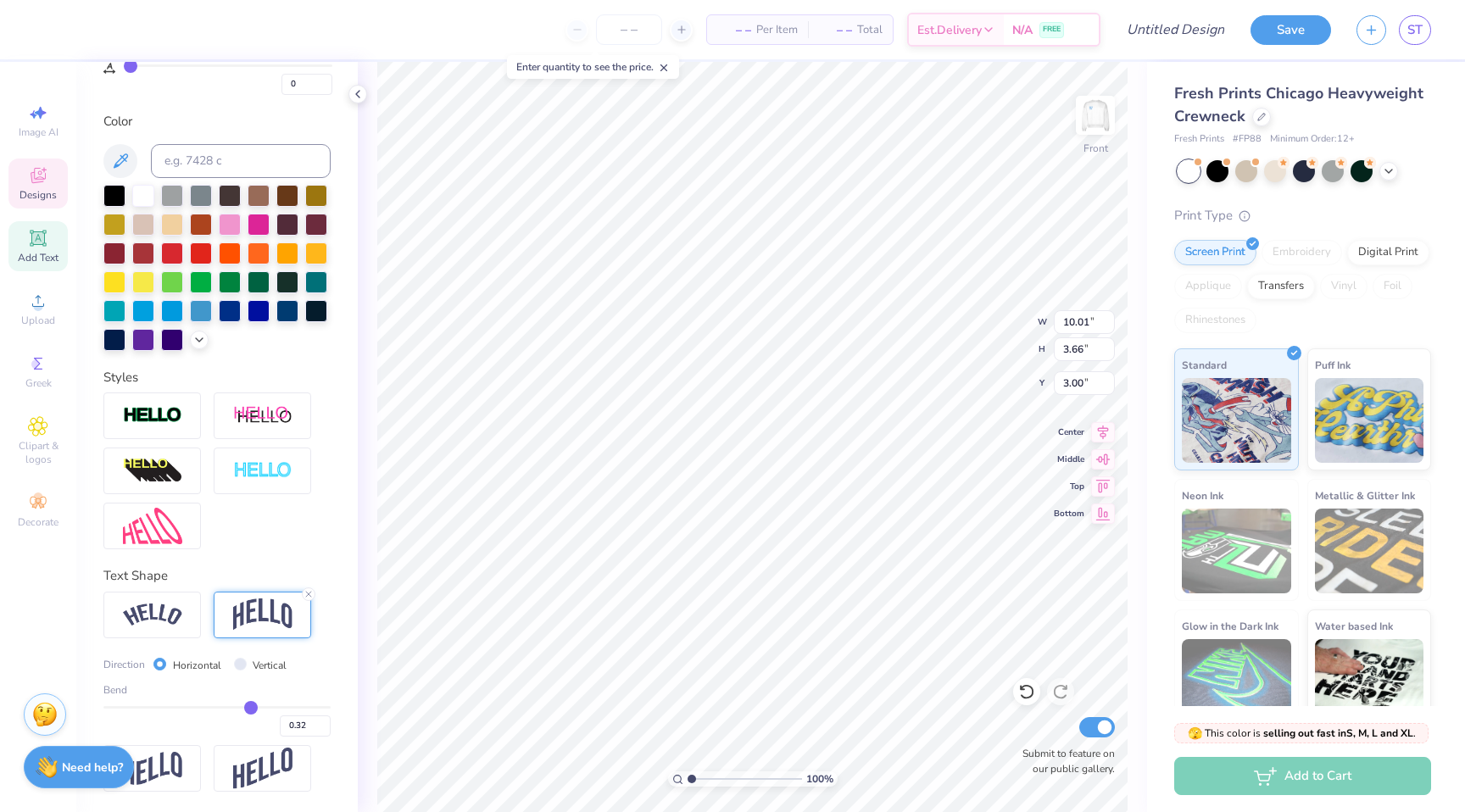
type input "3.82"
type input "0.26"
type input "0.25"
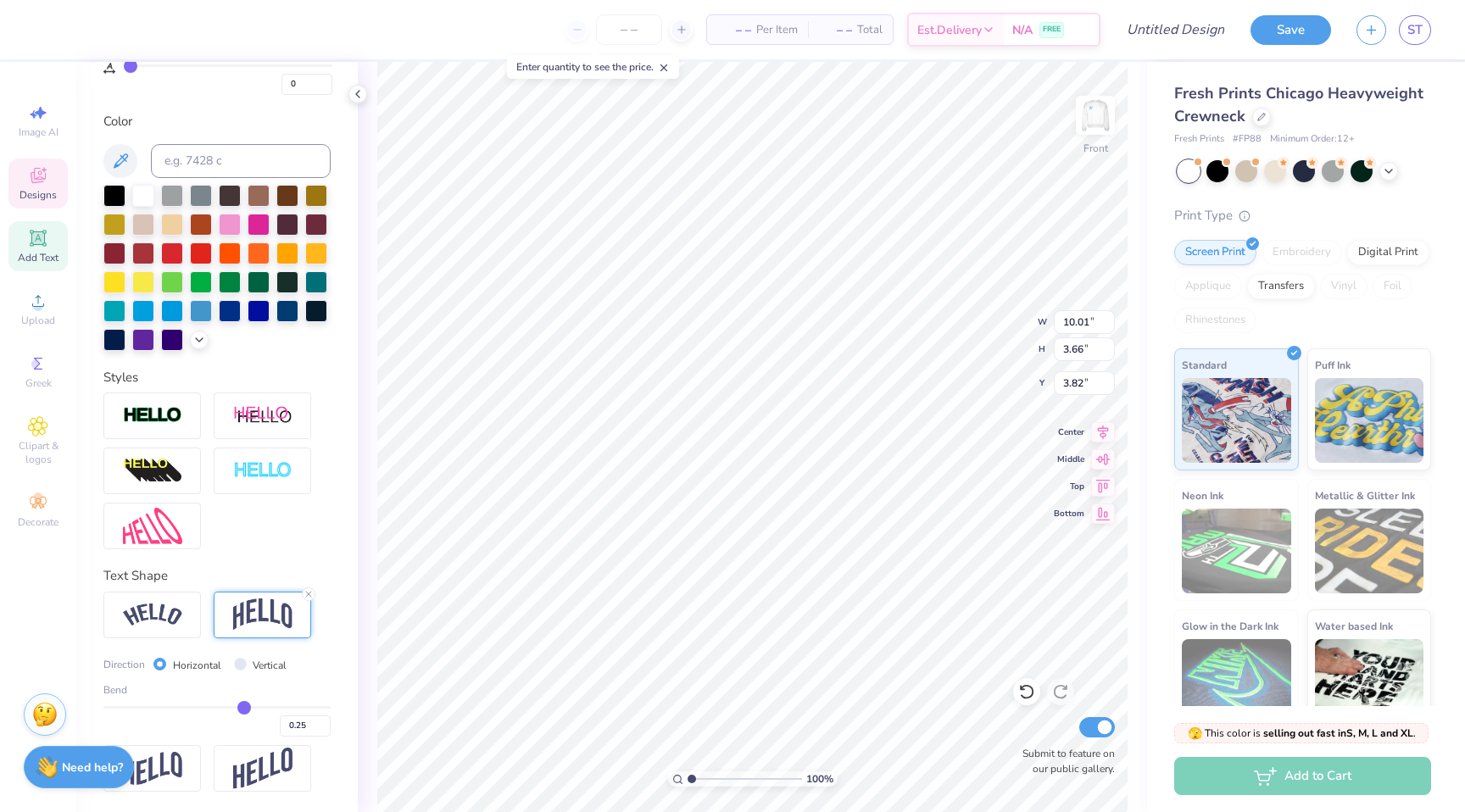
type input "0.24"
type input "0.23"
type input "0.22"
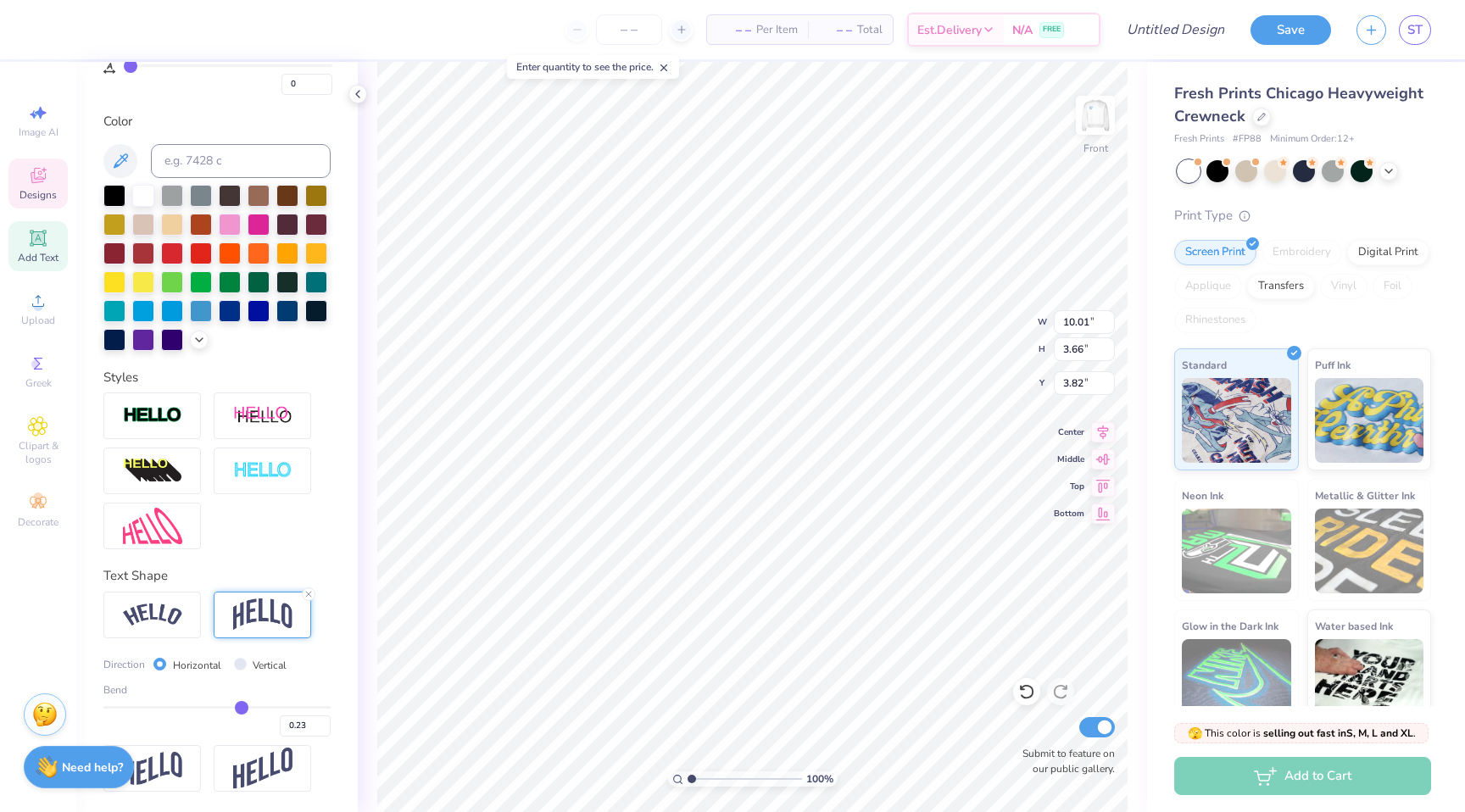
type input "0.22"
type input "0.21"
type input "0.2"
type input "0.20"
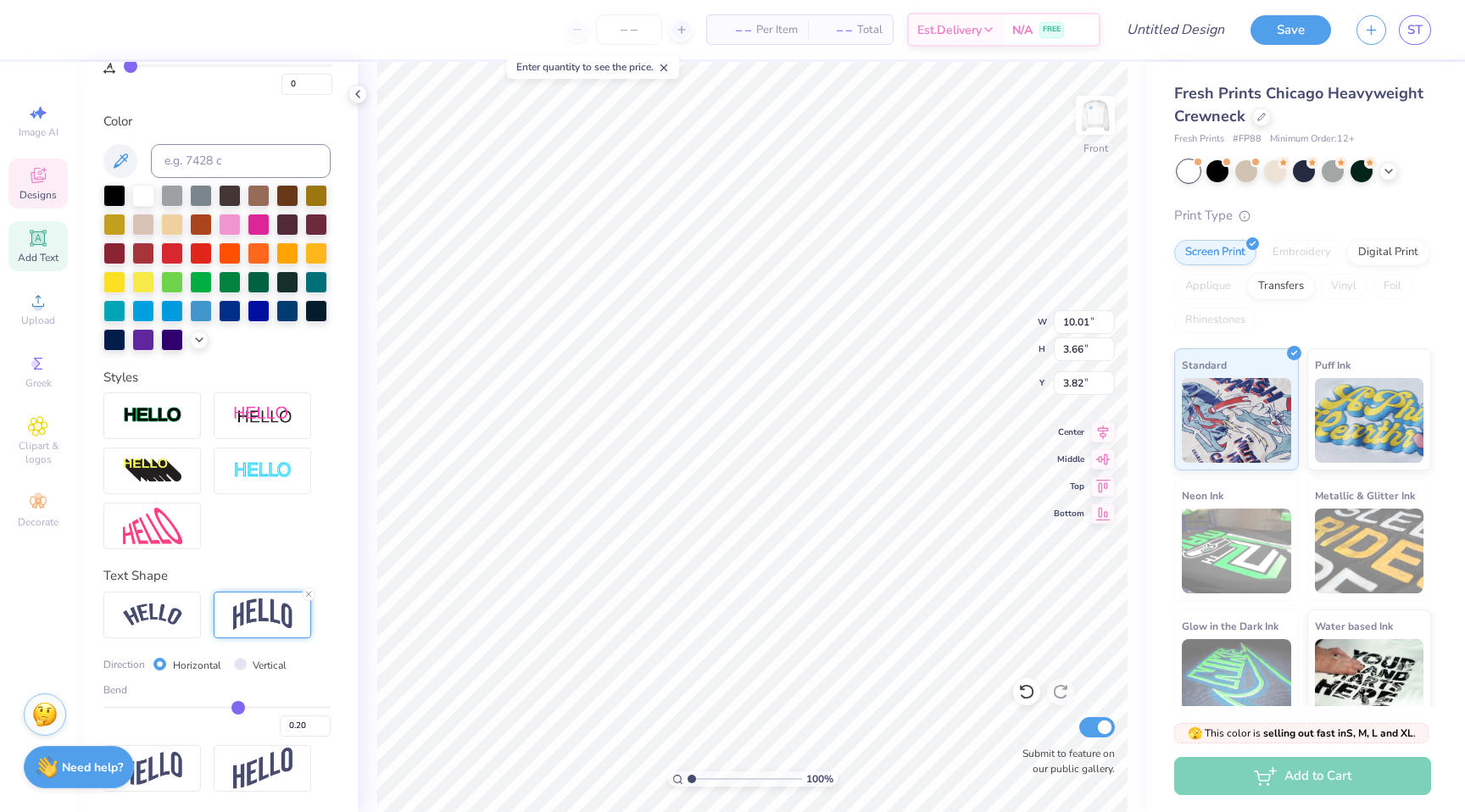
type input "0.2"
click at [238, 706] on input "range" at bounding box center [216, 707] width 227 height 3
type input "3.24"
type input "4.03"
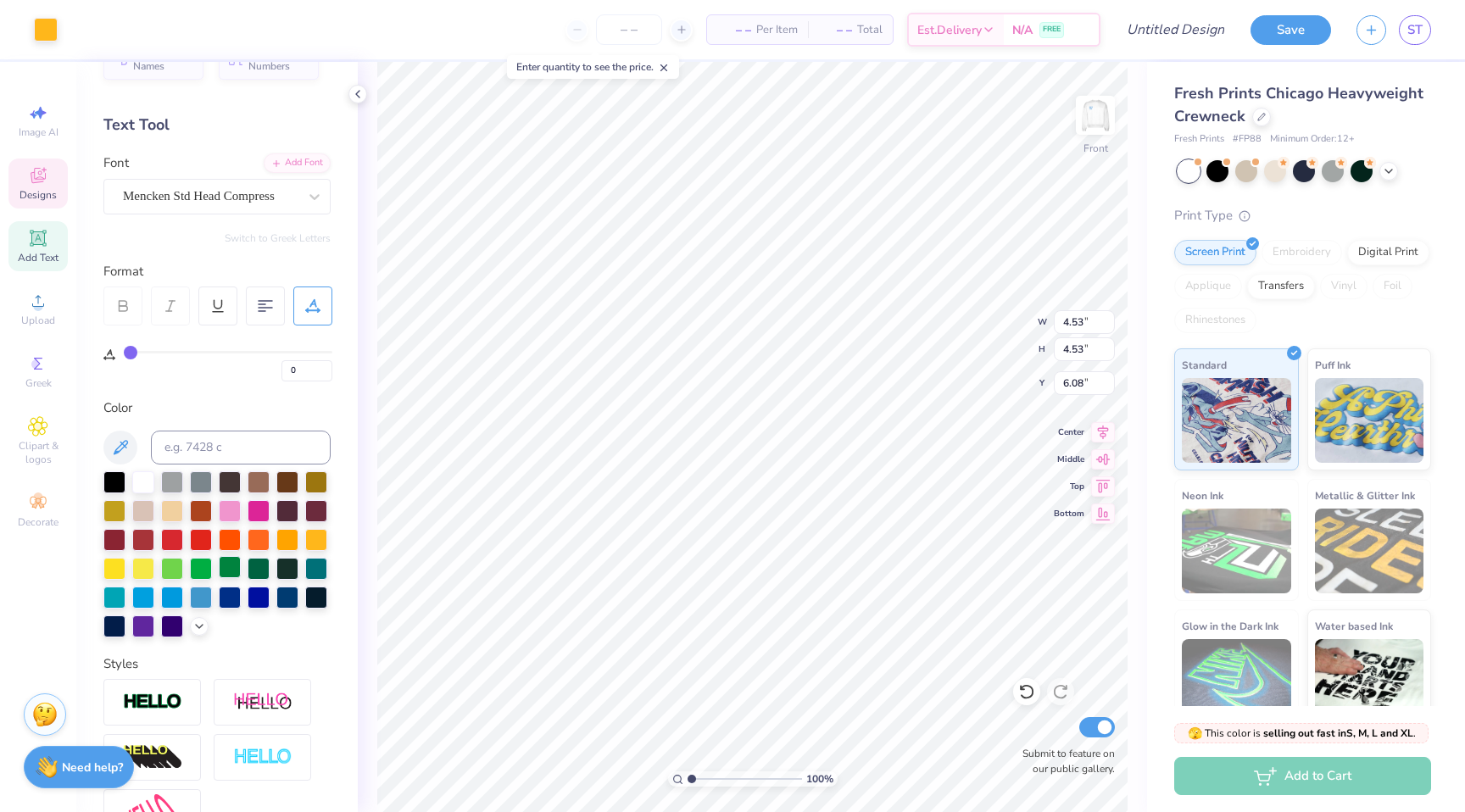
scroll to position [0, 0]
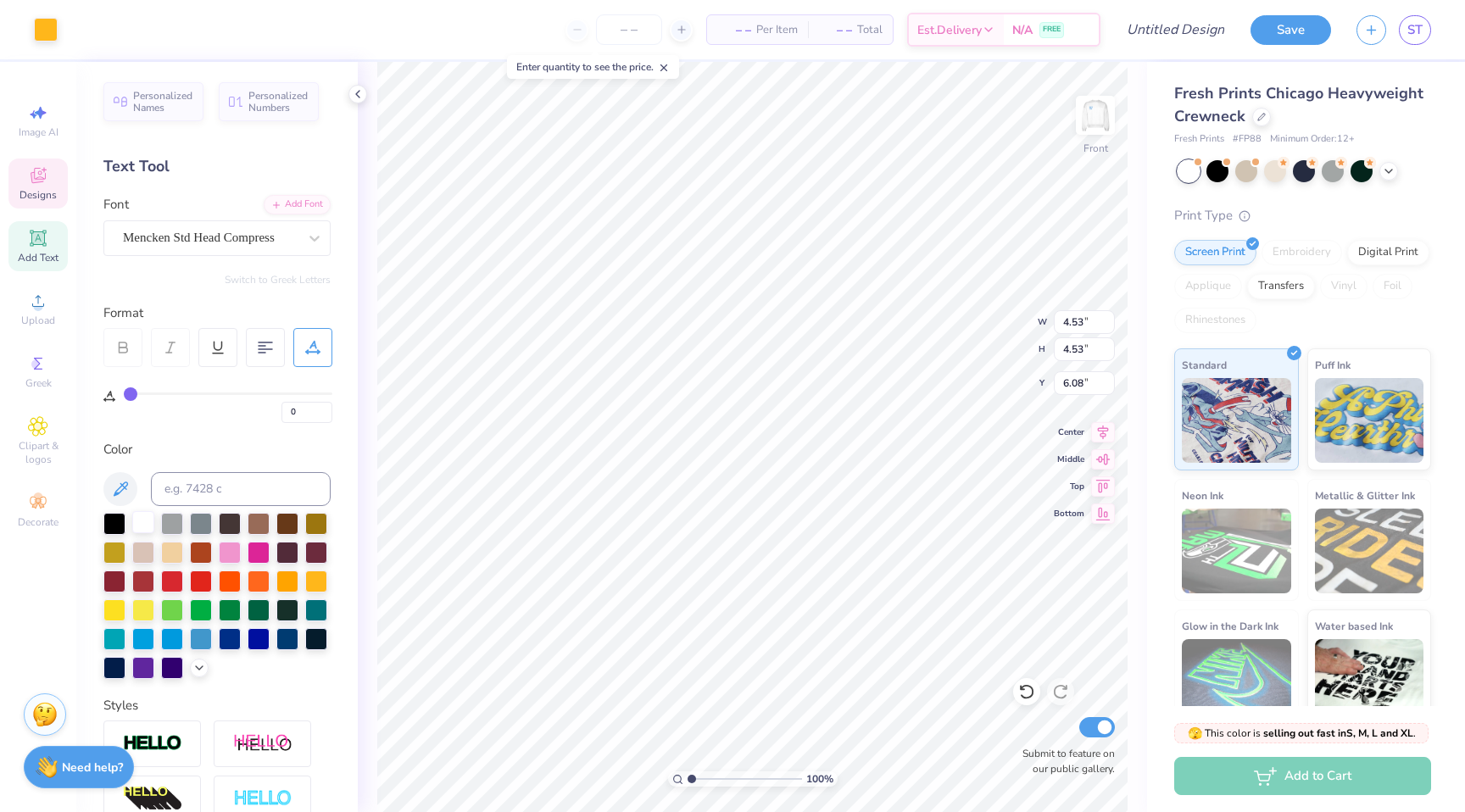
click at [137, 524] on div at bounding box center [143, 521] width 22 height 22
type input "6.07"
type input "5.24"
click at [1097, 114] on img at bounding box center [1095, 116] width 68 height 68
click at [1102, 116] on img at bounding box center [1095, 116] width 68 height 68
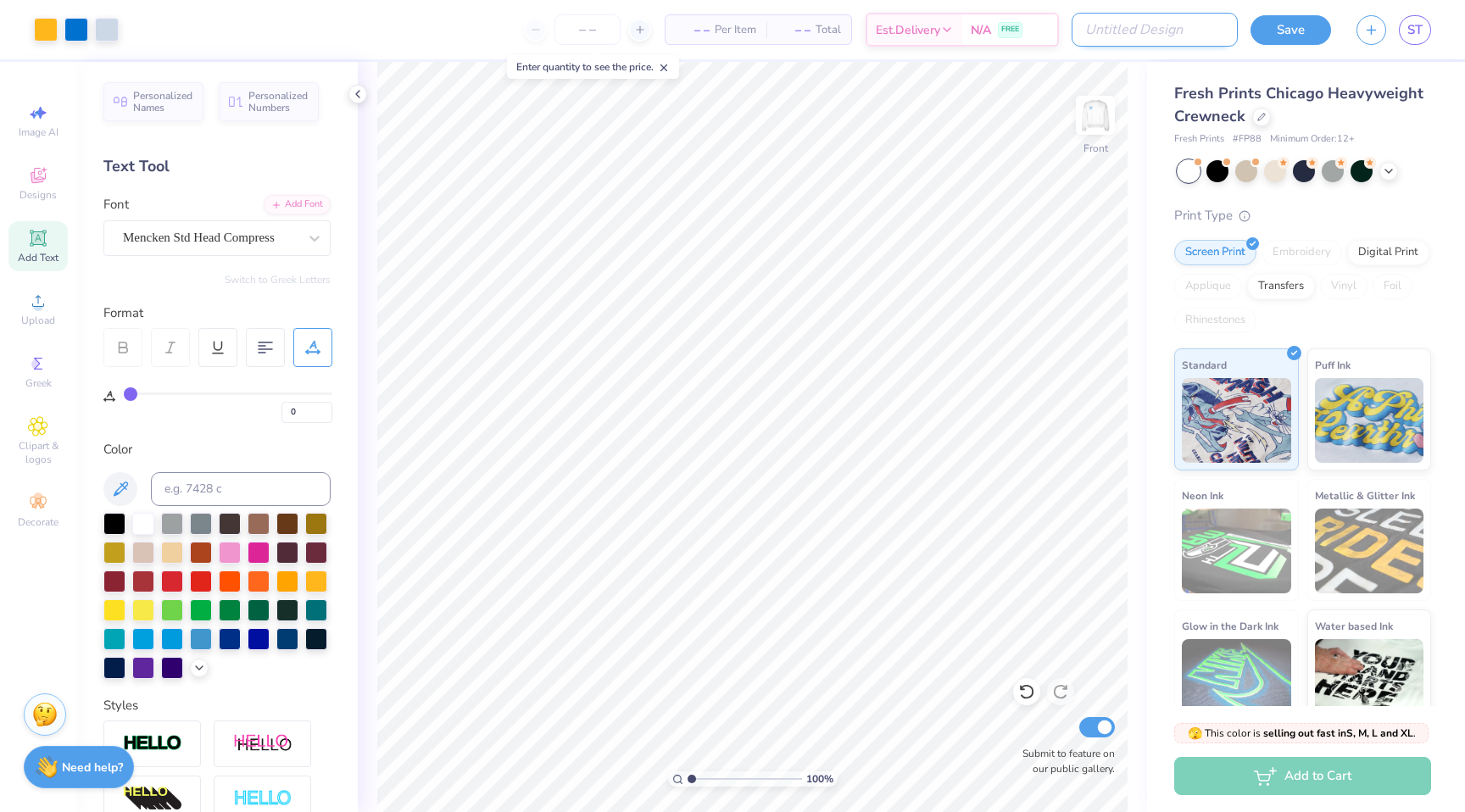
click at [1172, 35] on input "Design Title" at bounding box center [1154, 30] width 166 height 34
type input "A"
type input "SDT X DX"
click at [1323, 34] on button "Save" at bounding box center [1291, 27] width 81 height 30
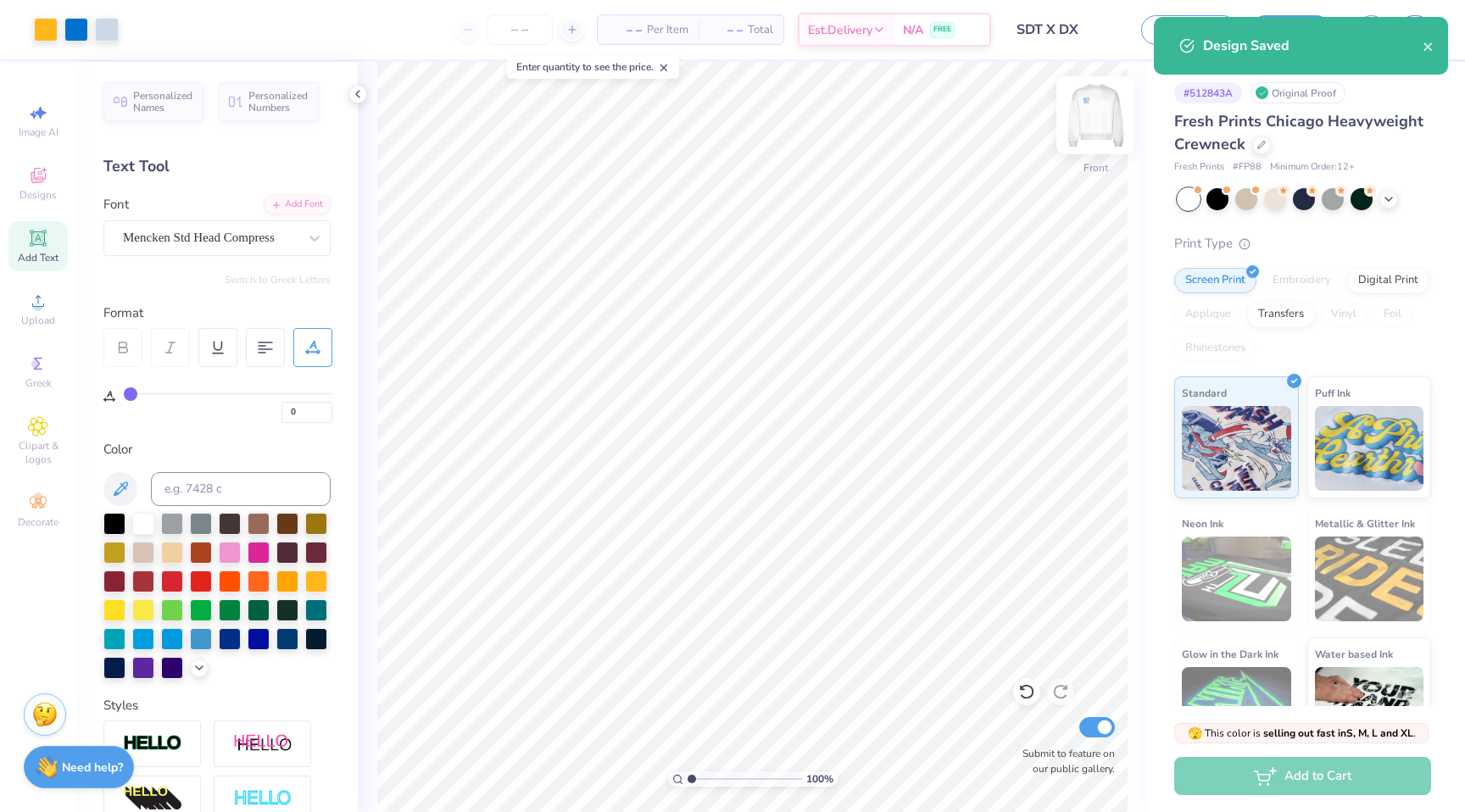
click at [1096, 123] on img at bounding box center [1095, 116] width 68 height 68
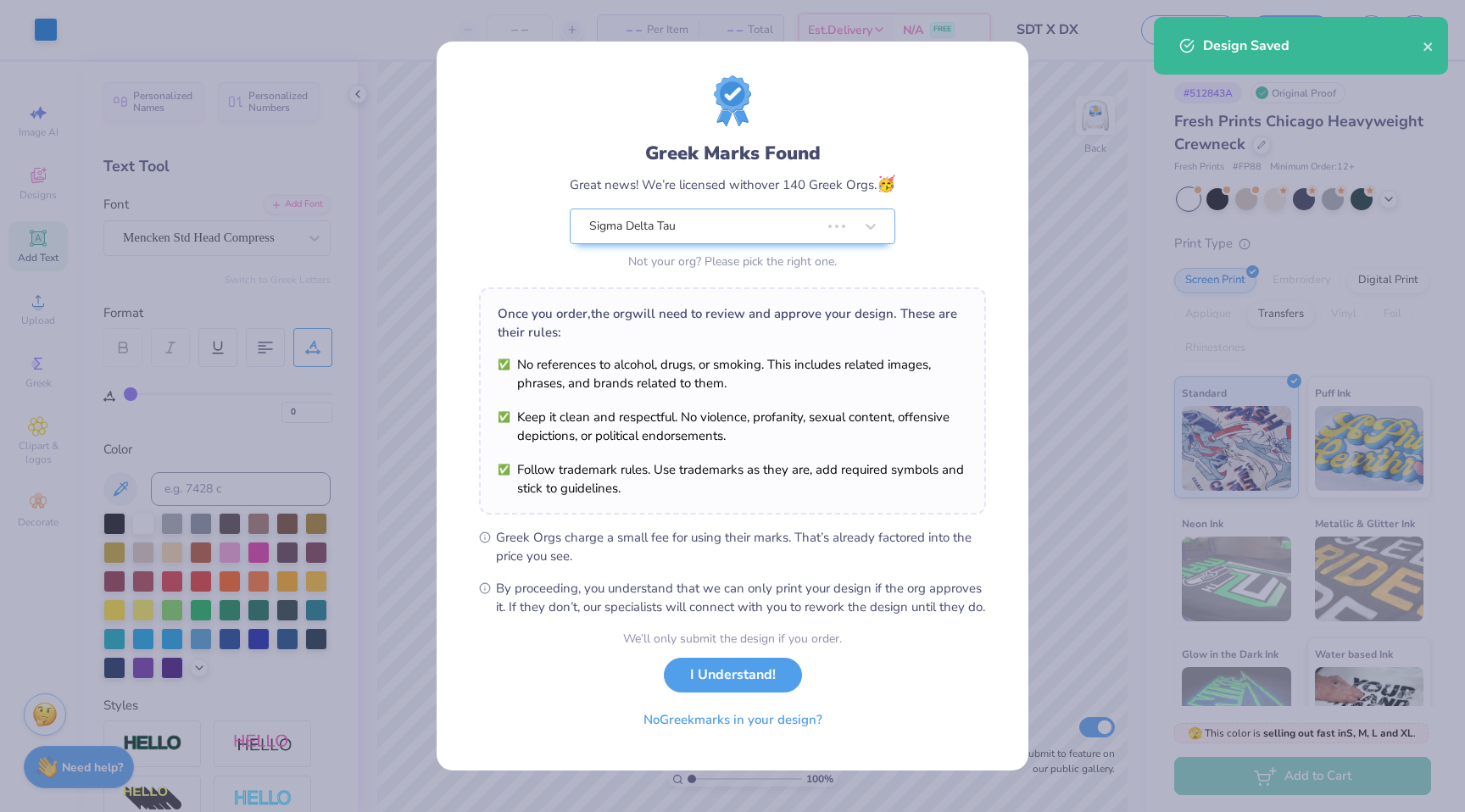
click at [1096, 123] on div "Greek Marks Found Great news! We’re licensed with over 140 Greek Orgs. 🥳 Sigma …" at bounding box center [732, 406] width 1465 height 812
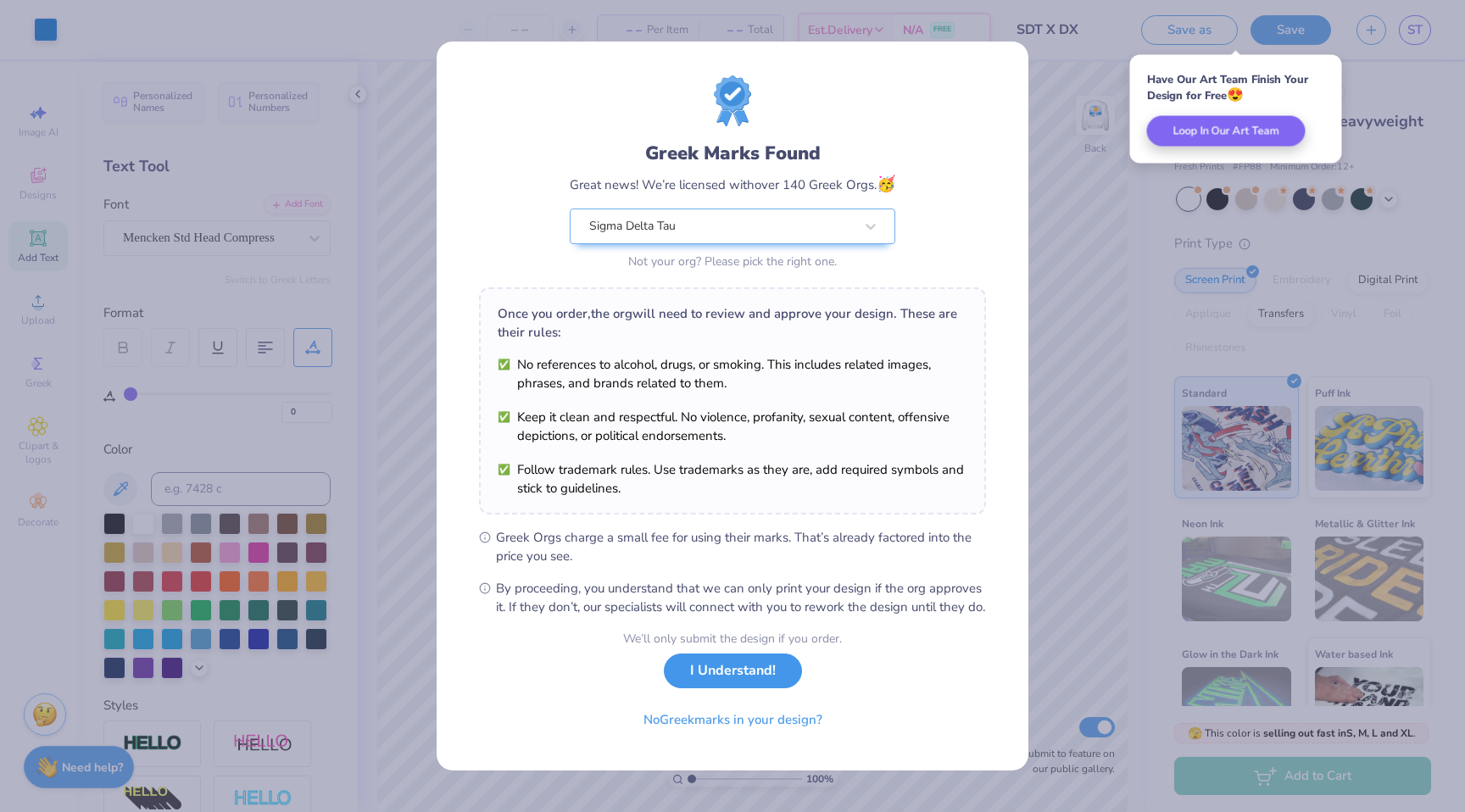
click at [777, 680] on button "I Understand!" at bounding box center [732, 670] width 138 height 35
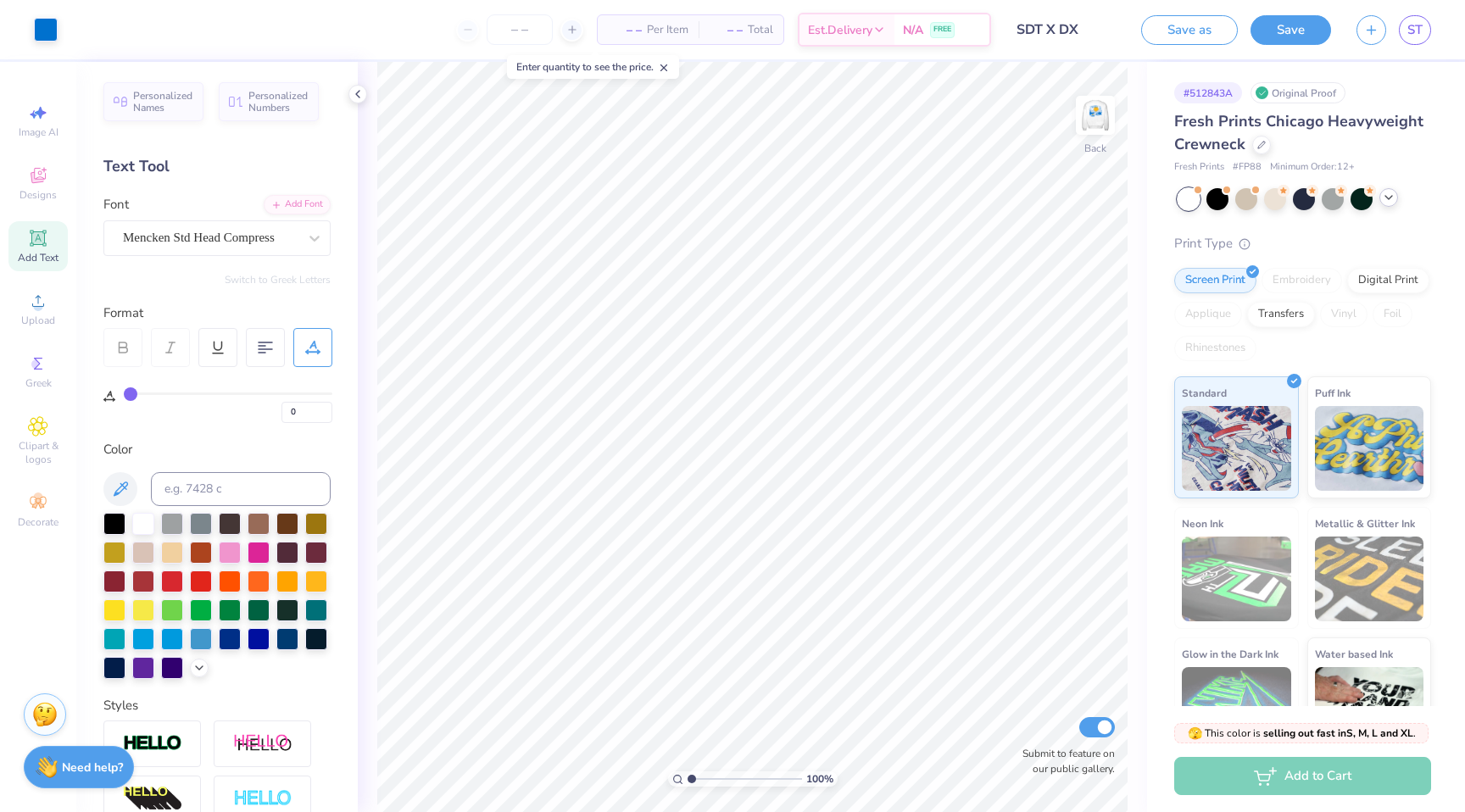
click at [1387, 196] on icon at bounding box center [1388, 196] width 13 height 13
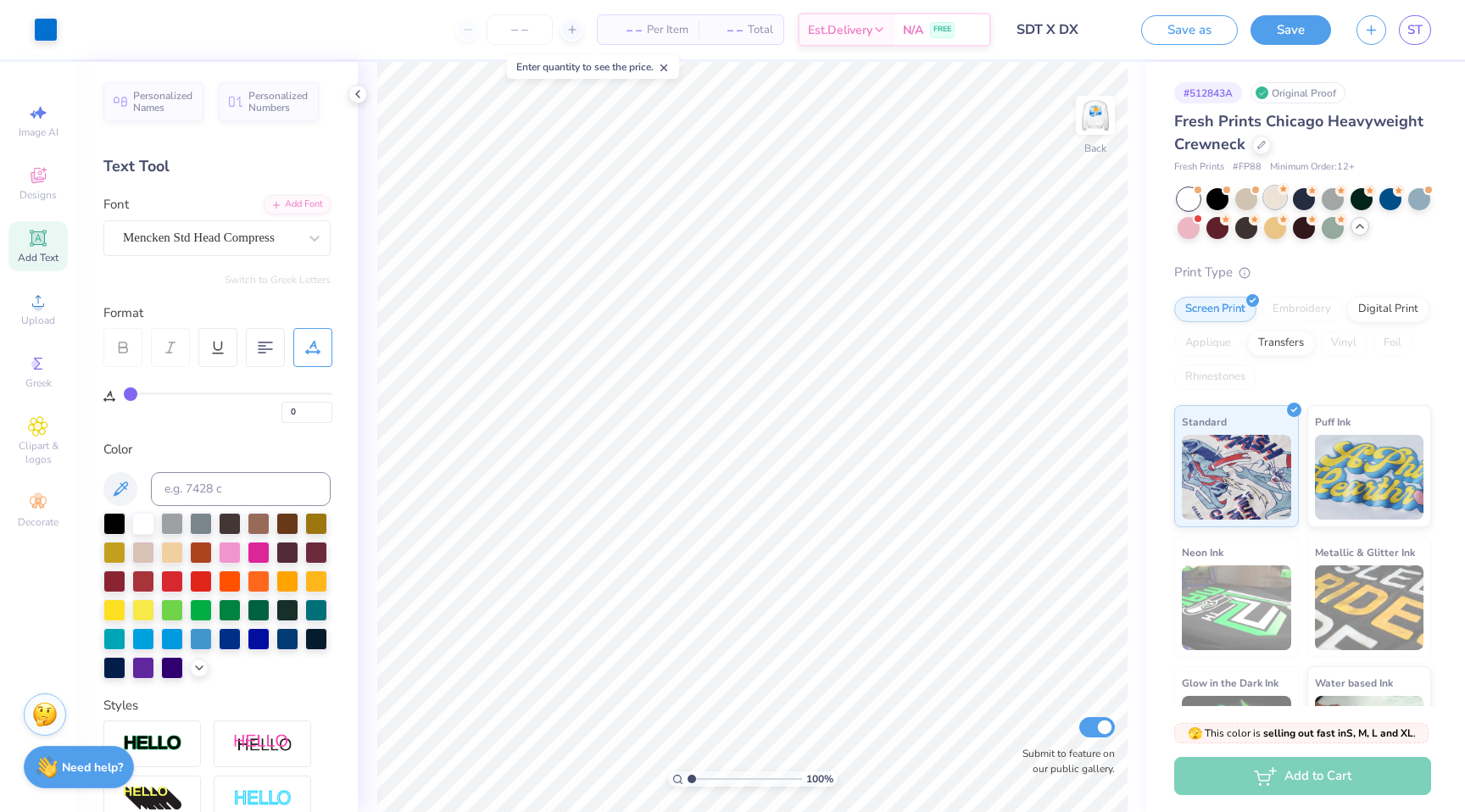
click at [1282, 201] on div at bounding box center [1275, 197] width 22 height 22
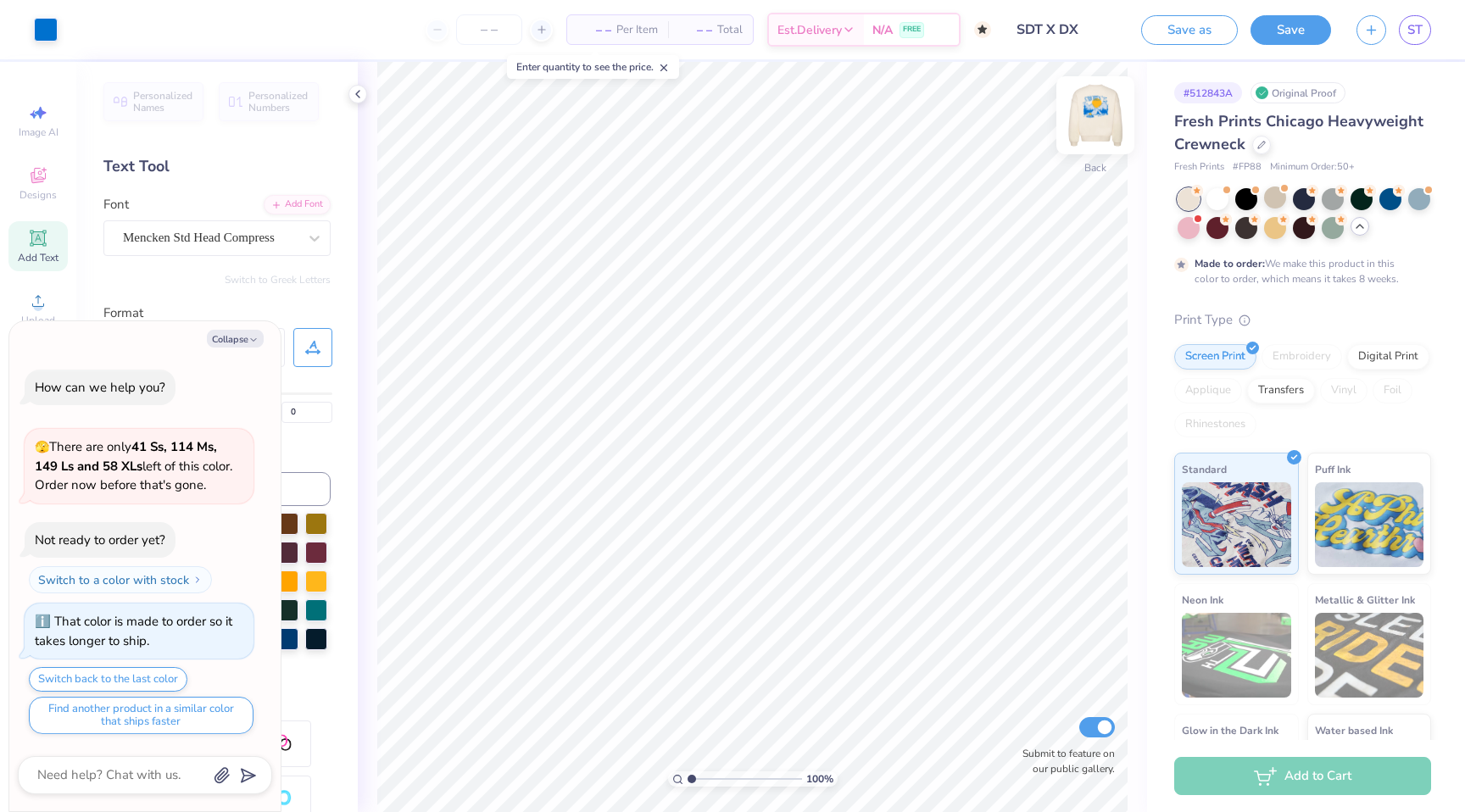
click at [1113, 134] on img at bounding box center [1095, 116] width 68 height 68
click at [1102, 125] on img at bounding box center [1095, 116] width 68 height 68
click at [1097, 134] on img at bounding box center [1095, 116] width 68 height 68
type textarea "x"
click at [1306, 33] on button "Save" at bounding box center [1291, 27] width 81 height 30
